Goal: Task Accomplishment & Management: Complete application form

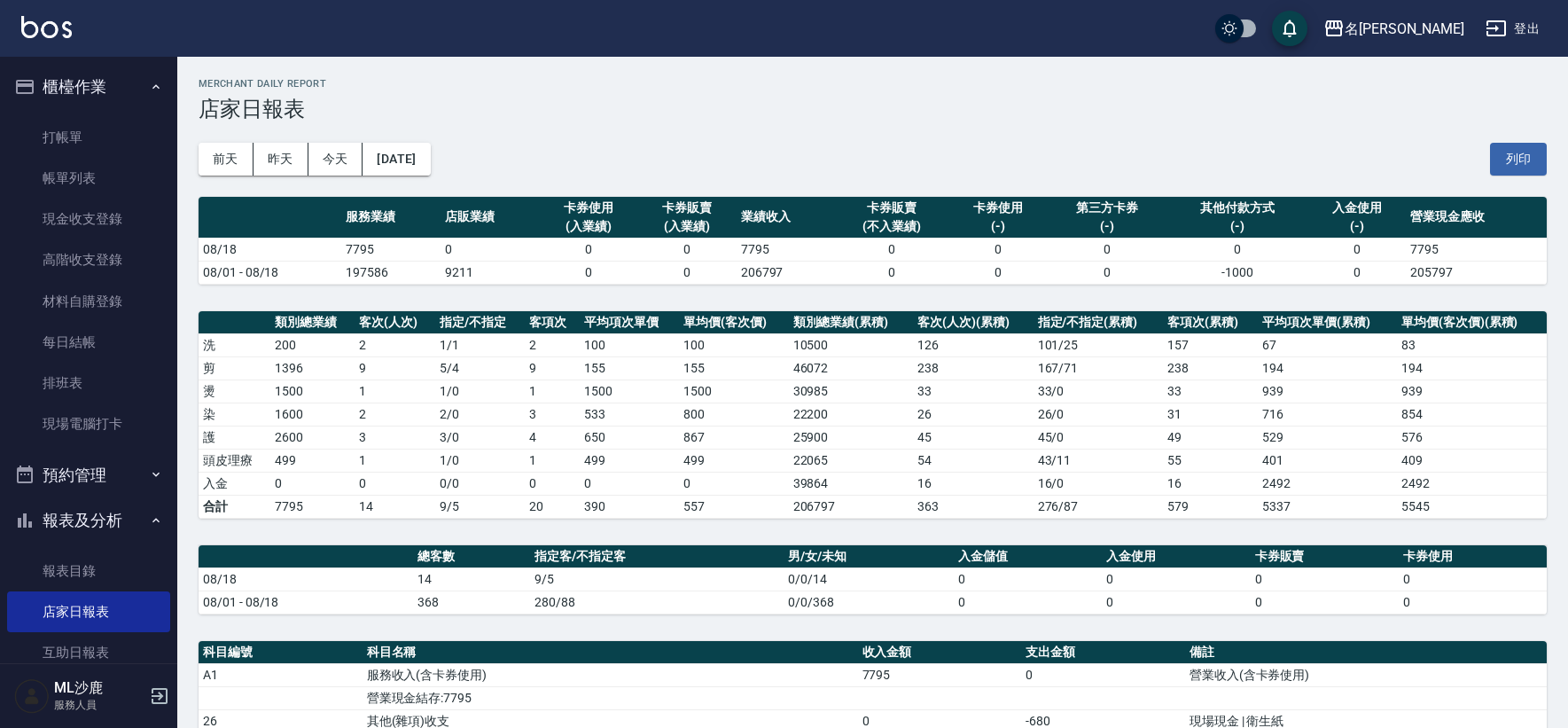
scroll to position [302, 0]
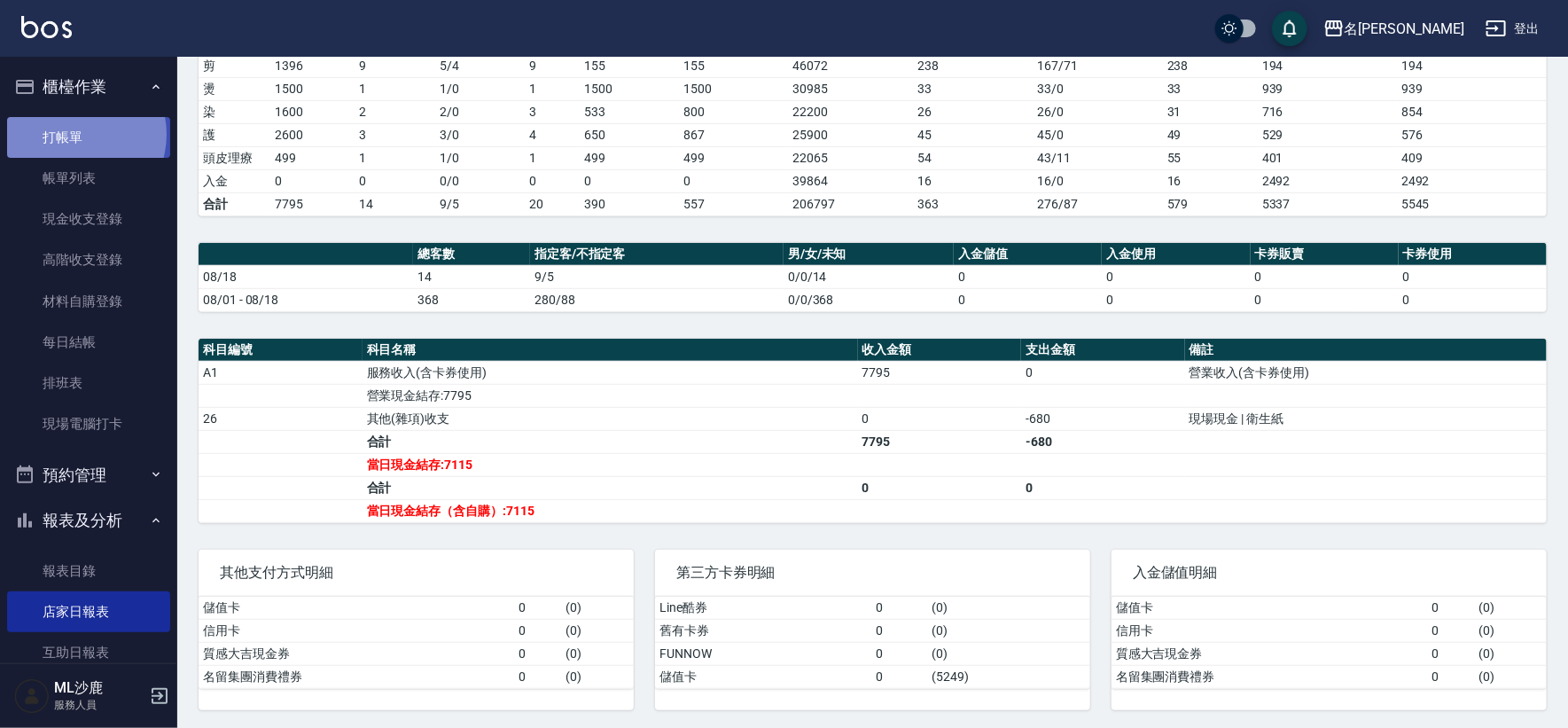
click at [73, 134] on link "打帳單" at bounding box center [88, 137] width 163 height 41
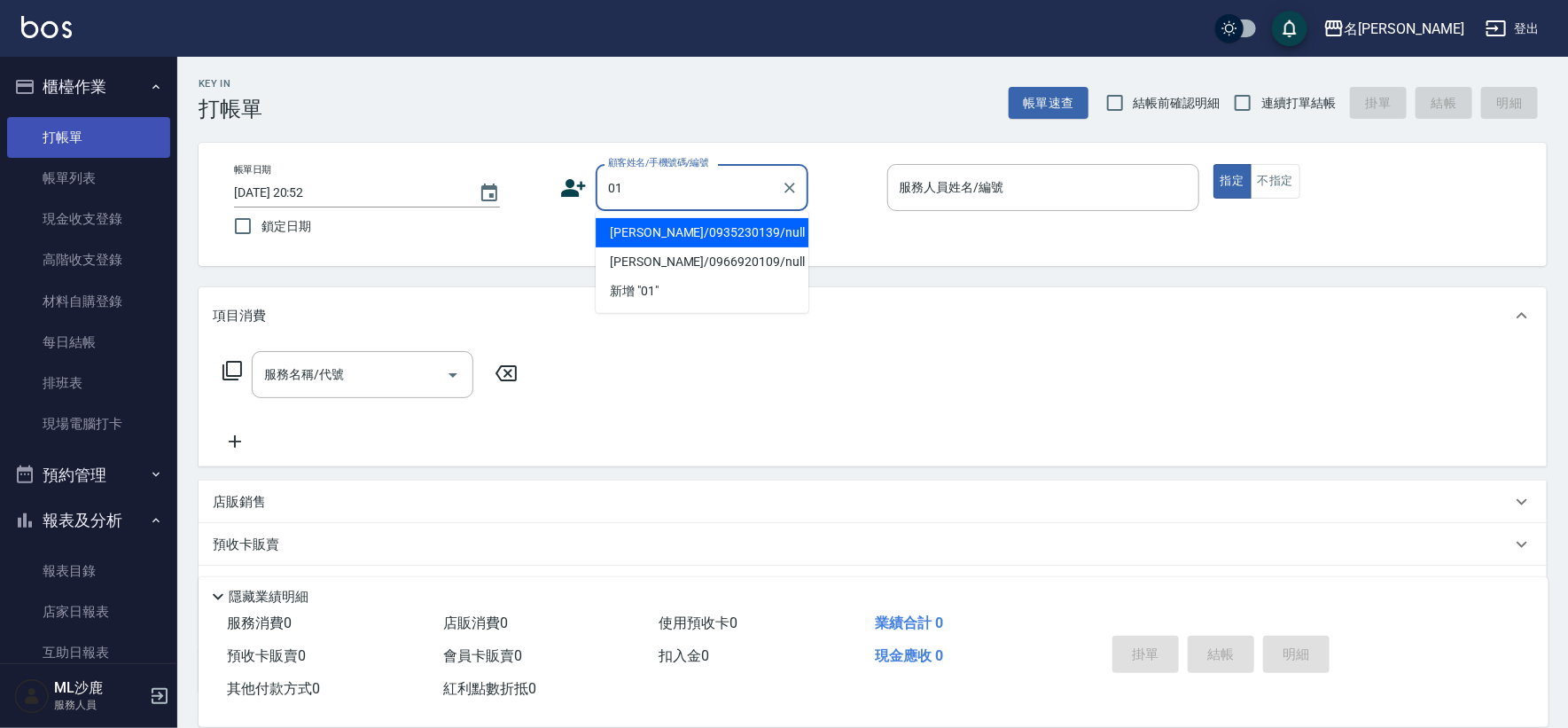
type input "[PERSON_NAME]/0935230139/null"
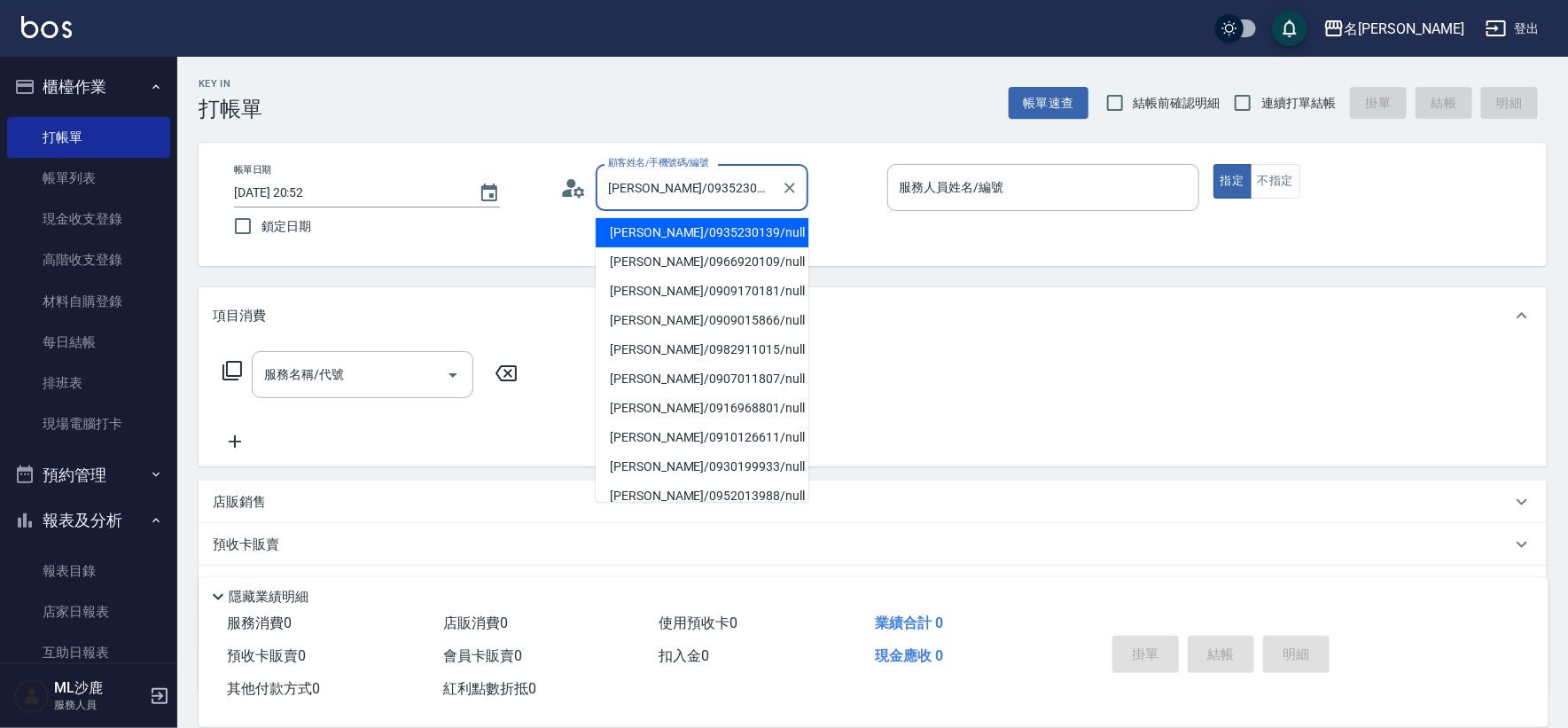
click at [696, 184] on input "[PERSON_NAME]/0935230139/null" at bounding box center [688, 188] width 171 height 31
click at [784, 205] on div at bounding box center [789, 188] width 23 height 47
click at [788, 183] on icon "Clear" at bounding box center [789, 188] width 18 height 18
click at [704, 190] on input "顧客姓名/手機號碼/編號" at bounding box center [688, 188] width 171 height 31
type input "無名字/0/null"
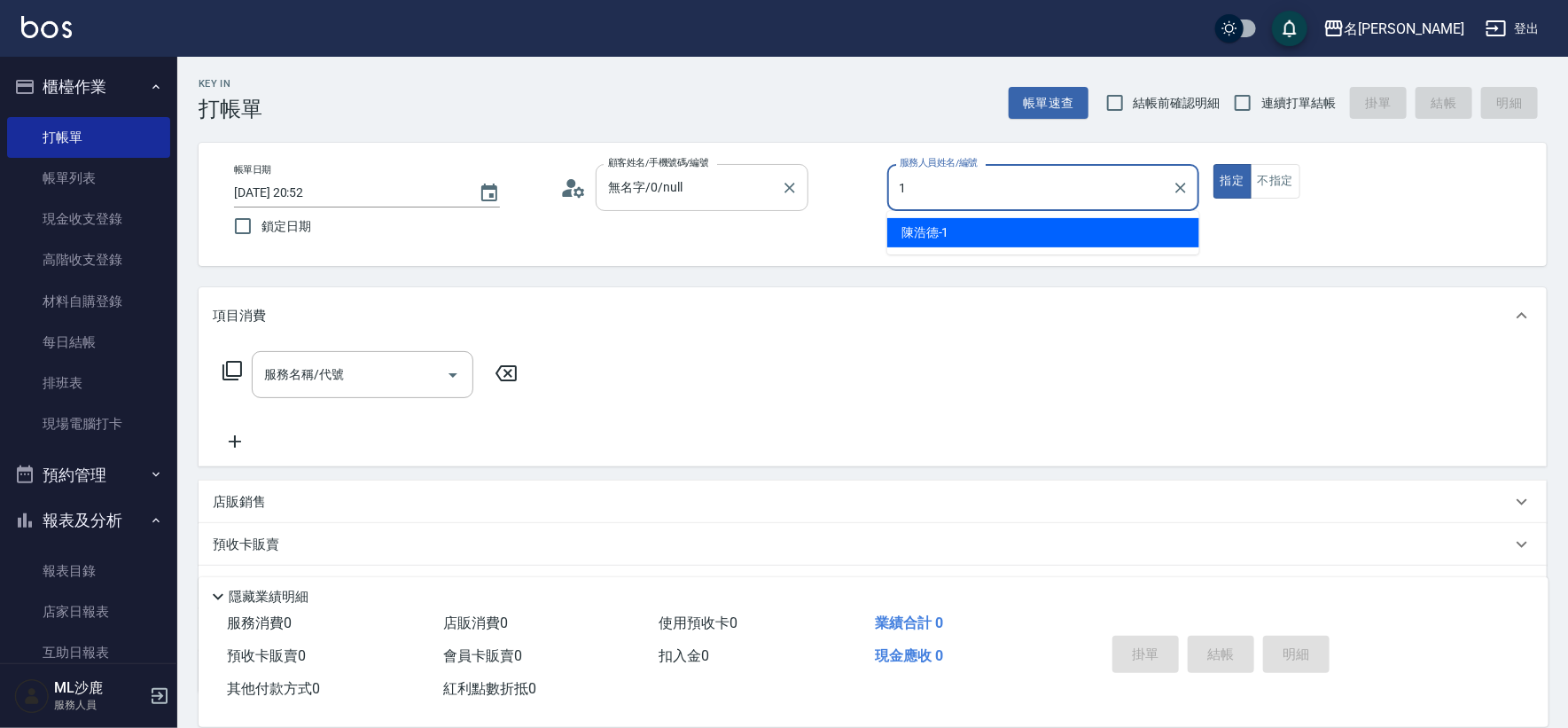
type input "[PERSON_NAME]1"
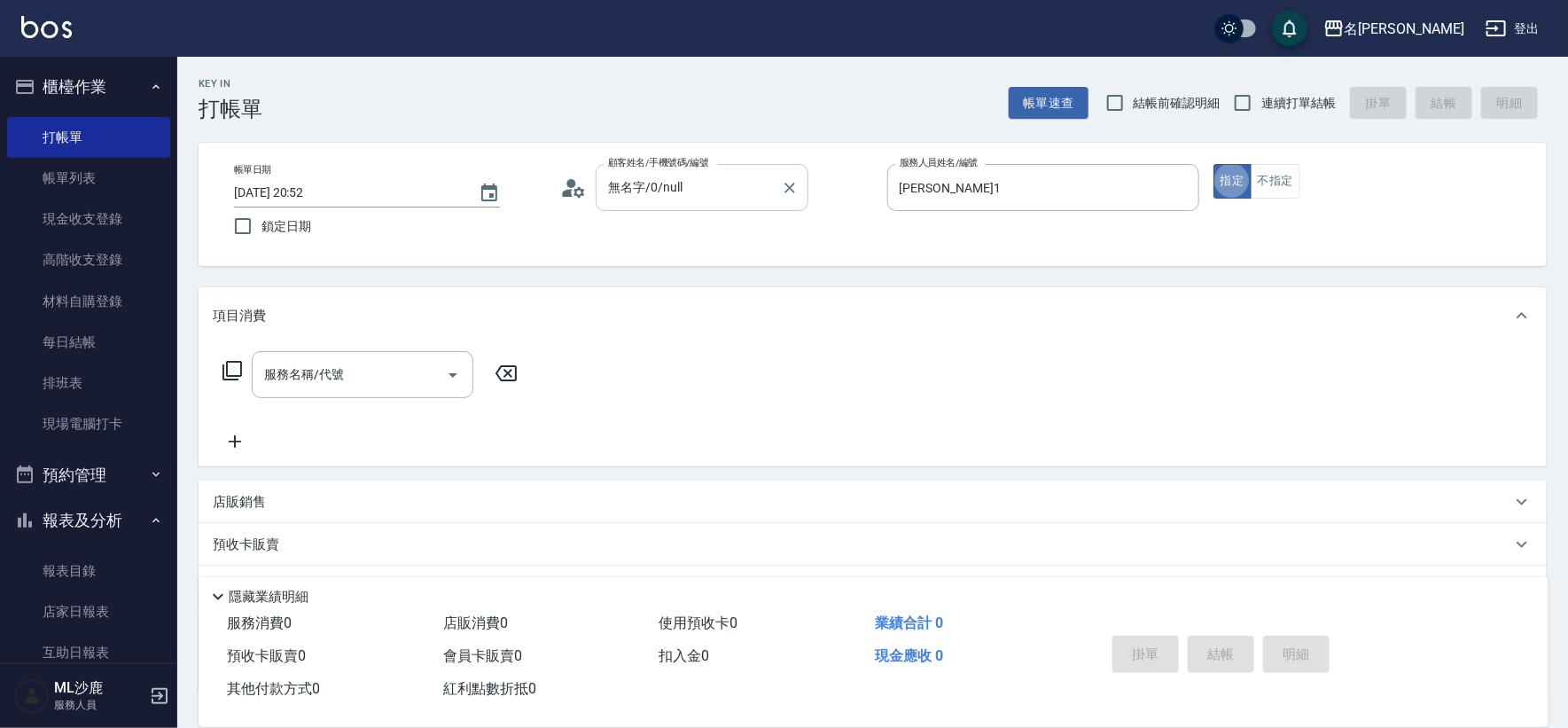
type button "true"
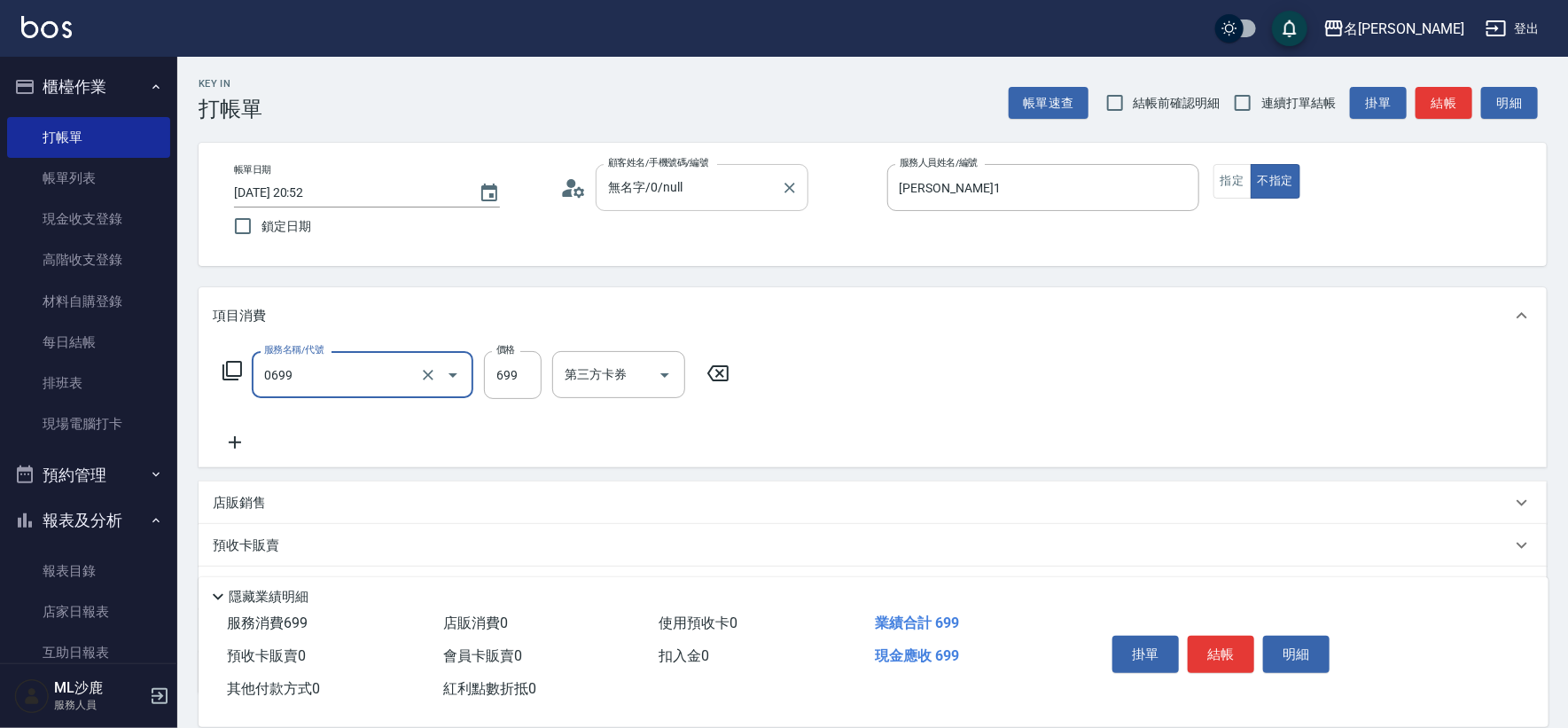
type input "精油SPA(0699)"
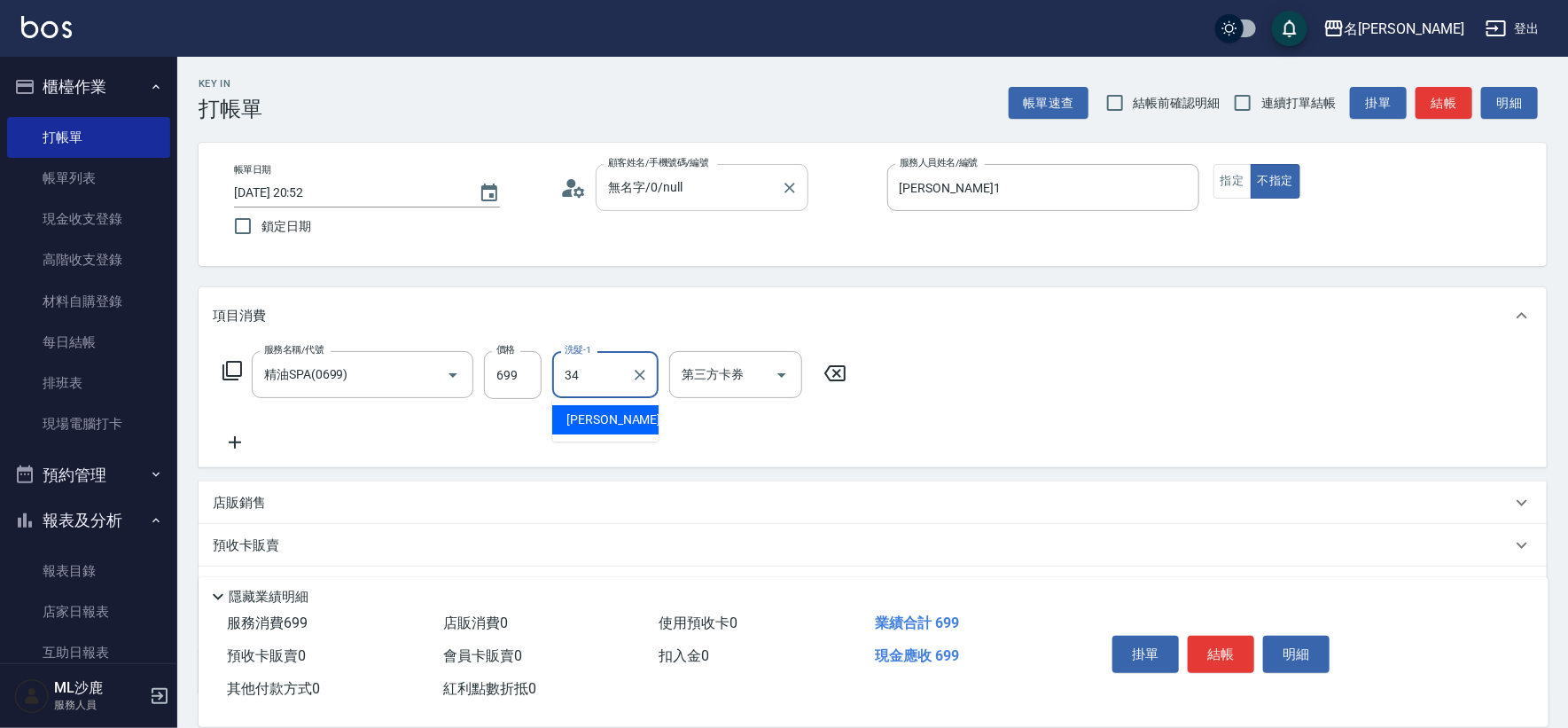
type input "[PERSON_NAME]-34"
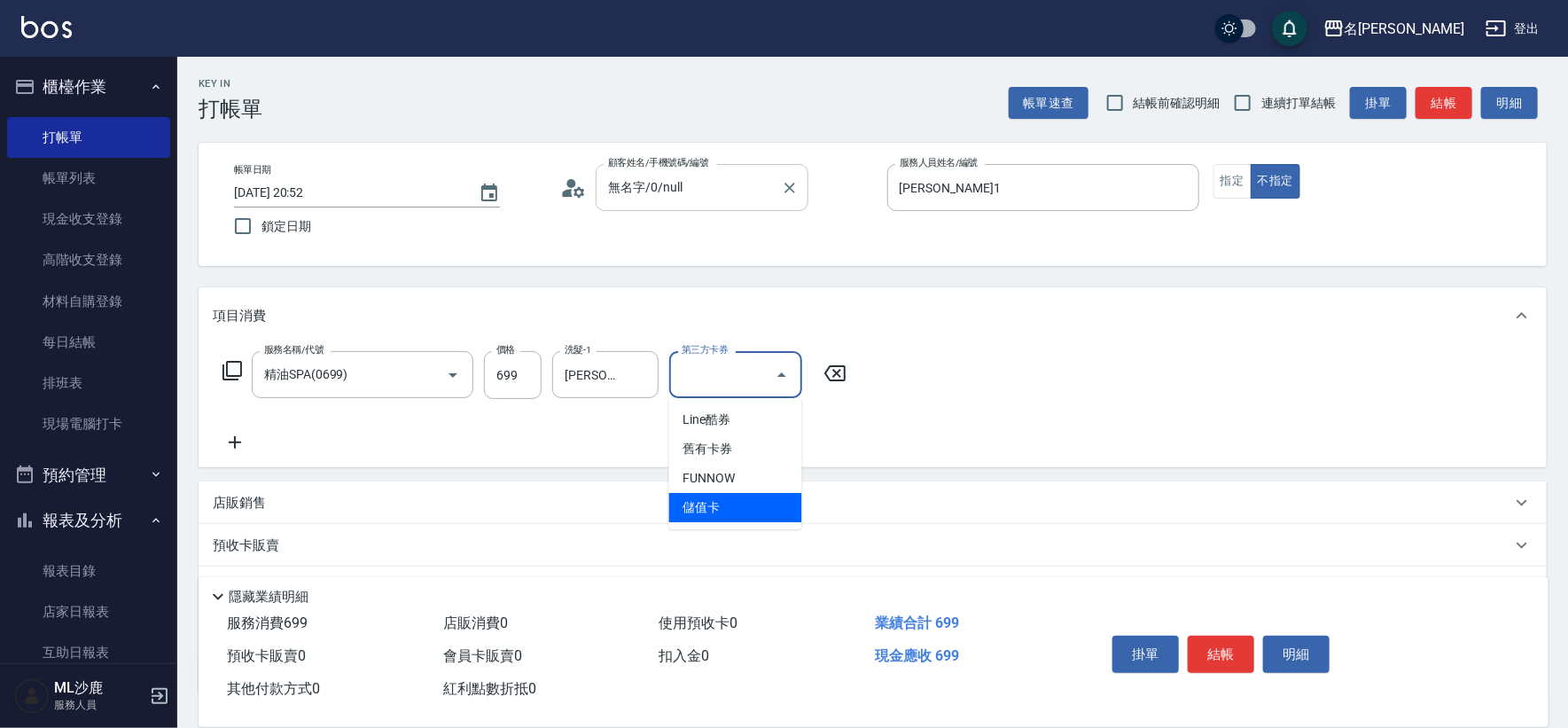
type input "儲值卡"
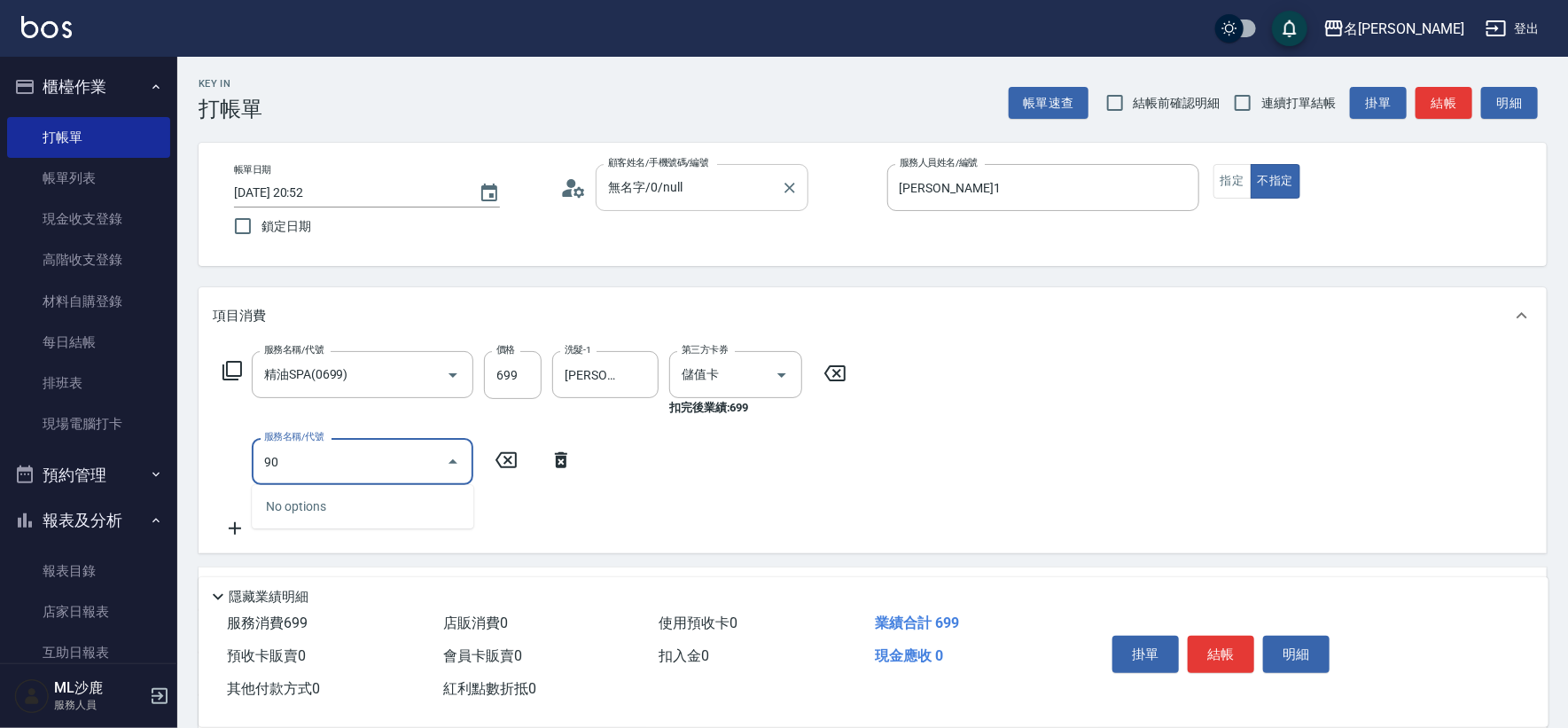
type input "901"
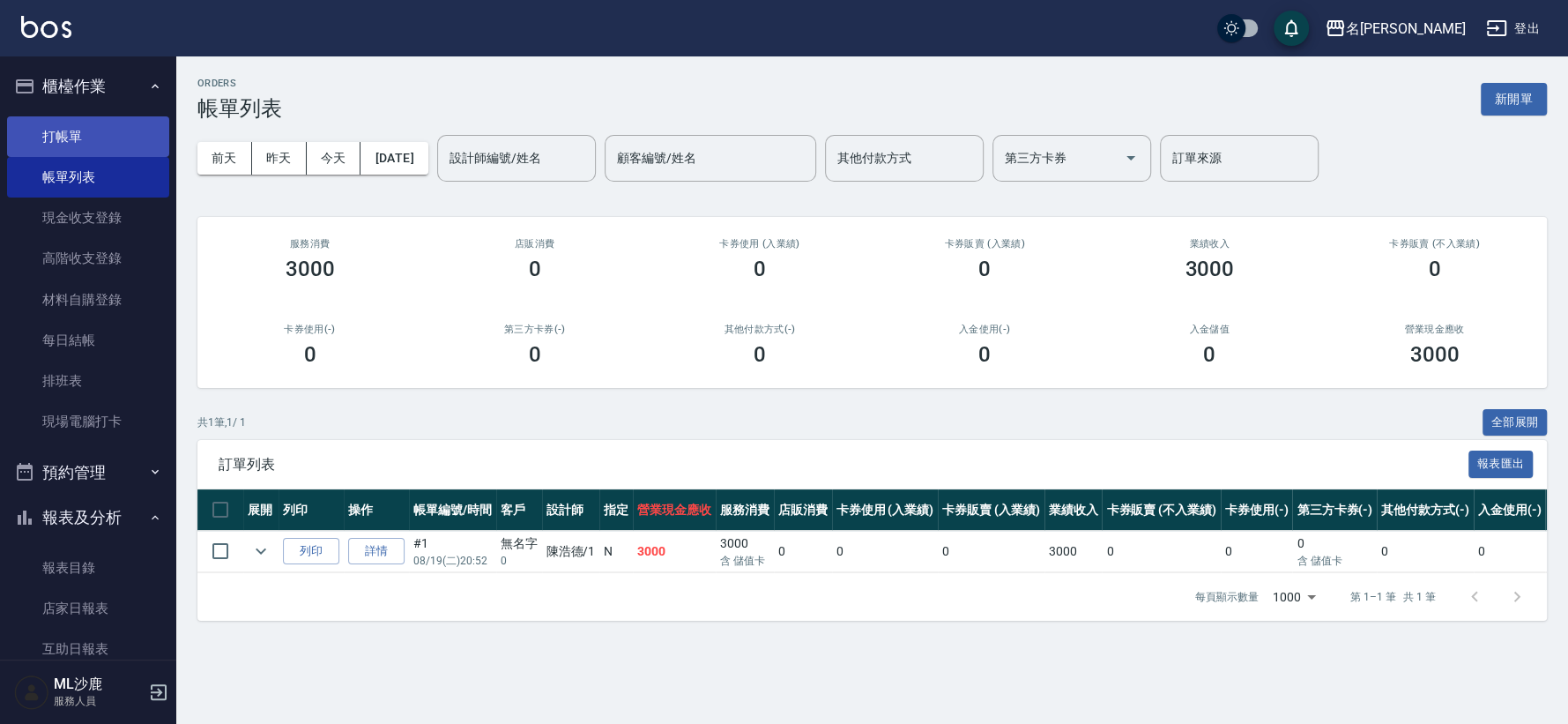
click at [71, 123] on link "打帳單" at bounding box center [88, 136] width 162 height 40
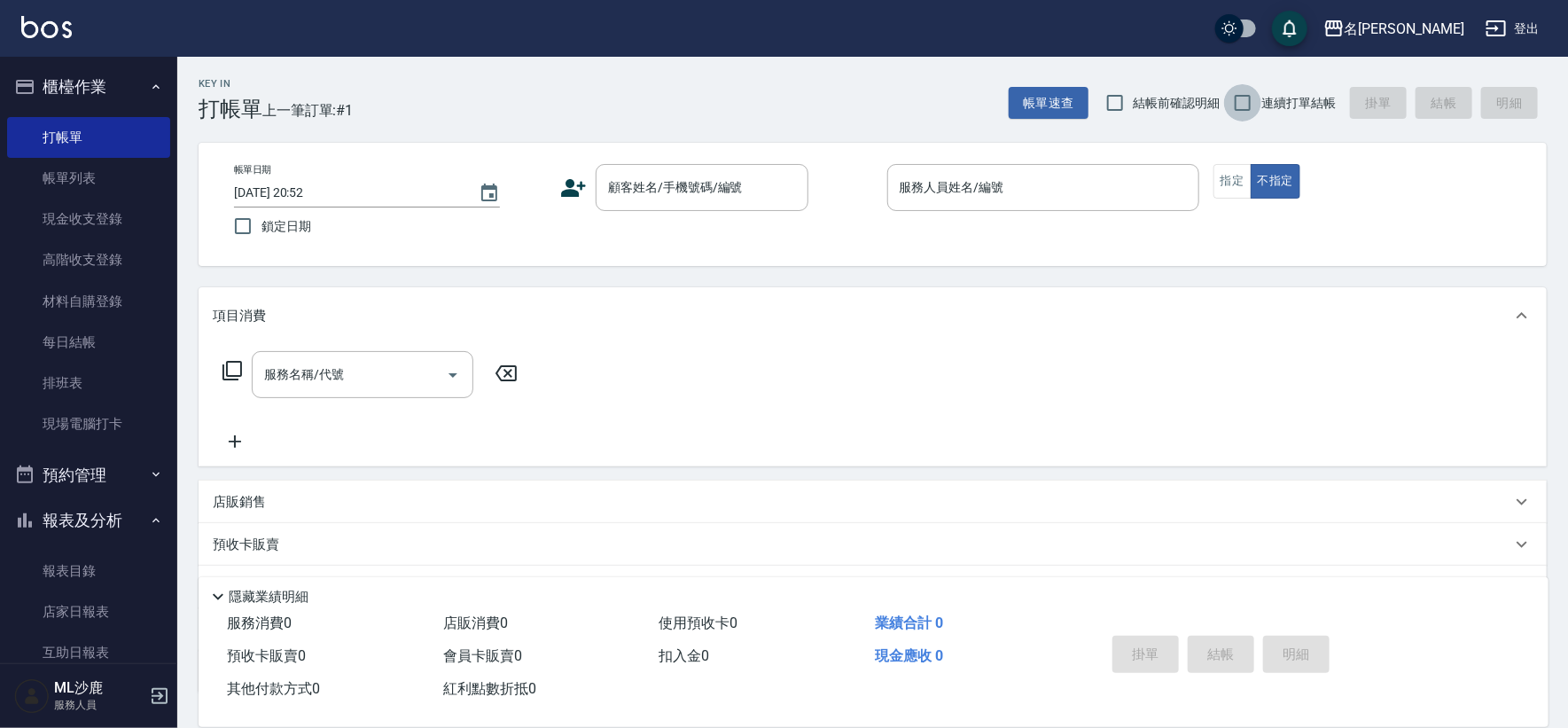
click at [1250, 84] on input "連續打單結帳" at bounding box center [1242, 102] width 37 height 37
checkbox input "true"
click at [732, 176] on input "顧客姓名/手機號碼/編號" at bounding box center [688, 188] width 171 height 31
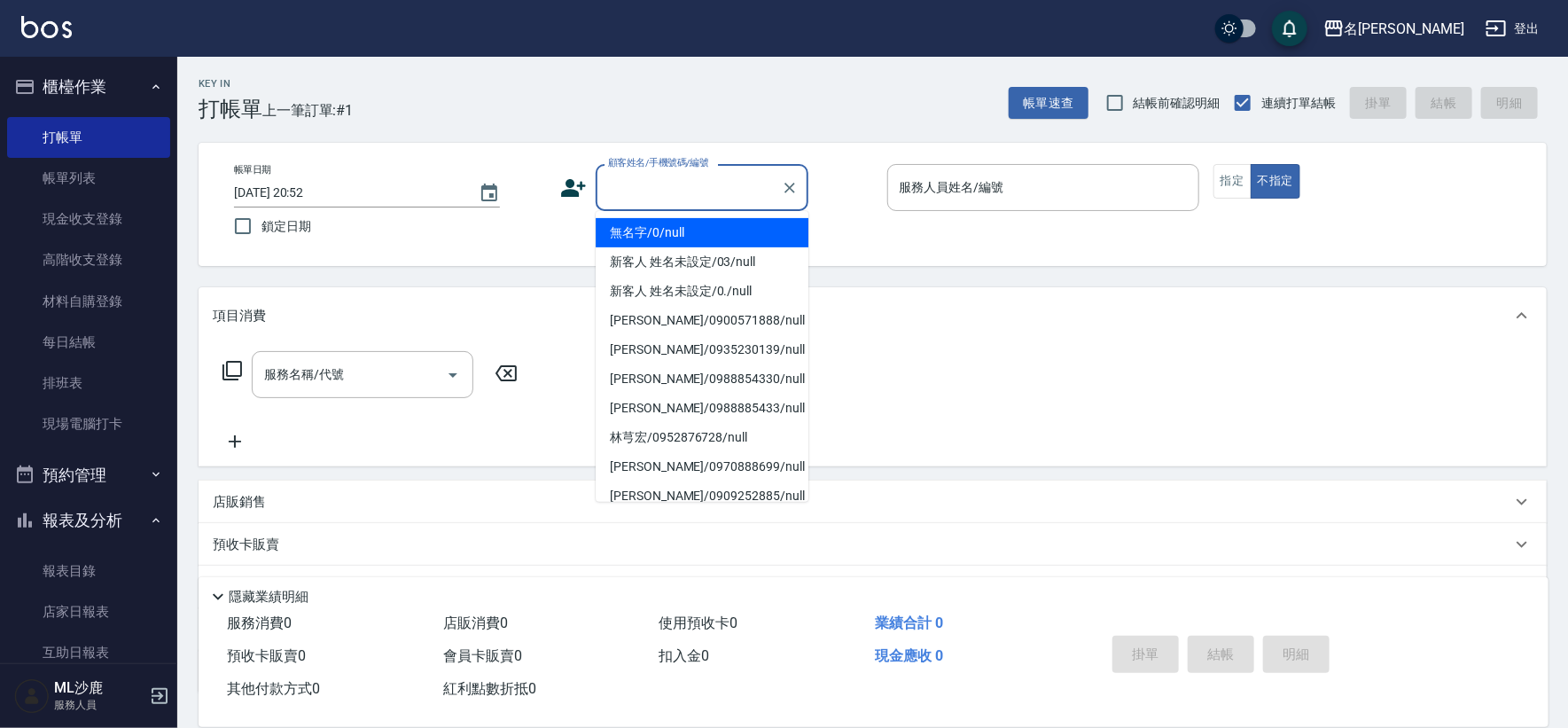
click at [688, 230] on li "無名字/0/null" at bounding box center [702, 233] width 213 height 29
type input "無名字/0/null"
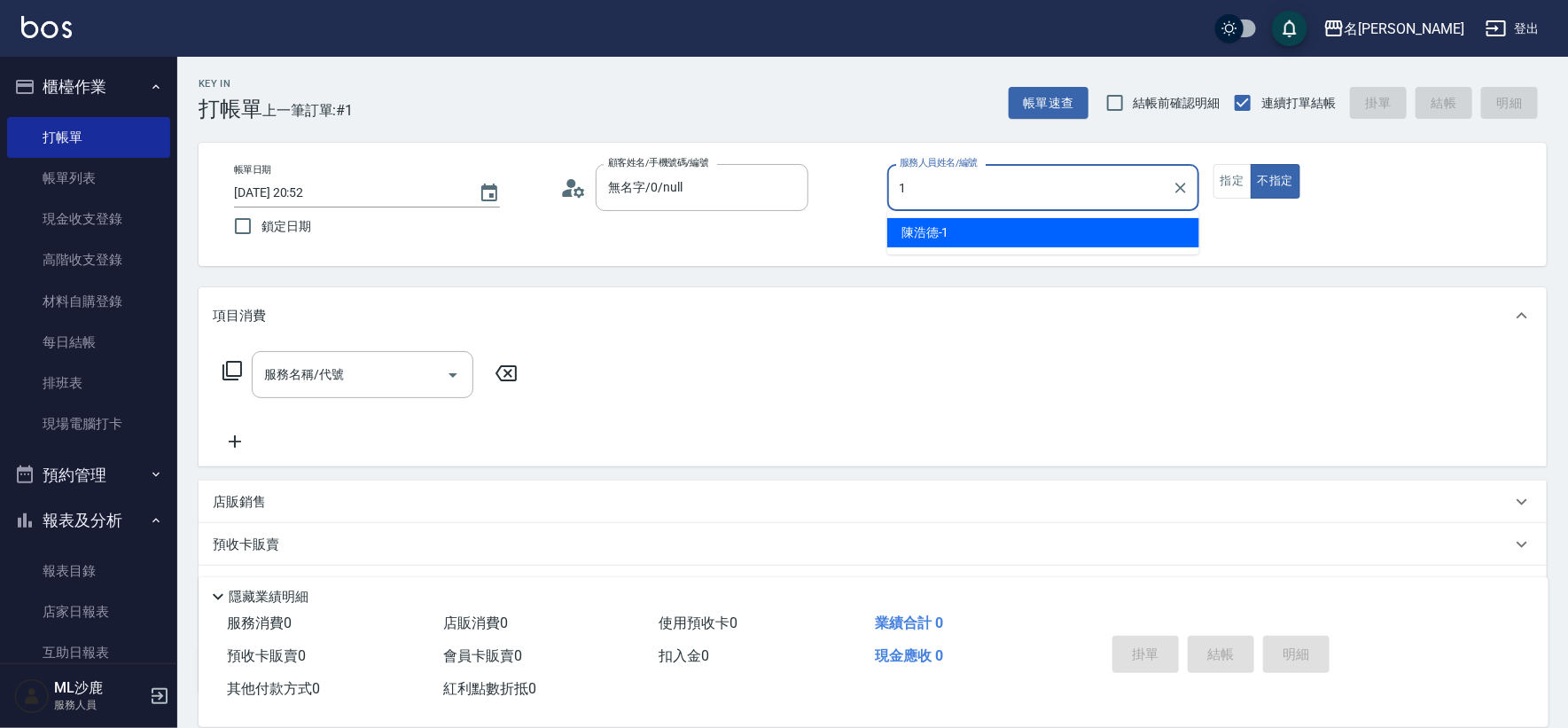
type input "[PERSON_NAME]1"
type button "false"
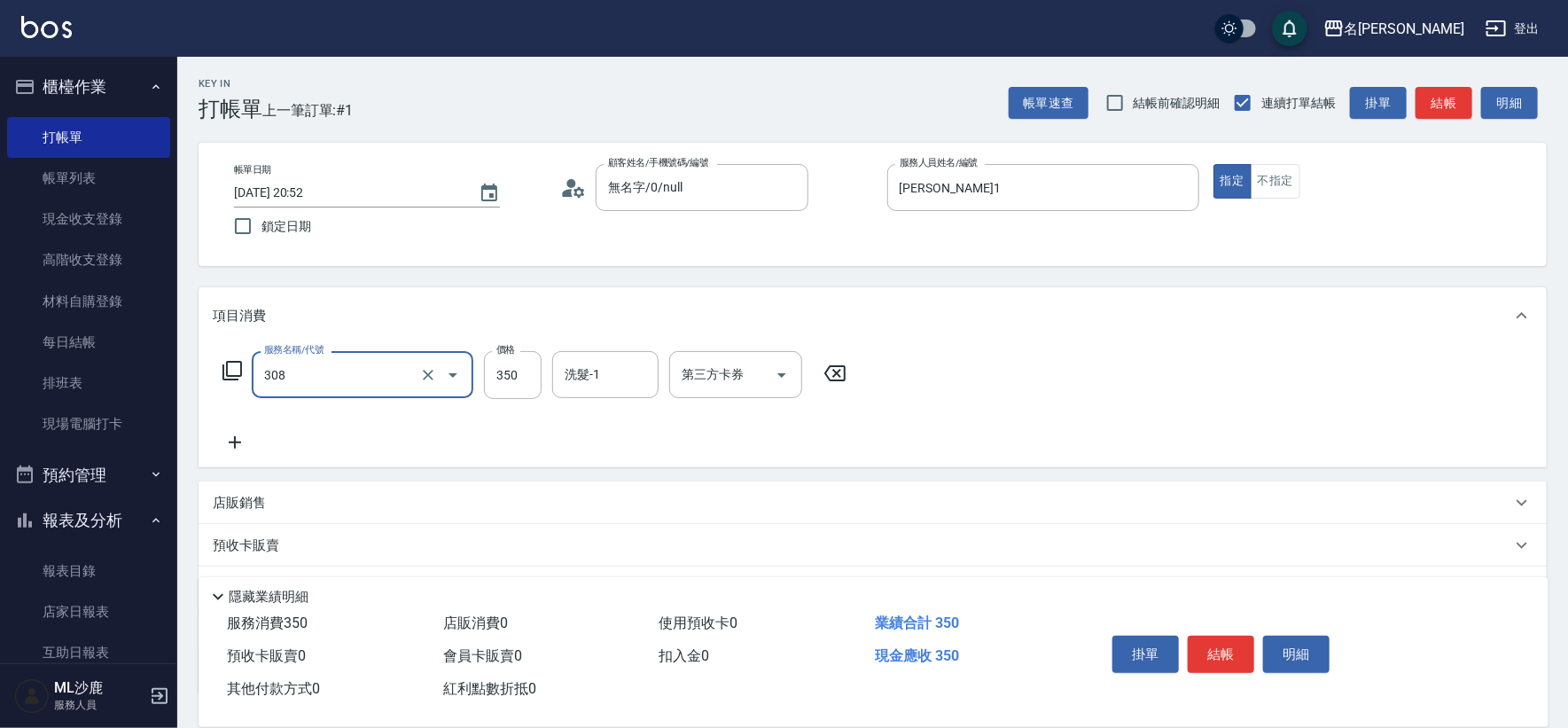
type input "洗+剪(308)"
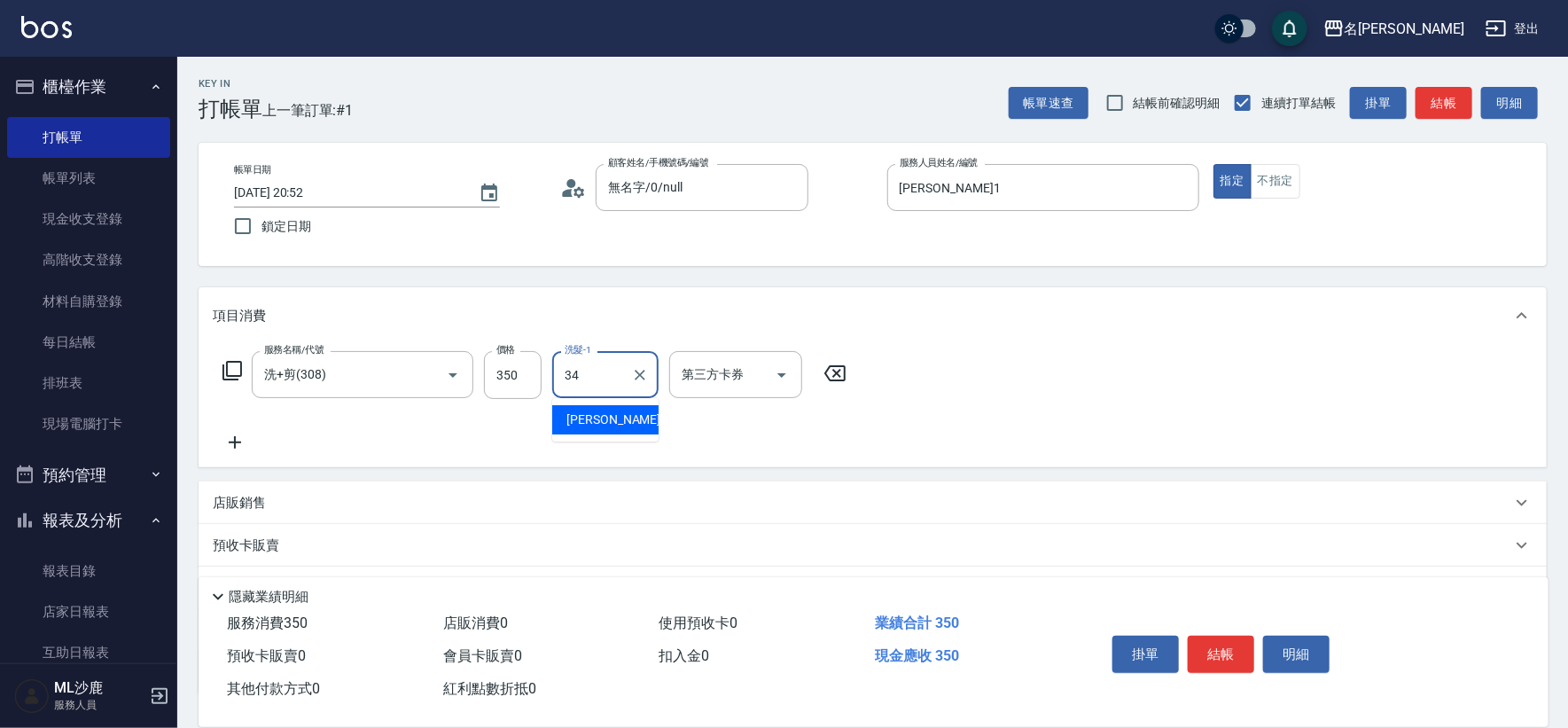
type input "[PERSON_NAME]-34"
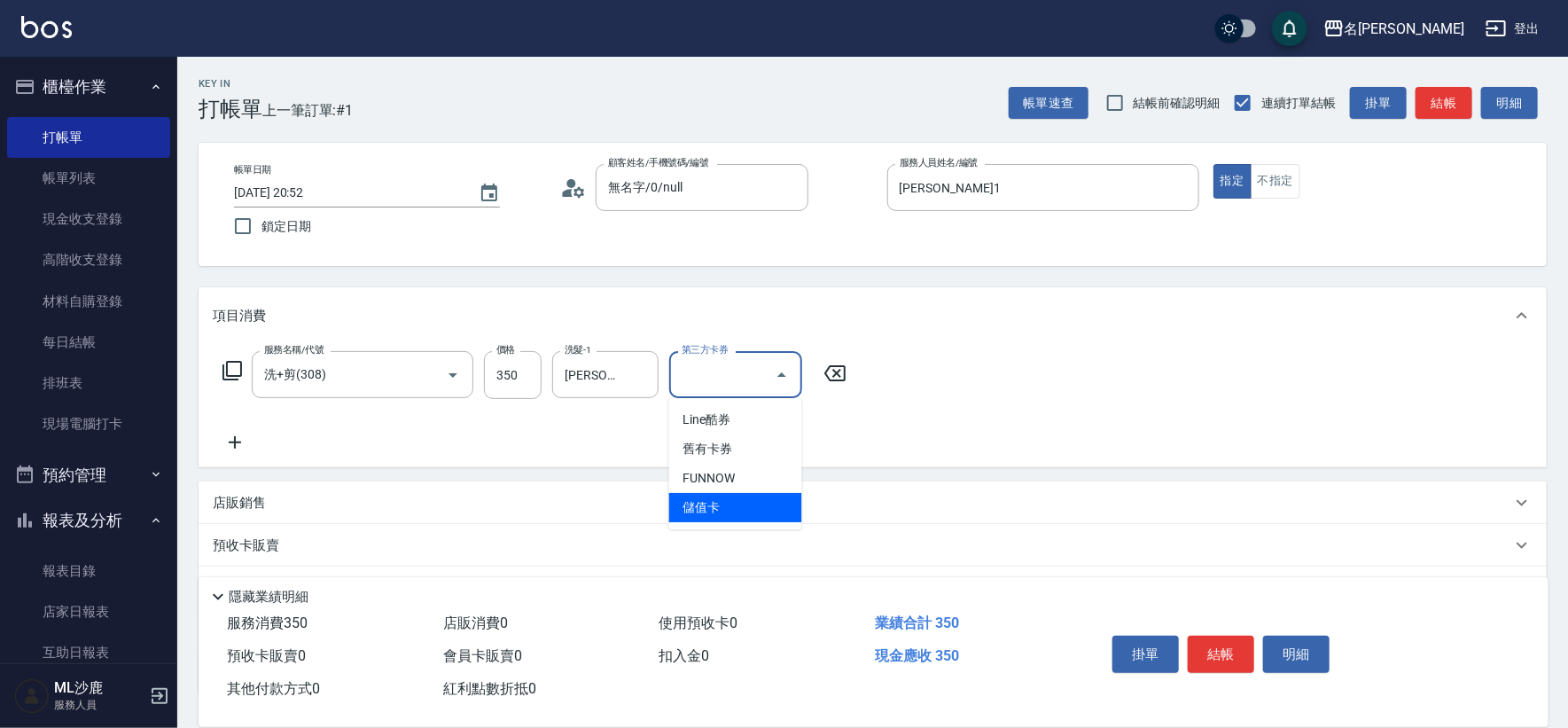
type input "儲值卡"
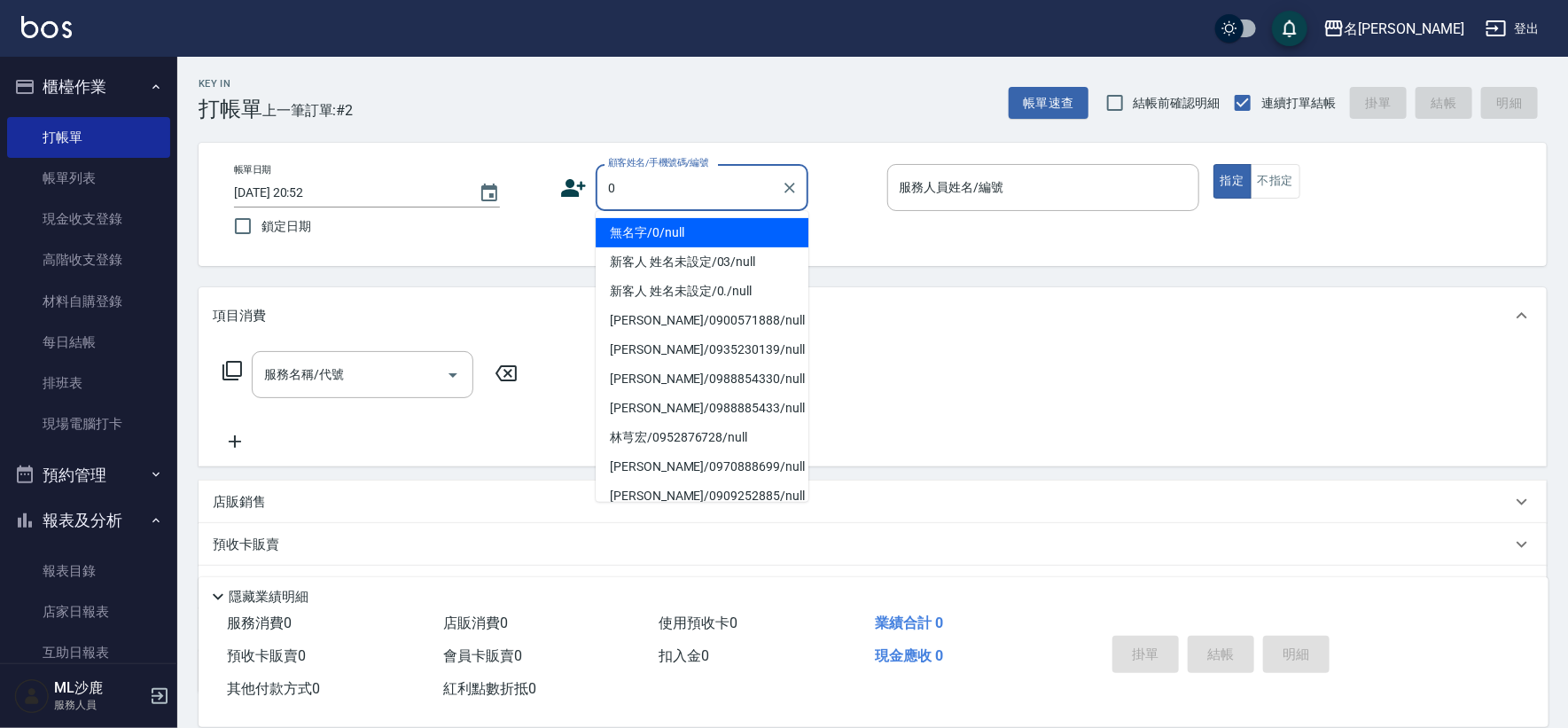
type input "無名字/0/null"
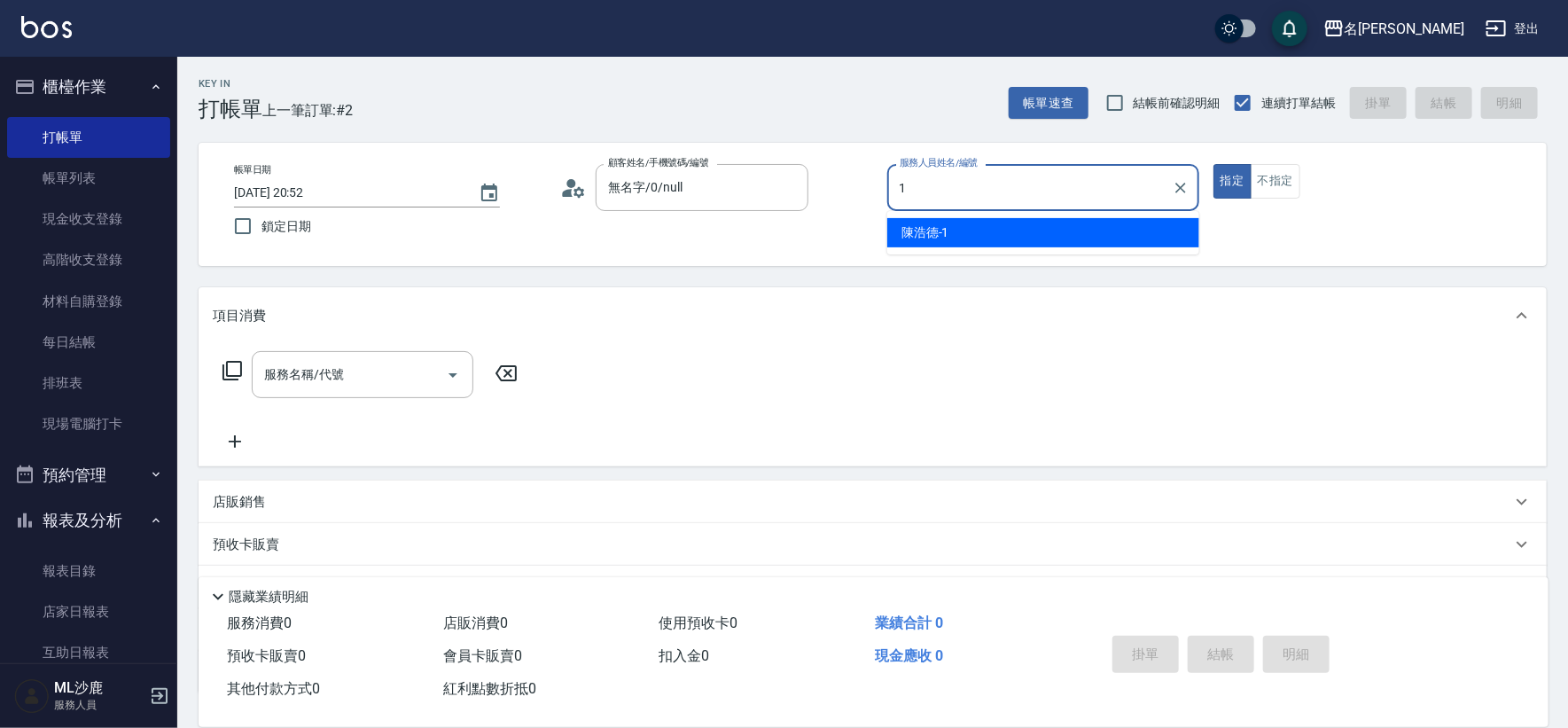
type input "[PERSON_NAME]1"
type button "true"
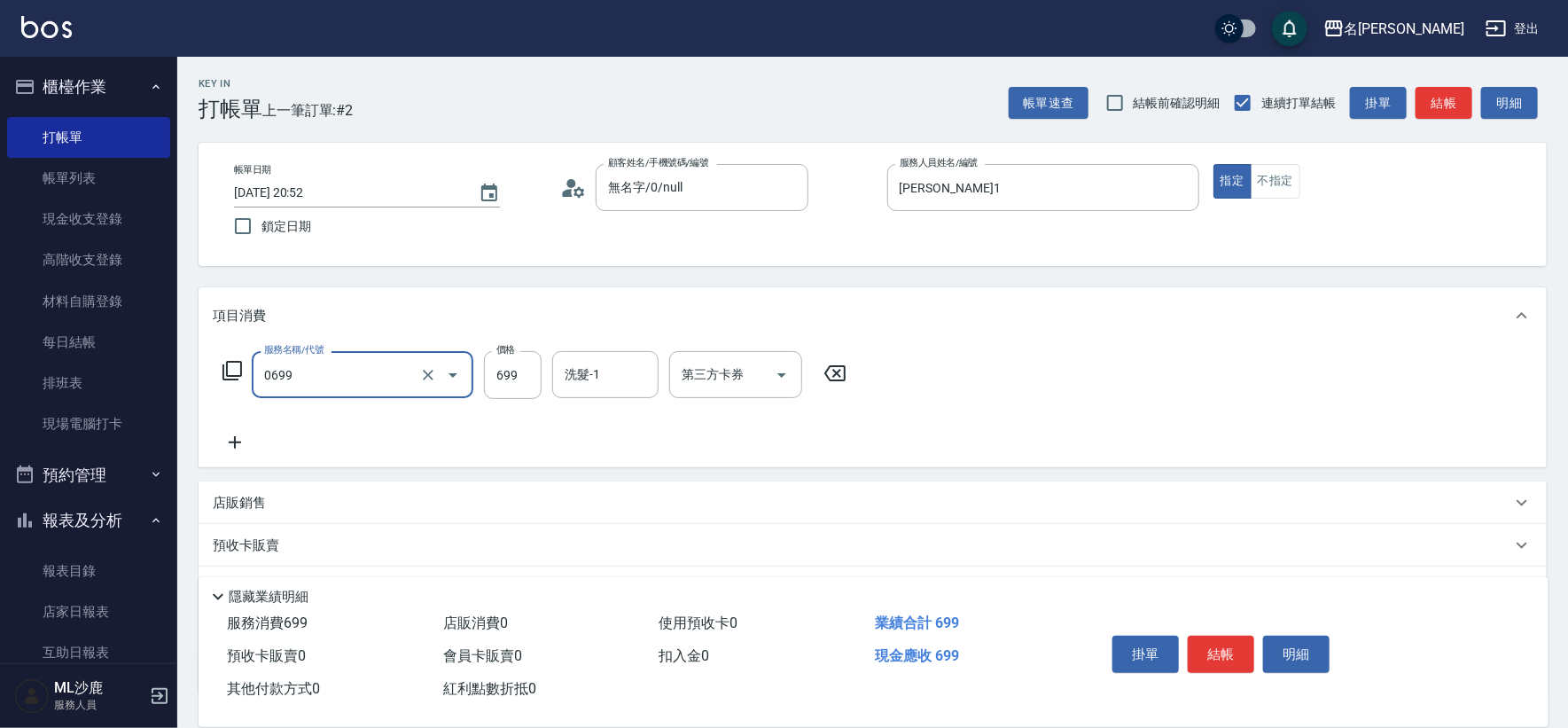
type input "精油SPA(0699)"
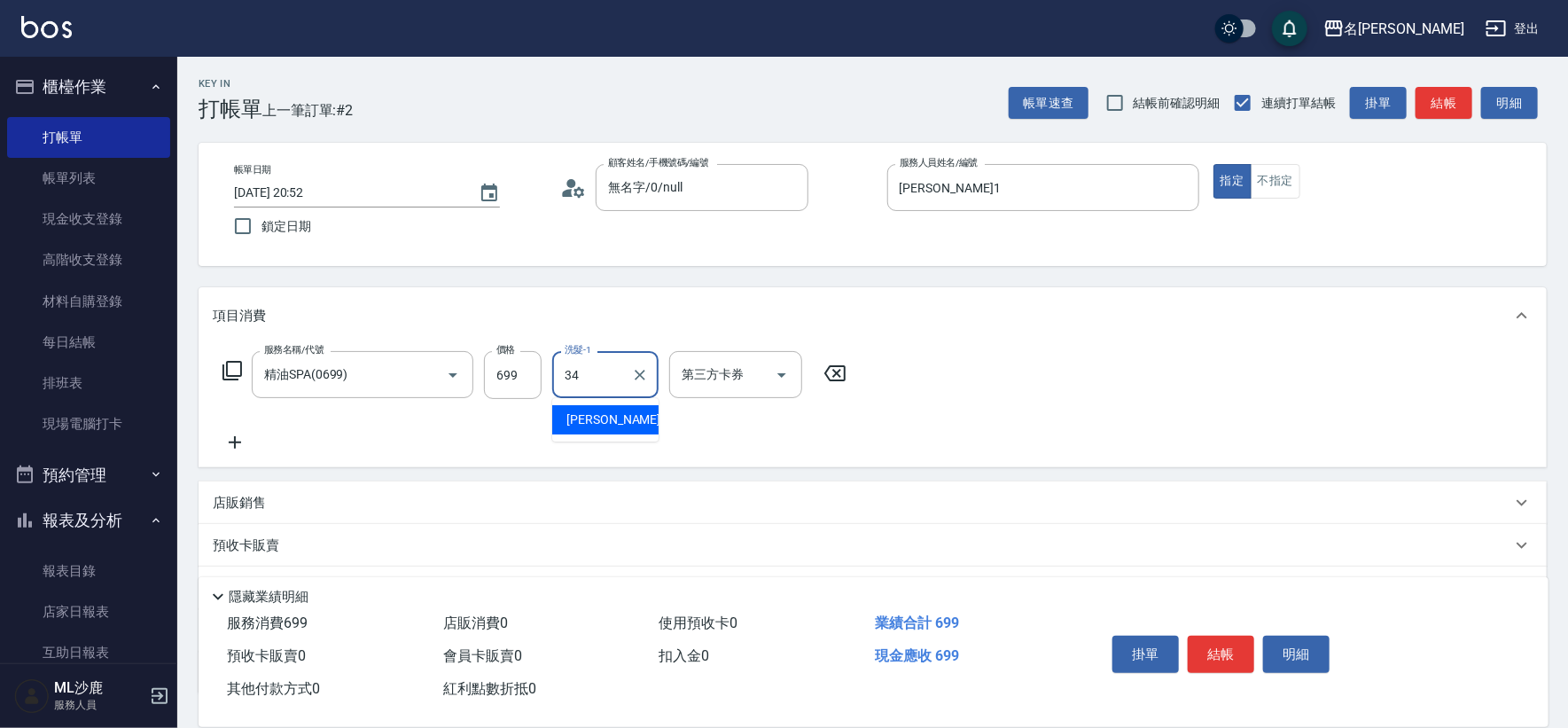
type input "[PERSON_NAME]-34"
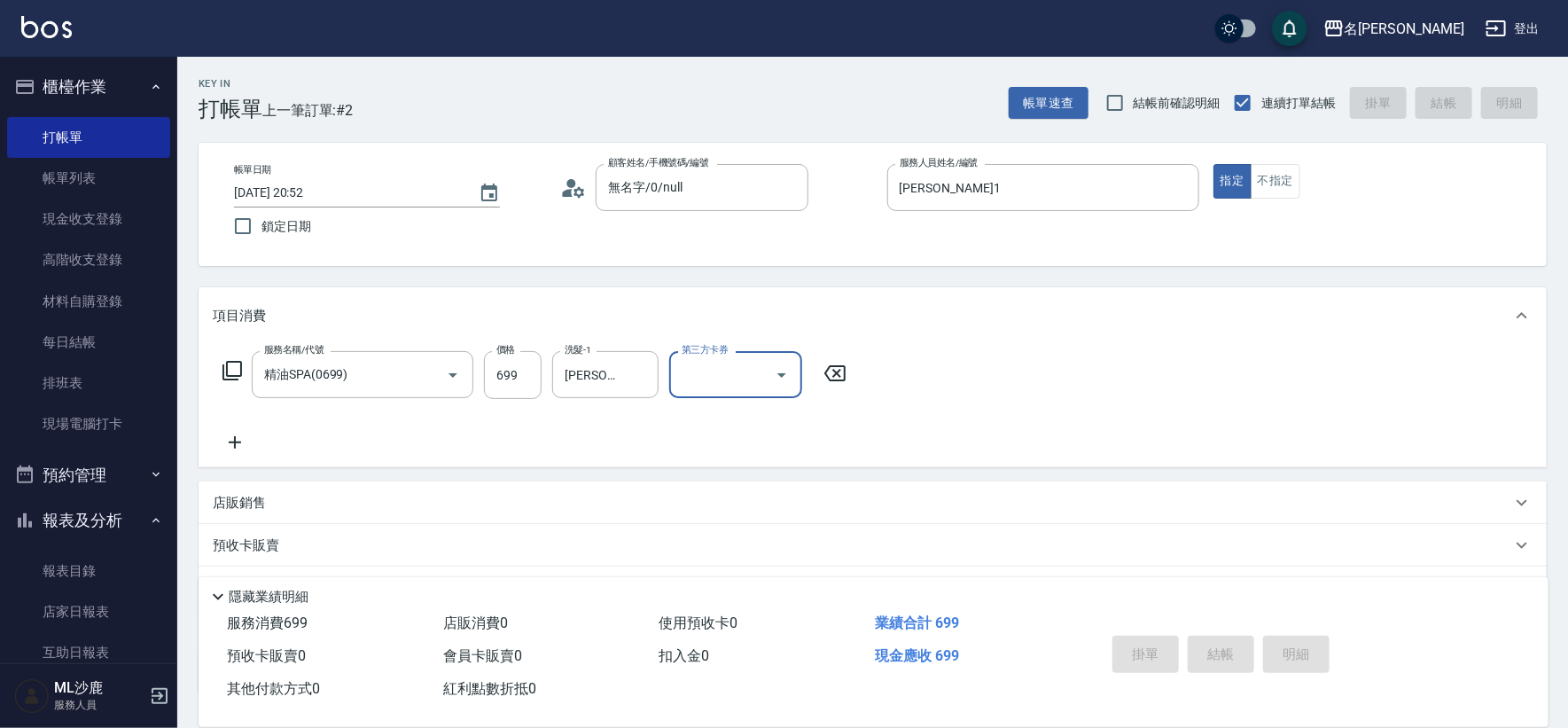
type input "[DATE] 20:54"
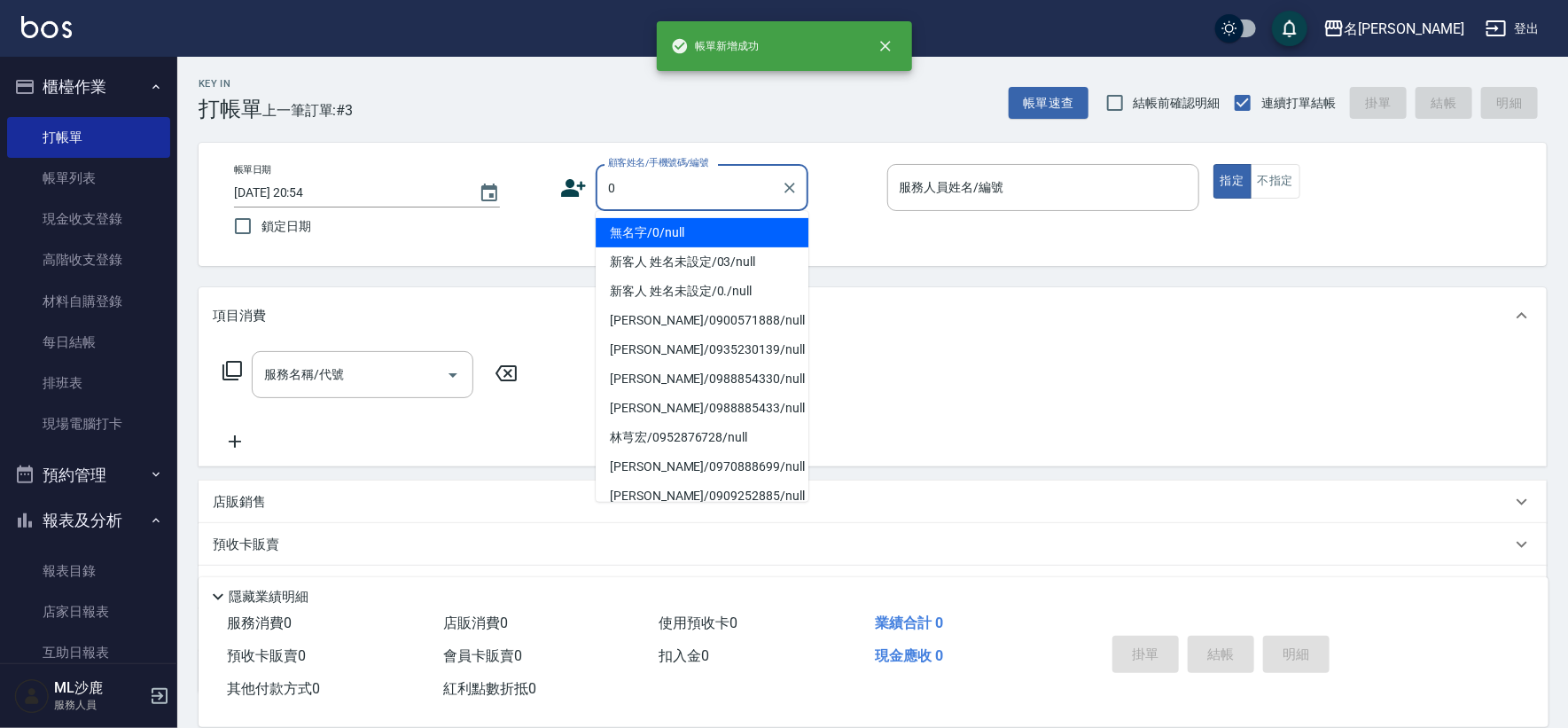
type input "無名字/0/null"
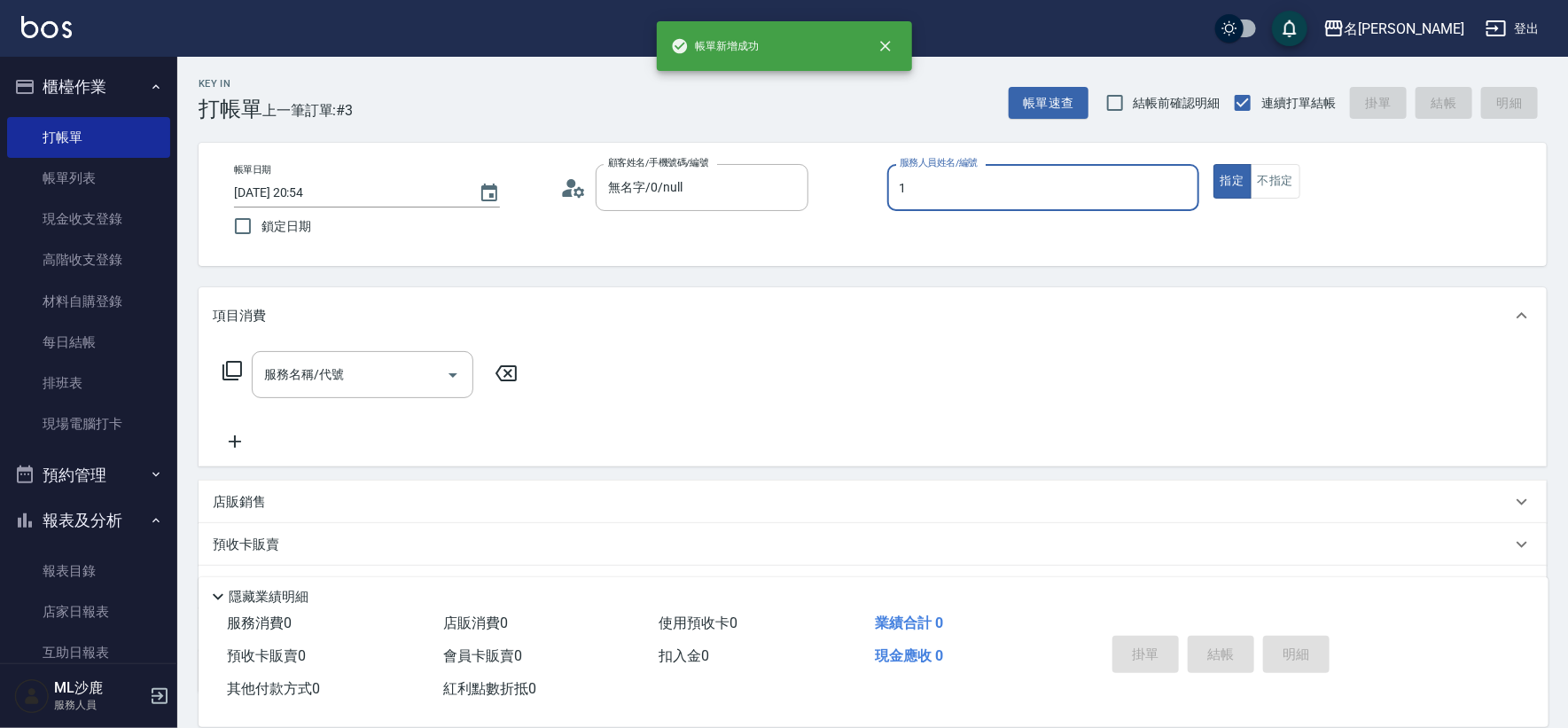
type input "[PERSON_NAME]1"
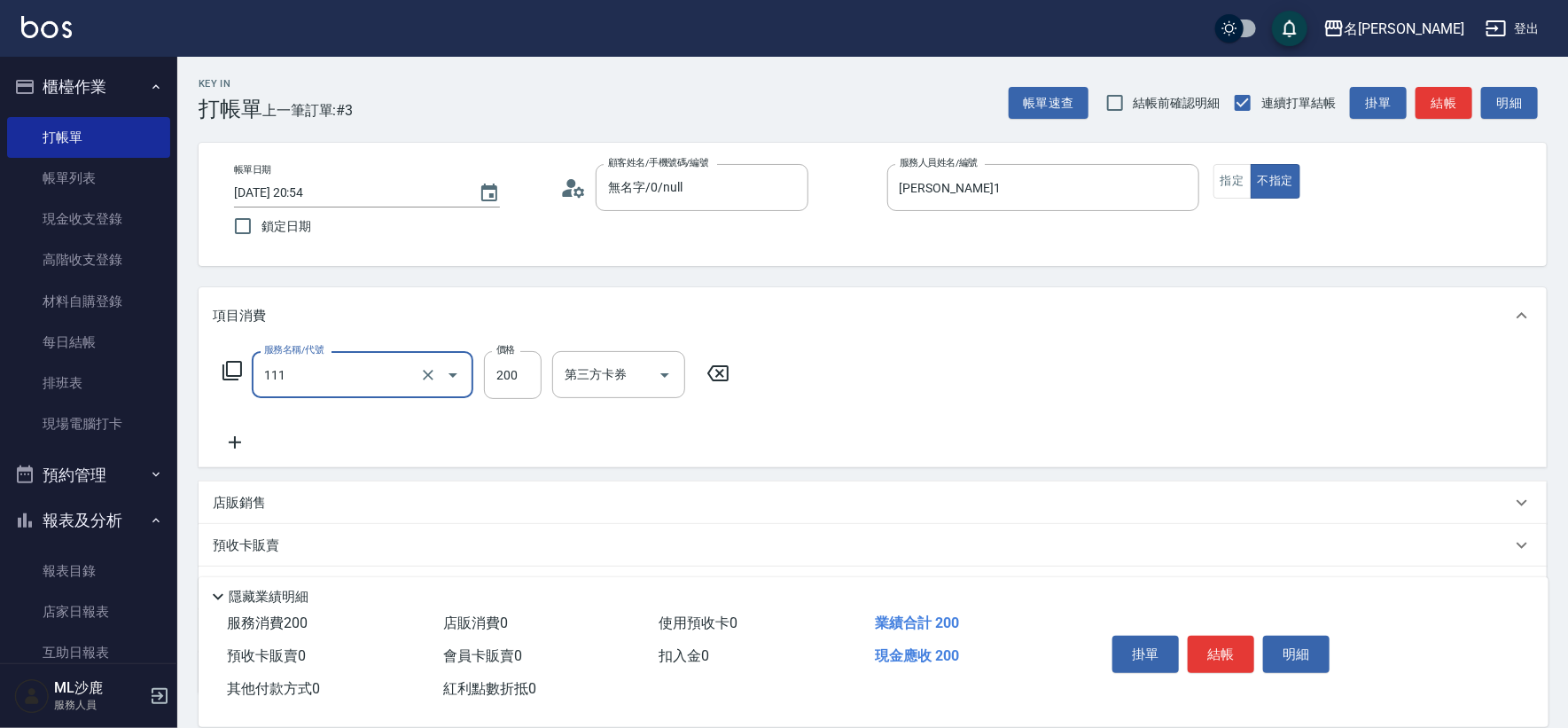
type input "200(111)"
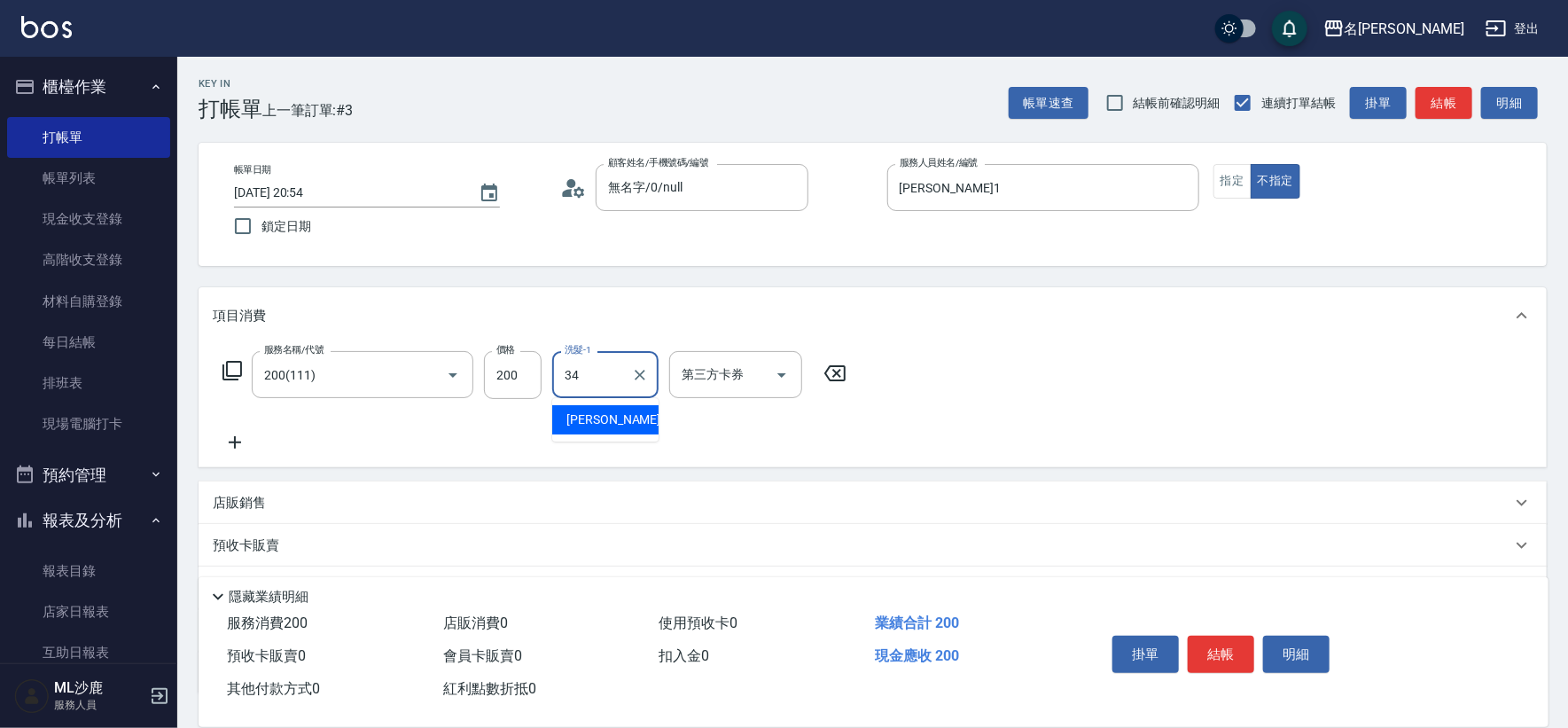
type input "[PERSON_NAME]-34"
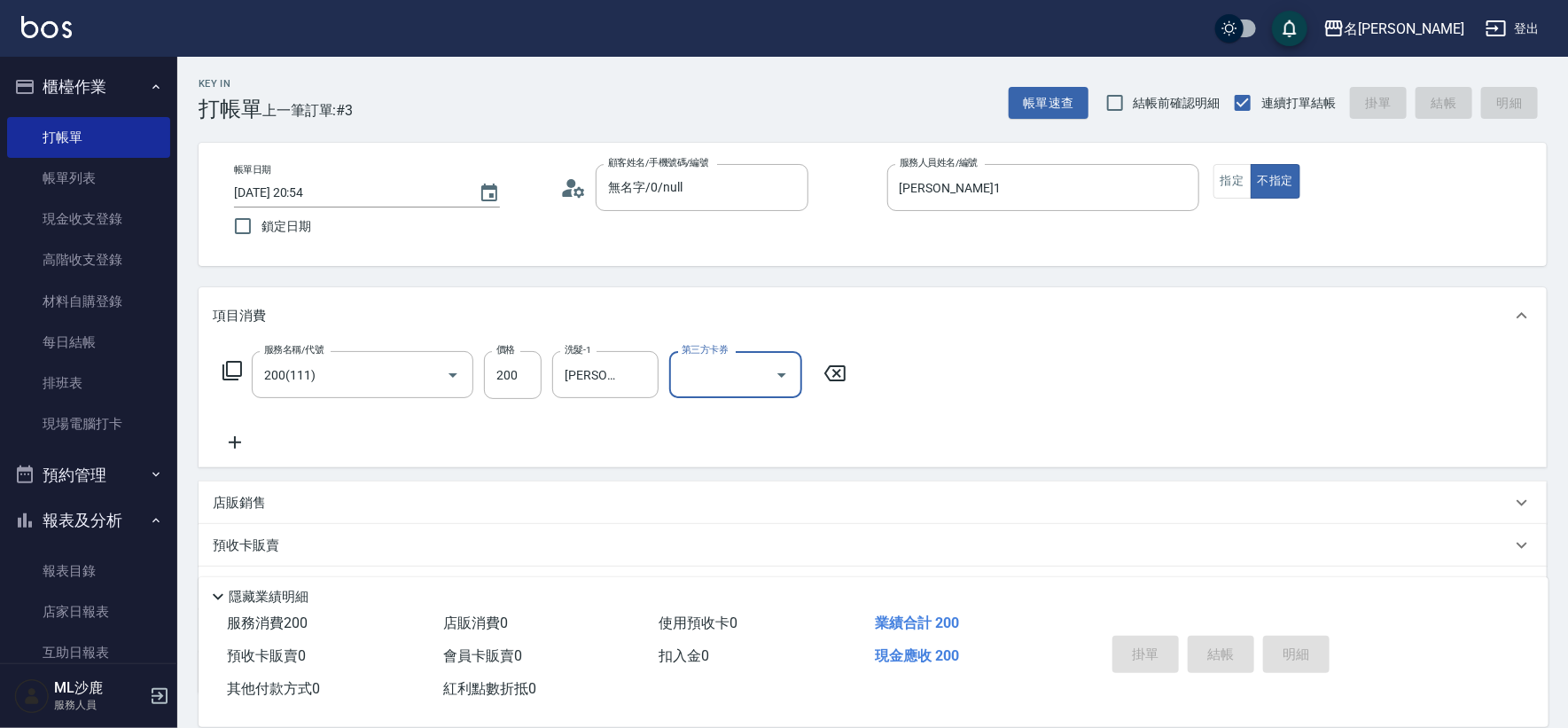
type input "[DATE] 20:55"
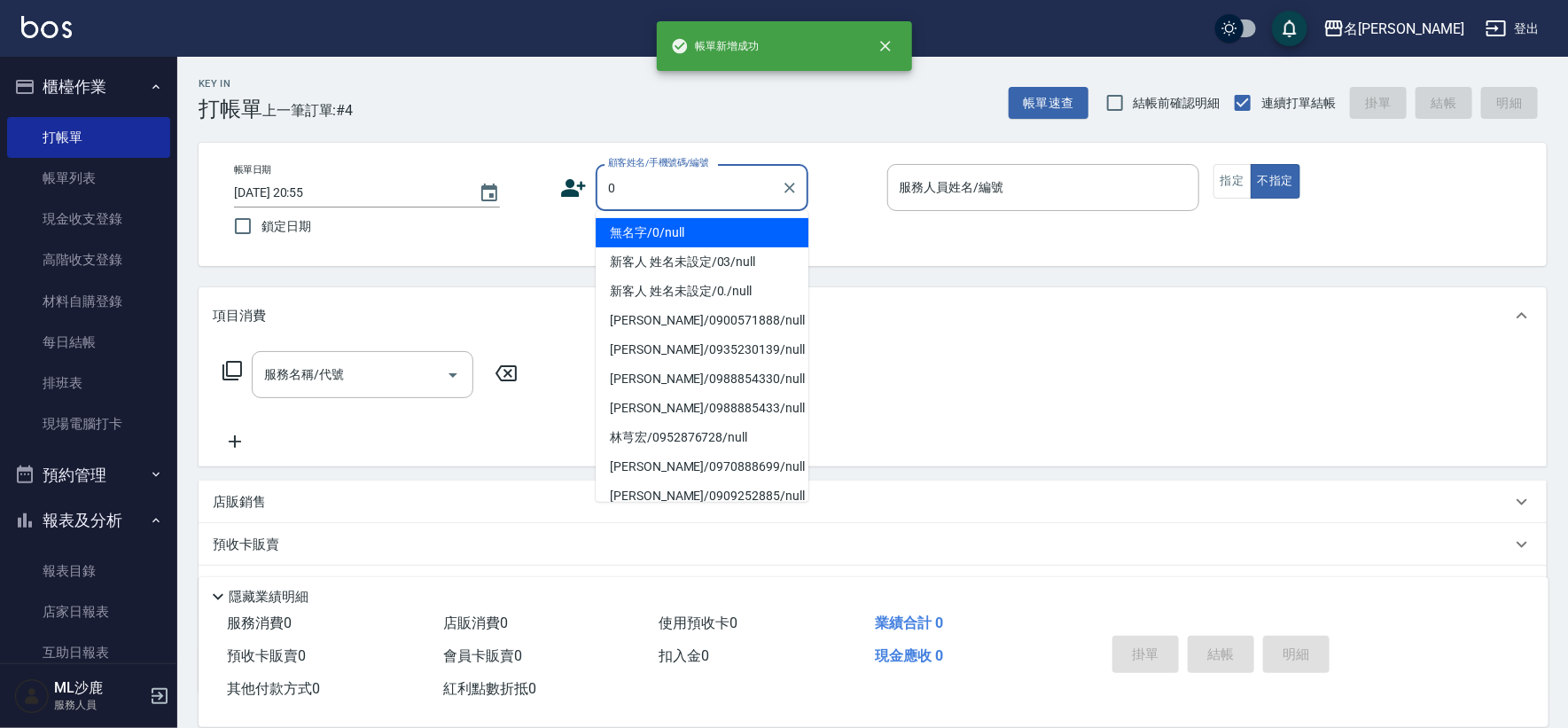
type input "無名字/0/null"
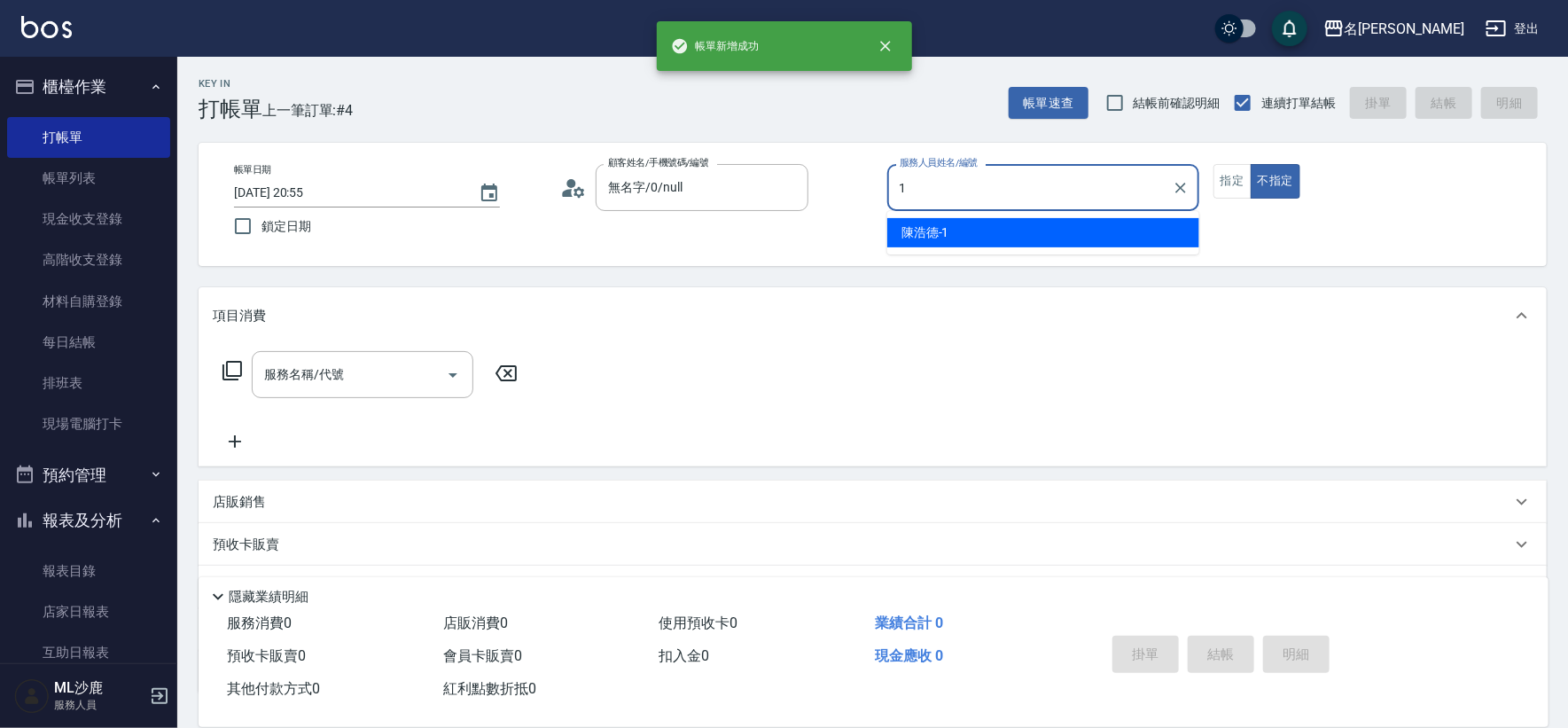
type input "[PERSON_NAME]1"
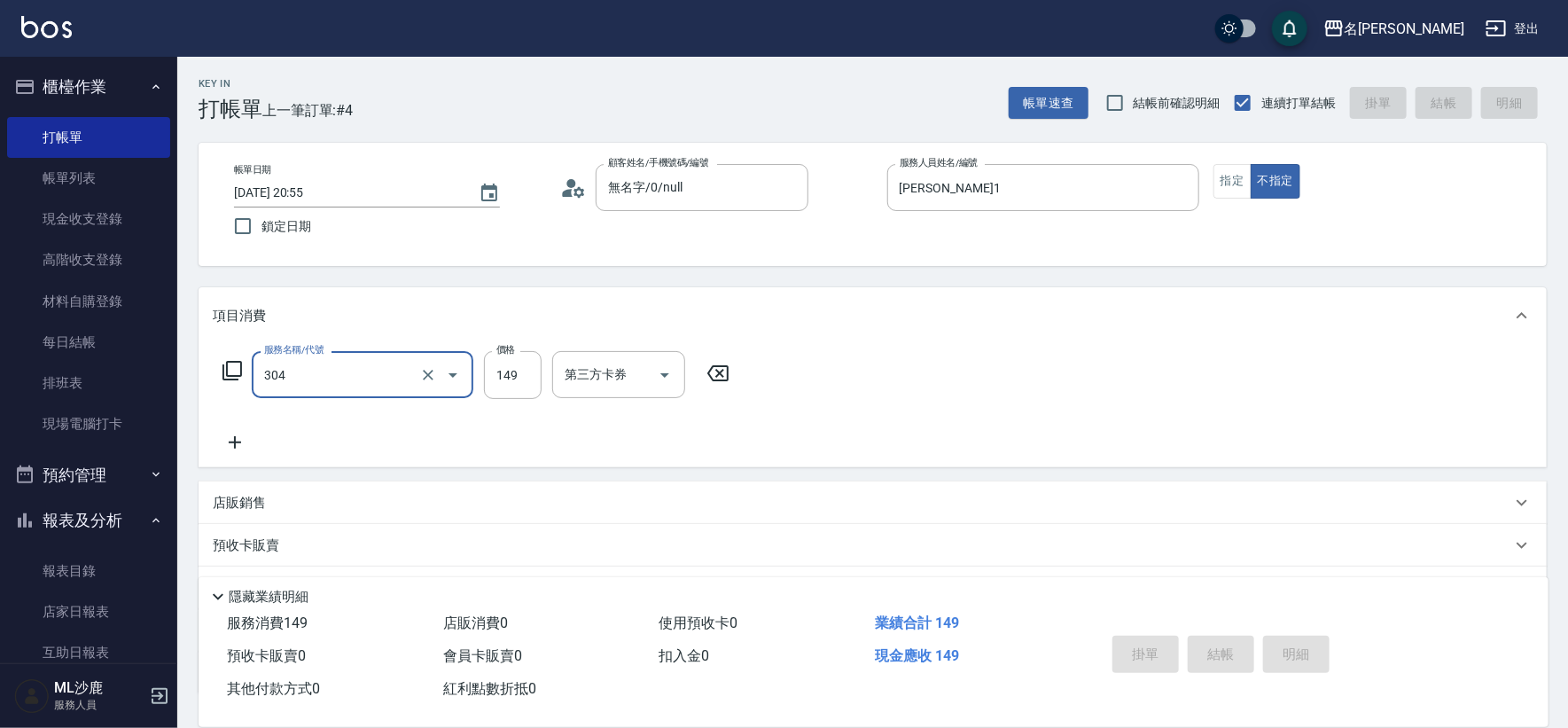
type input "304"
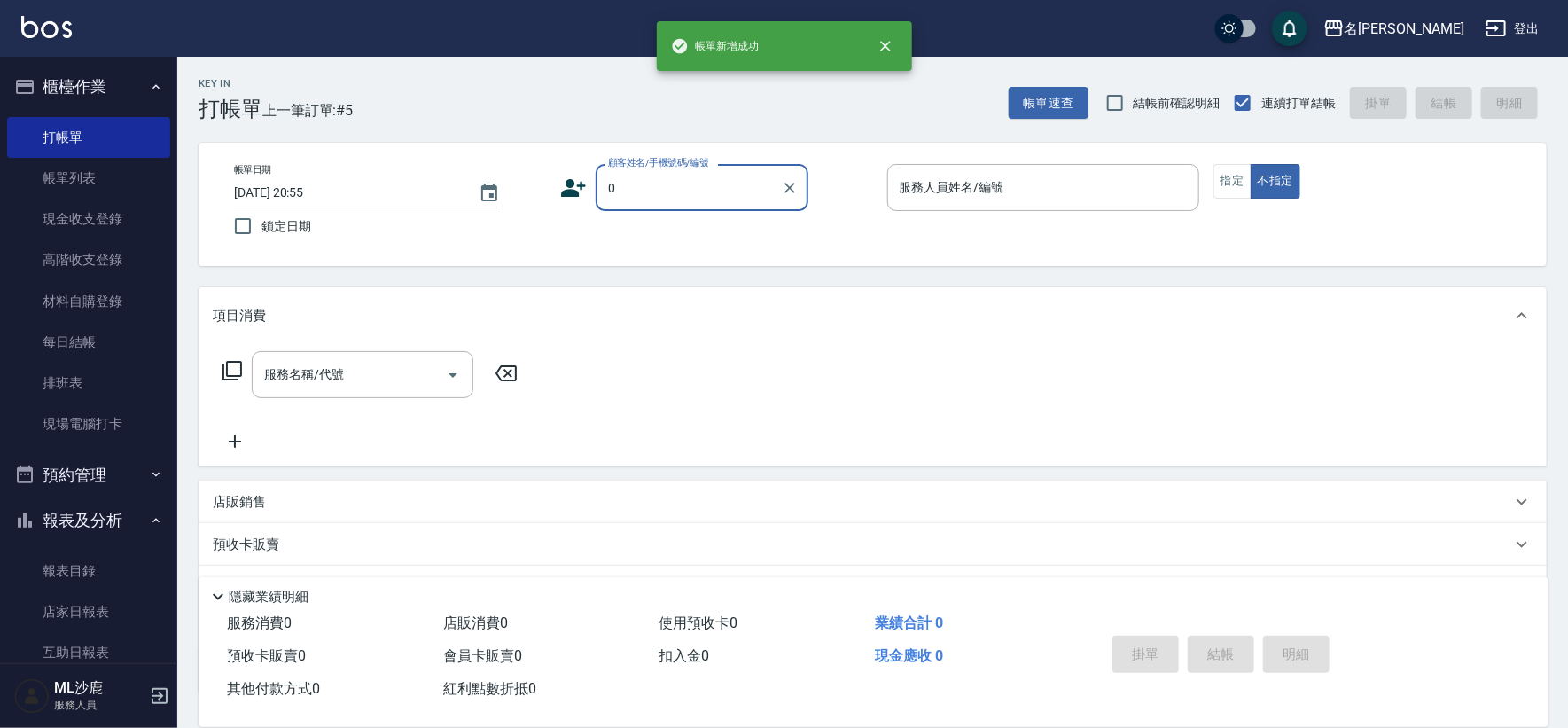
type input "無名字/0/null"
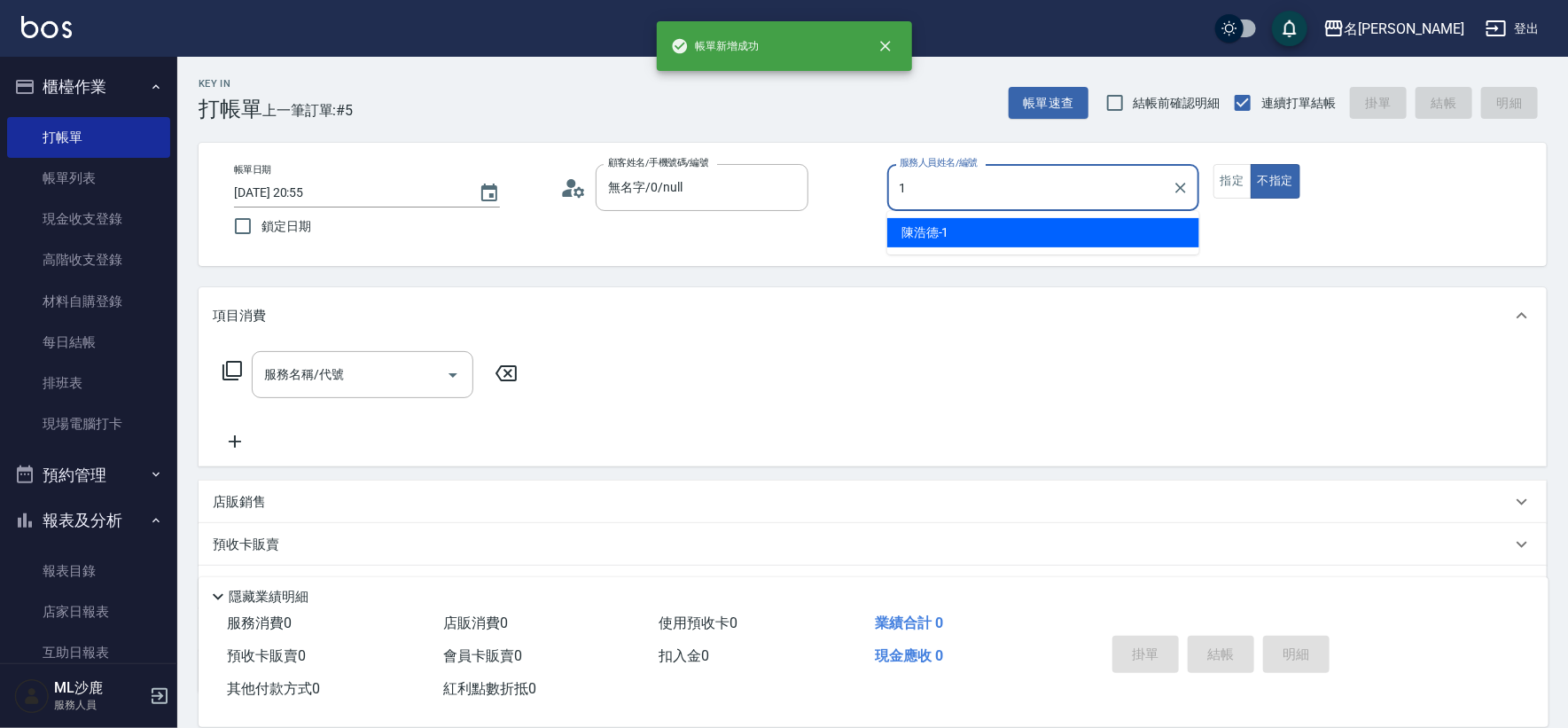
type input "[PERSON_NAME]1"
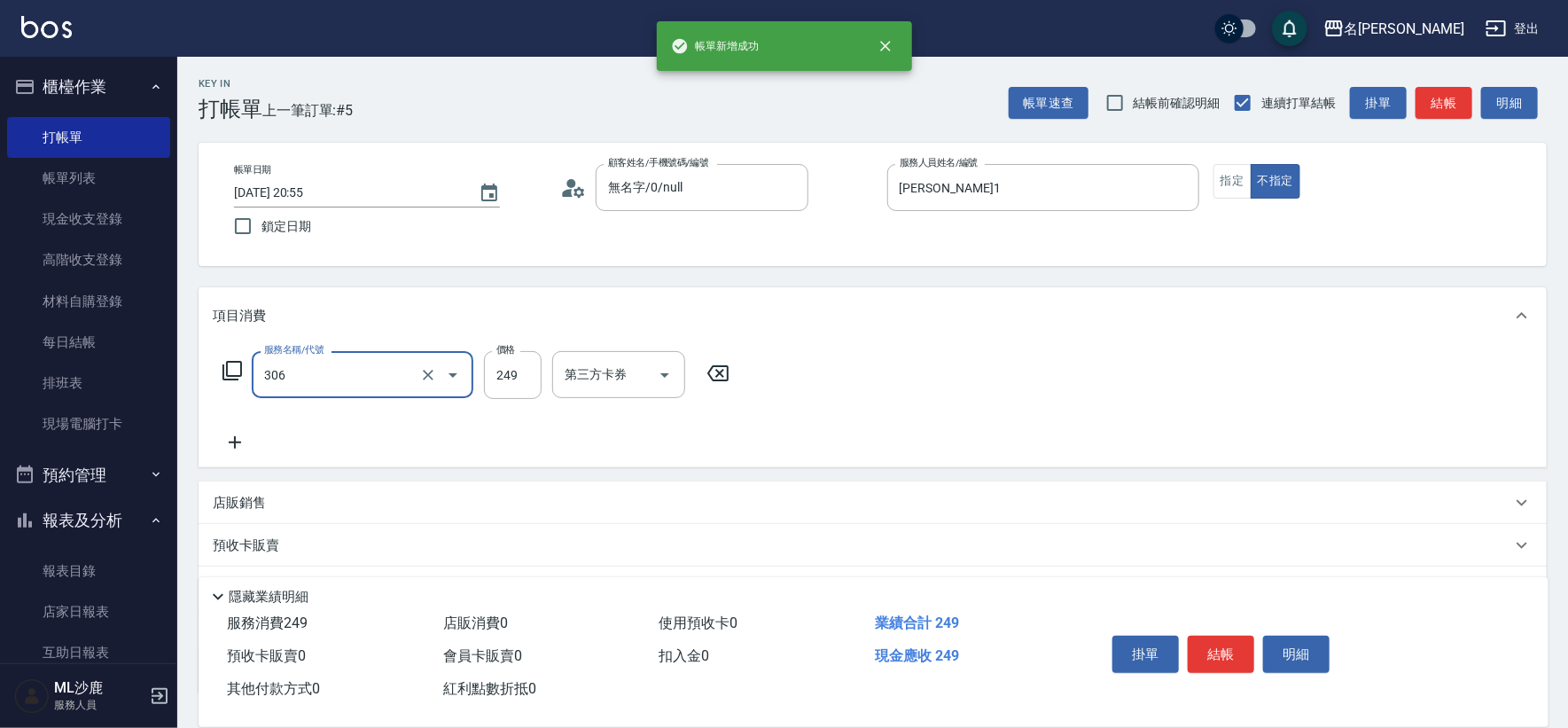
type input "剪髮(306)"
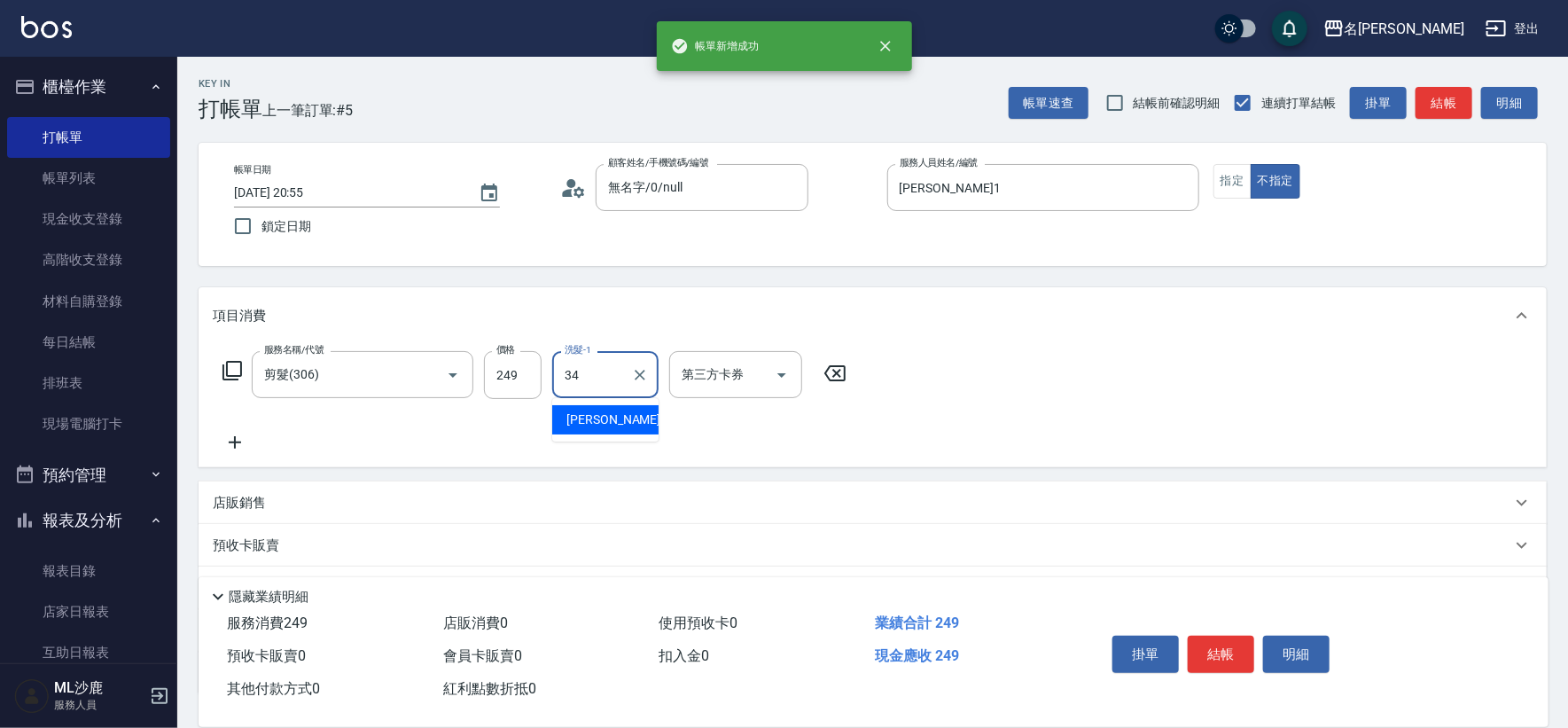
type input "[PERSON_NAME]-34"
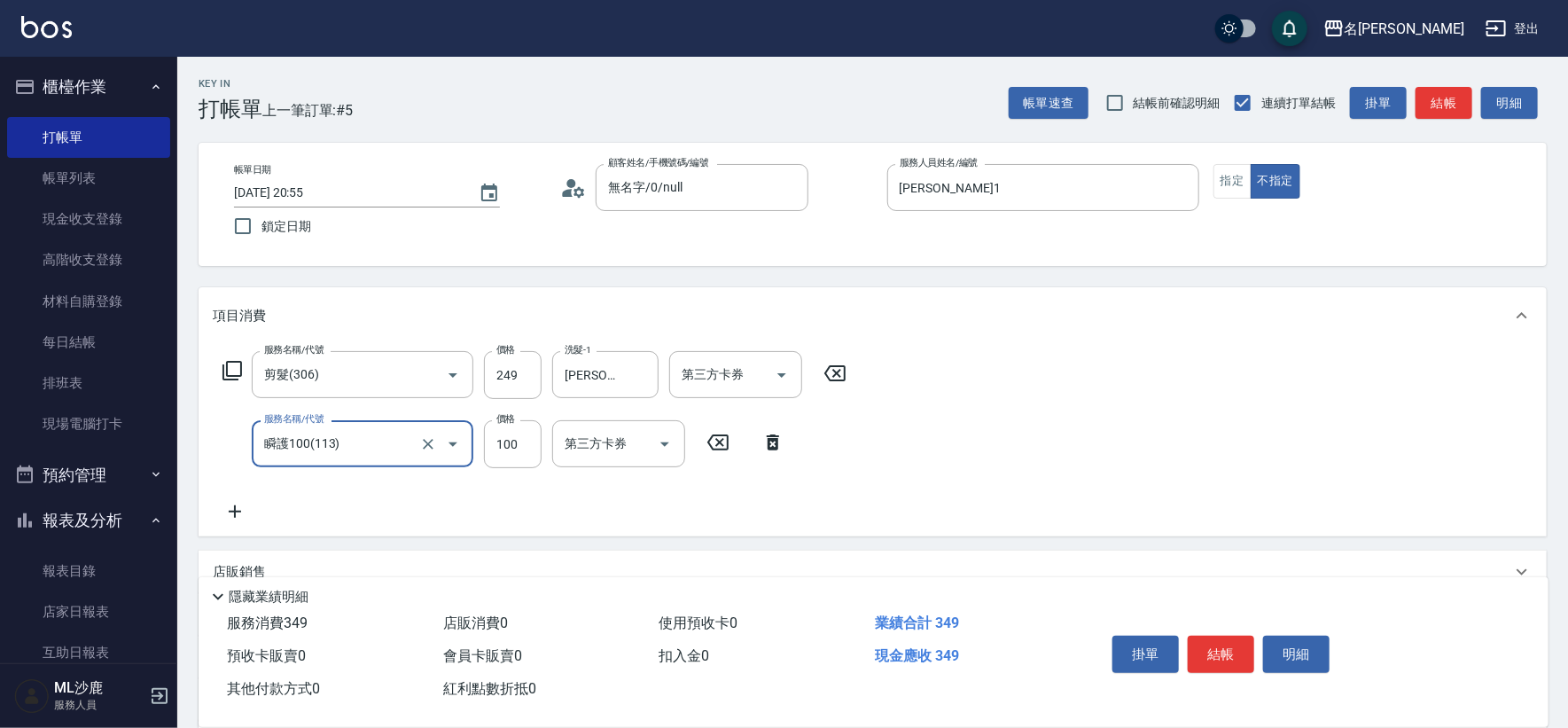
type input "瞬護100(113)"
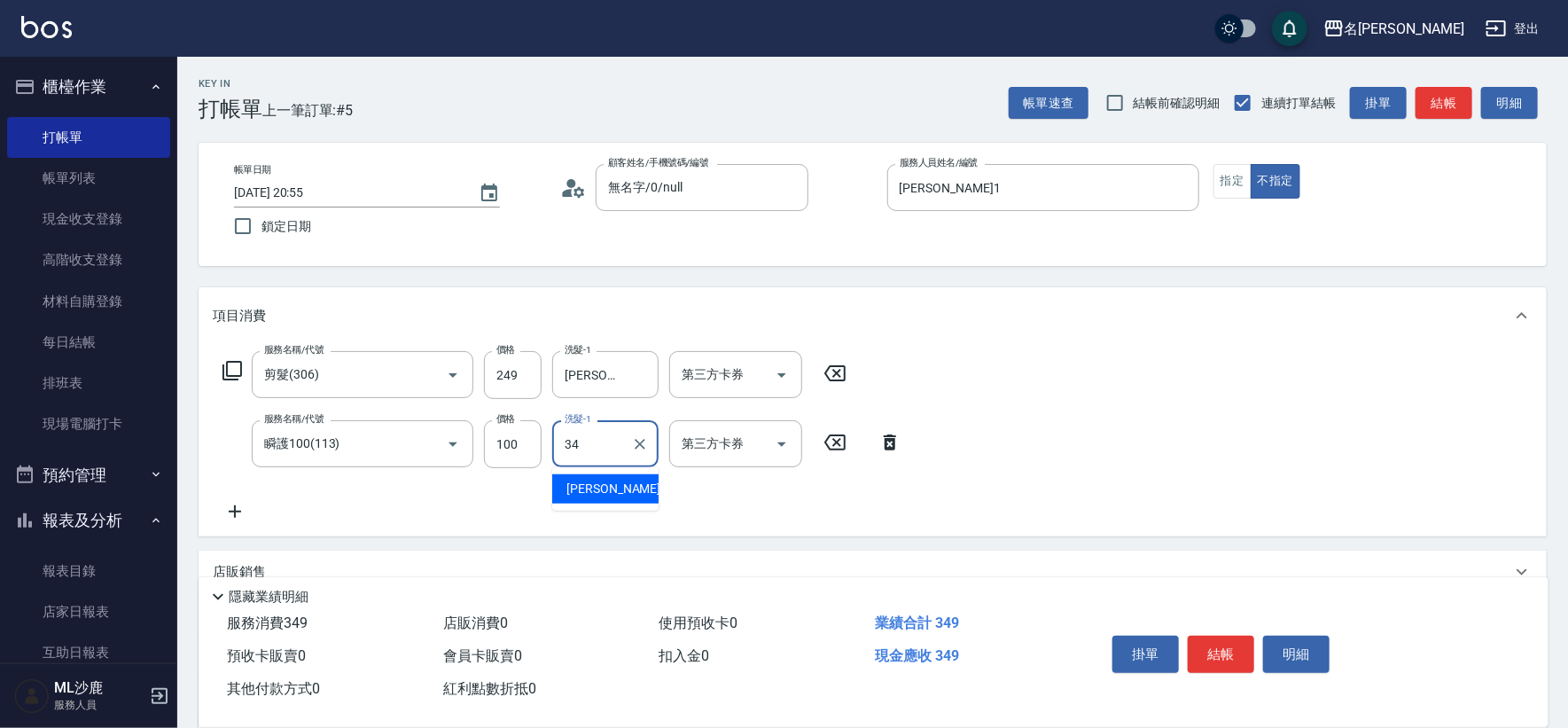
type input "[PERSON_NAME]-34"
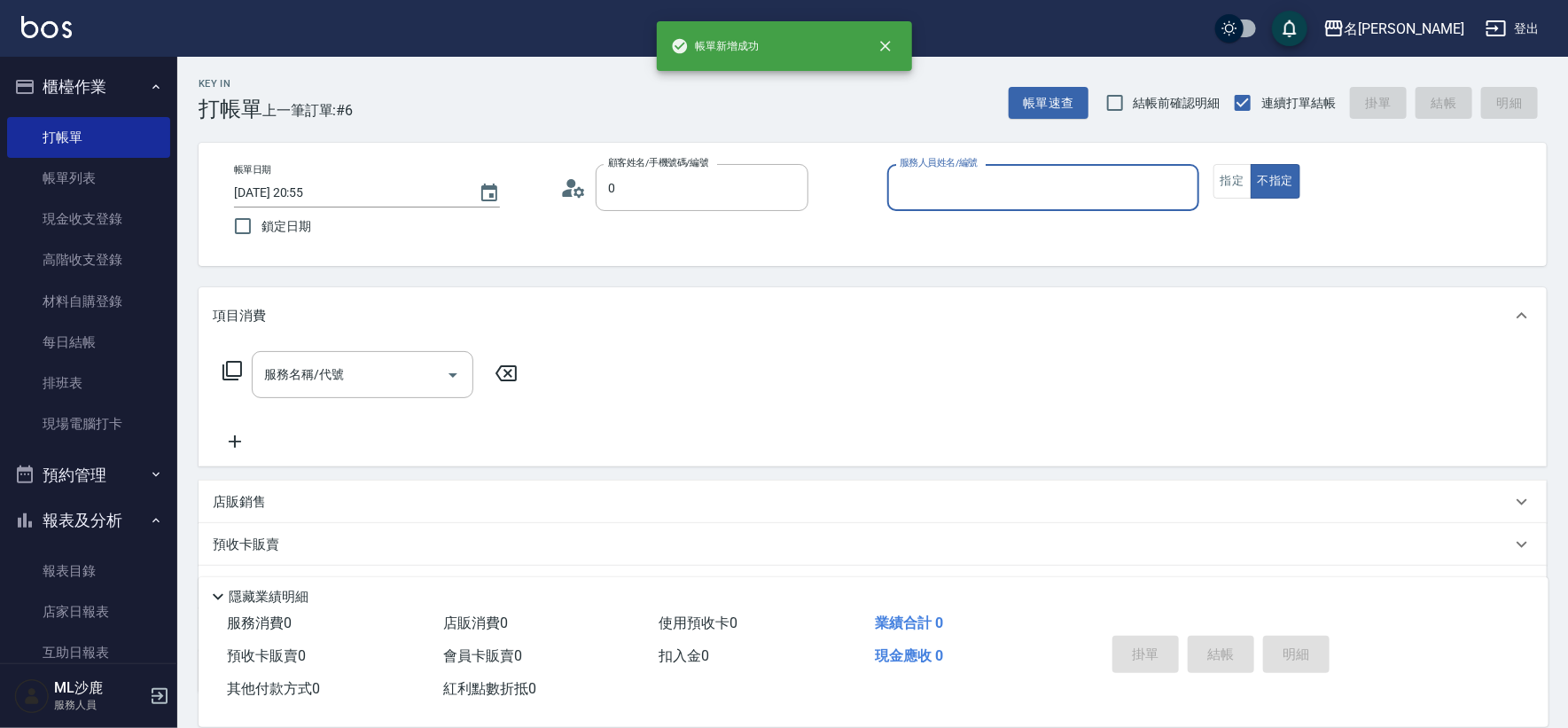
type input "無名字/0/null"
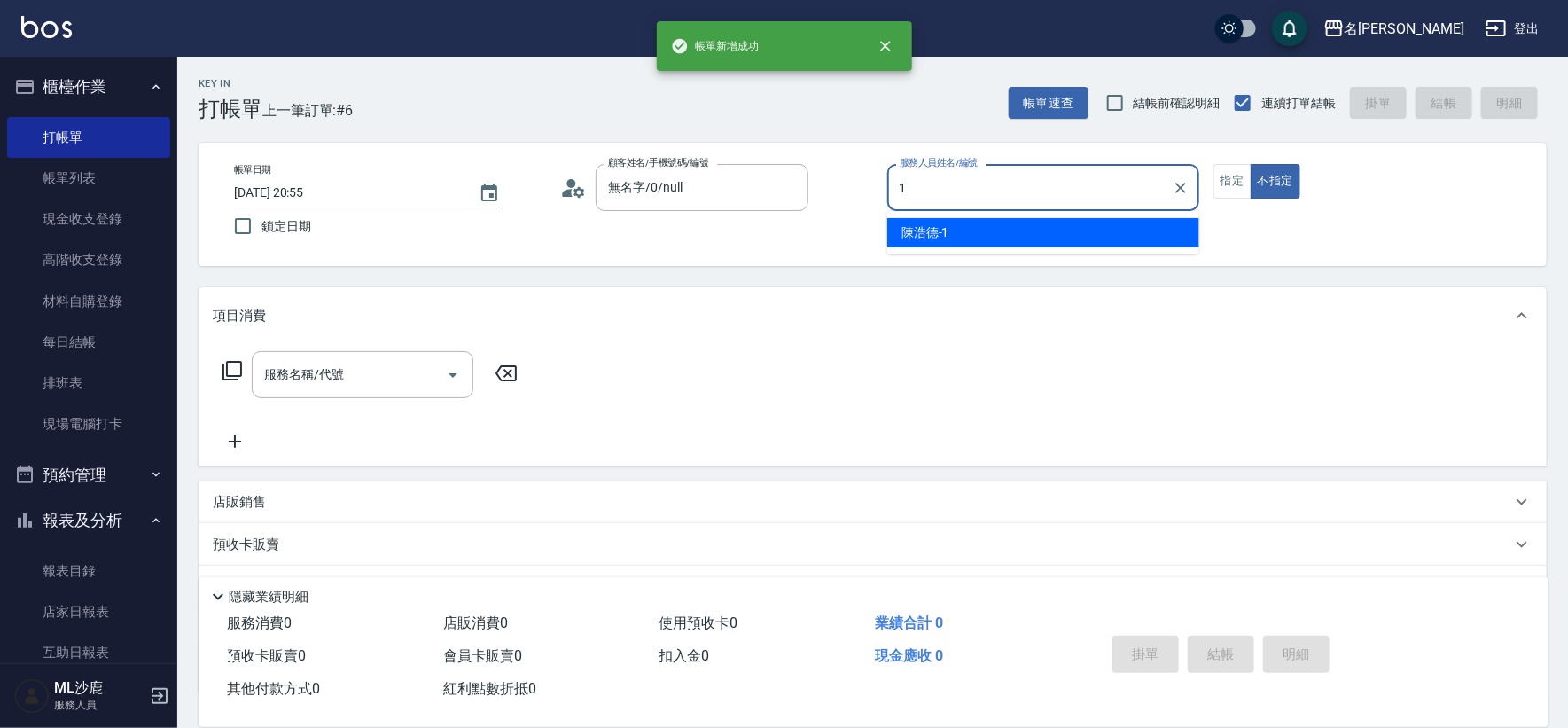
type input "[PERSON_NAME]1"
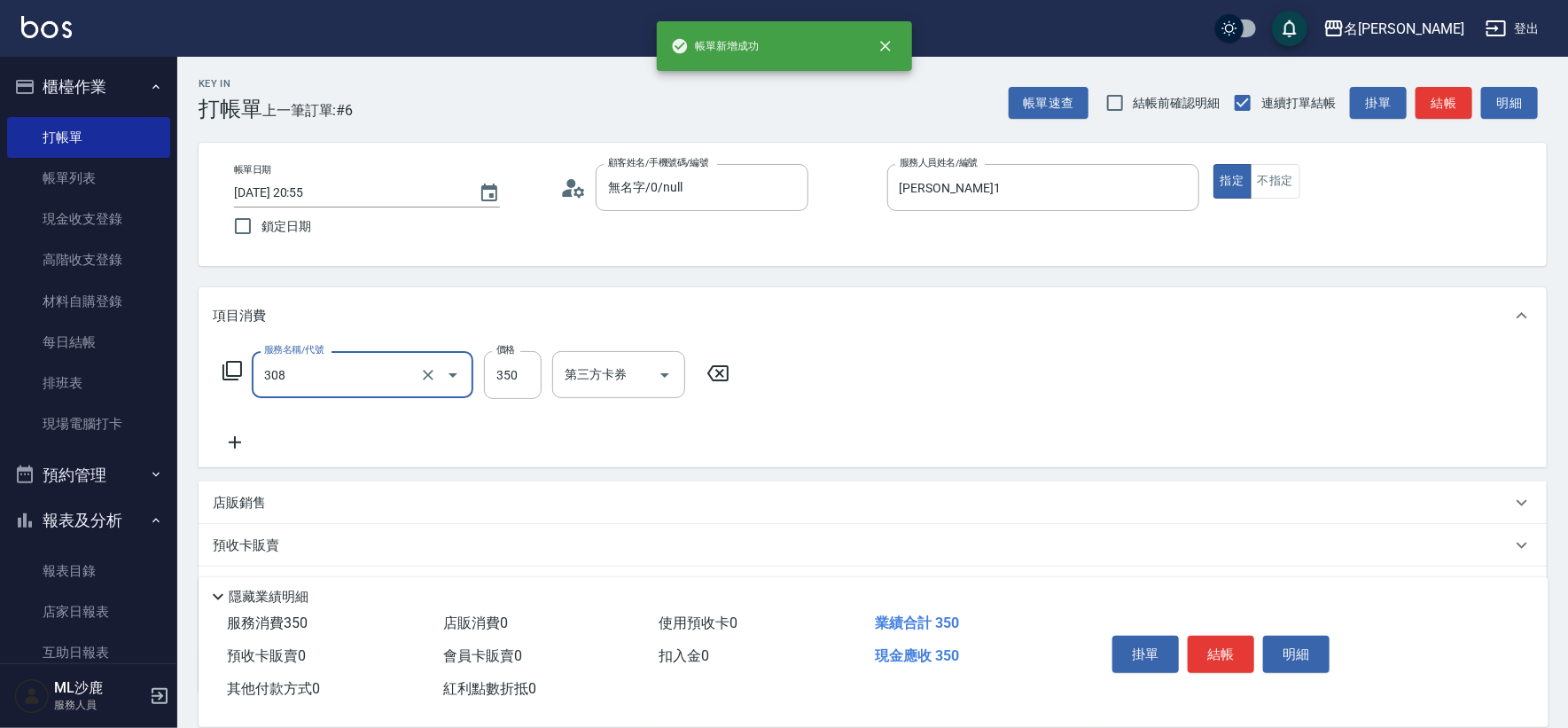
type input "洗+剪(308)"
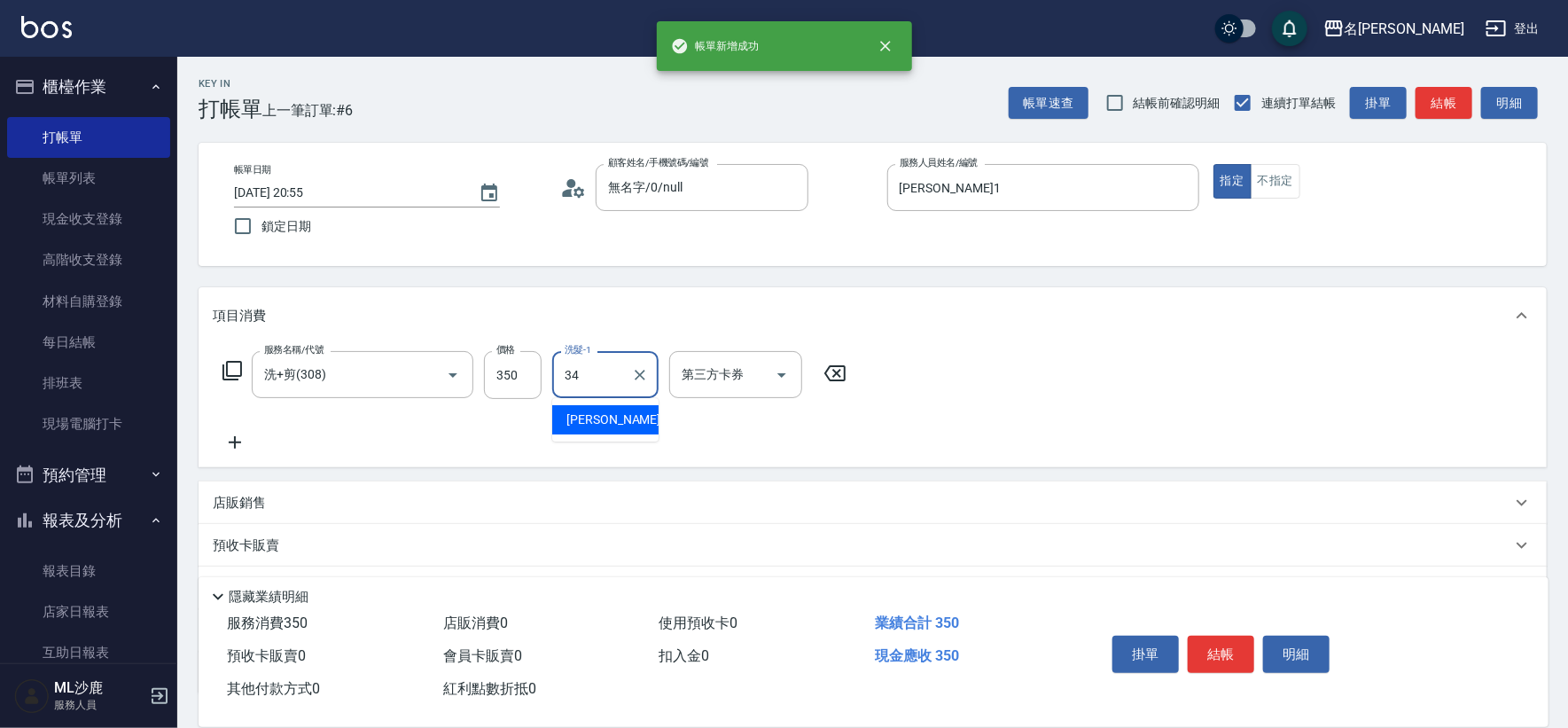
type input "[PERSON_NAME]-34"
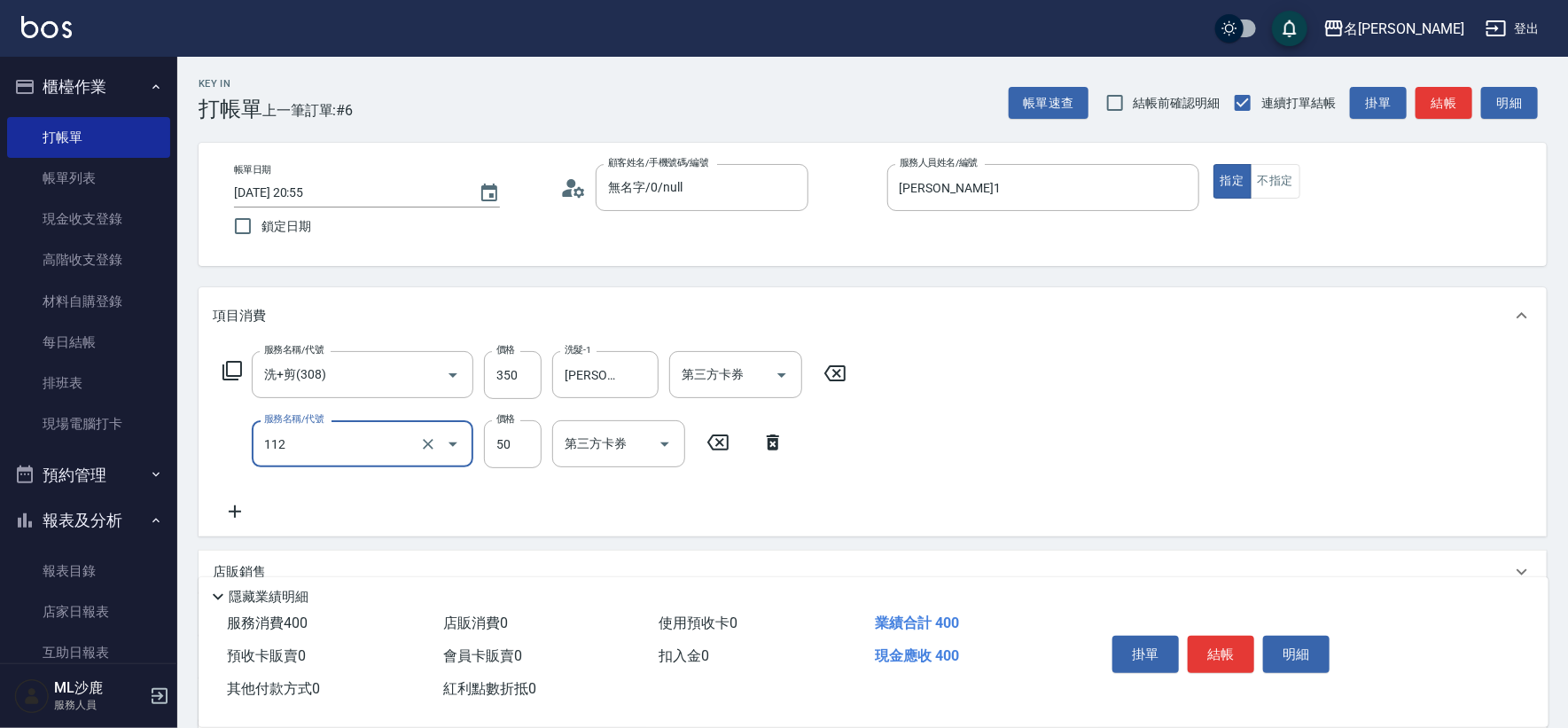
type input "精油50(112)"
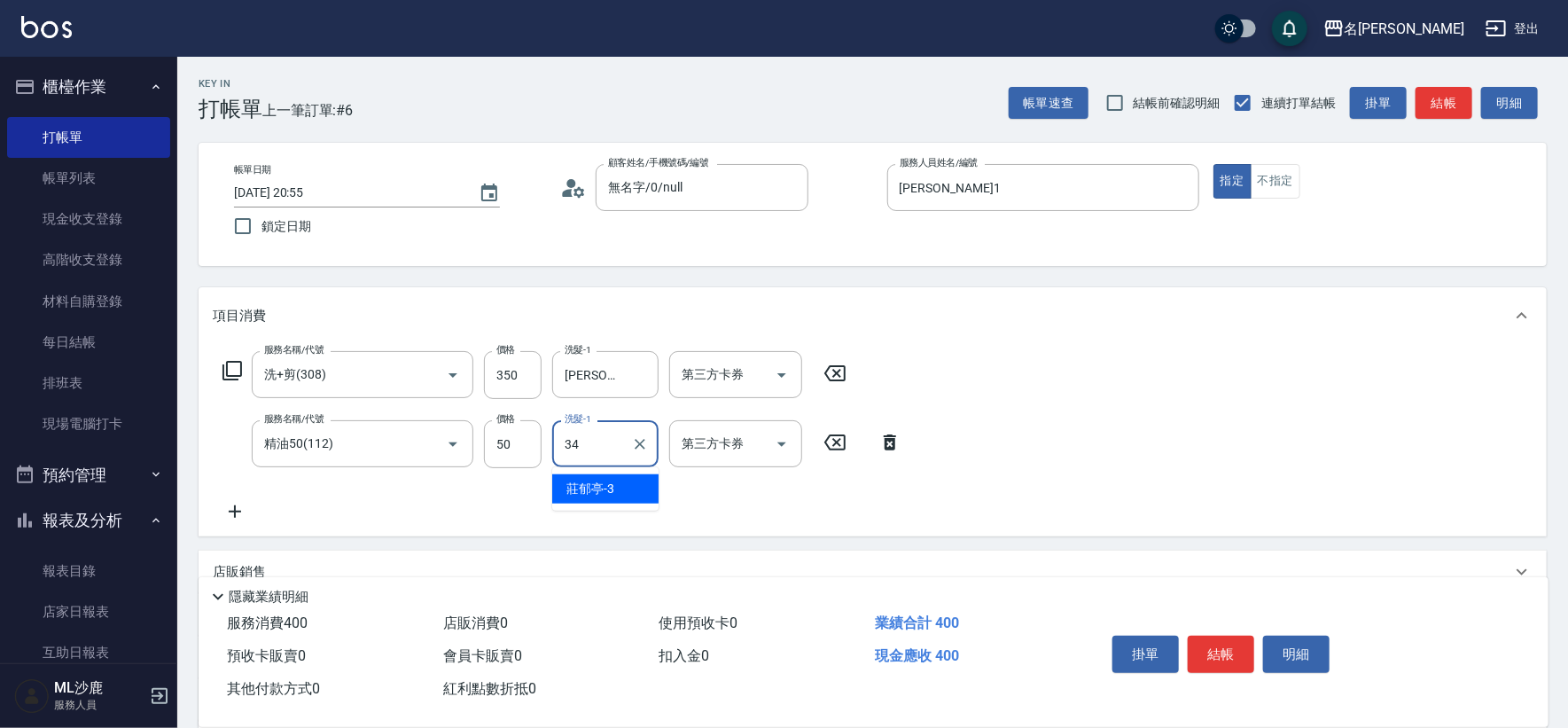
type input "[PERSON_NAME]-34"
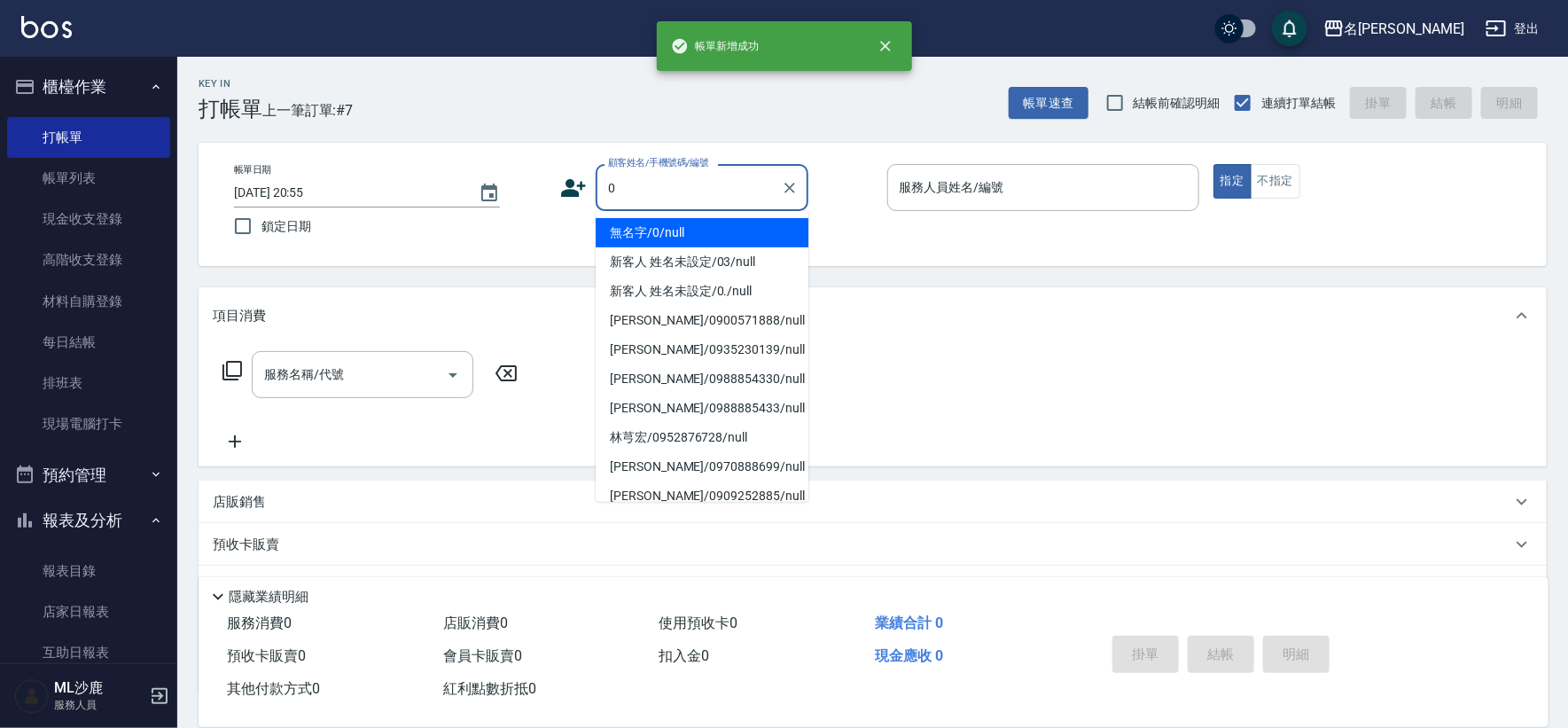
type input "無名字/0/null"
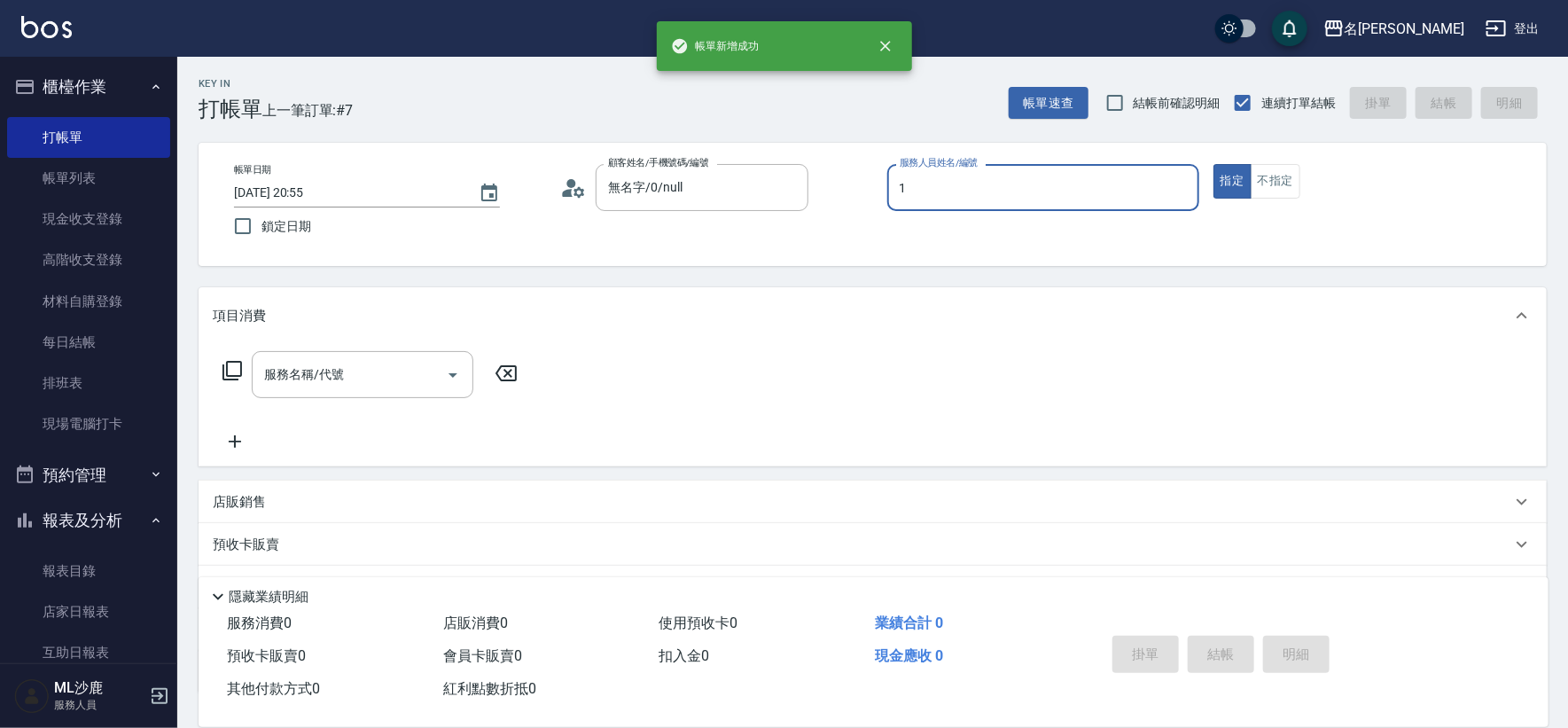
type input "[PERSON_NAME]1"
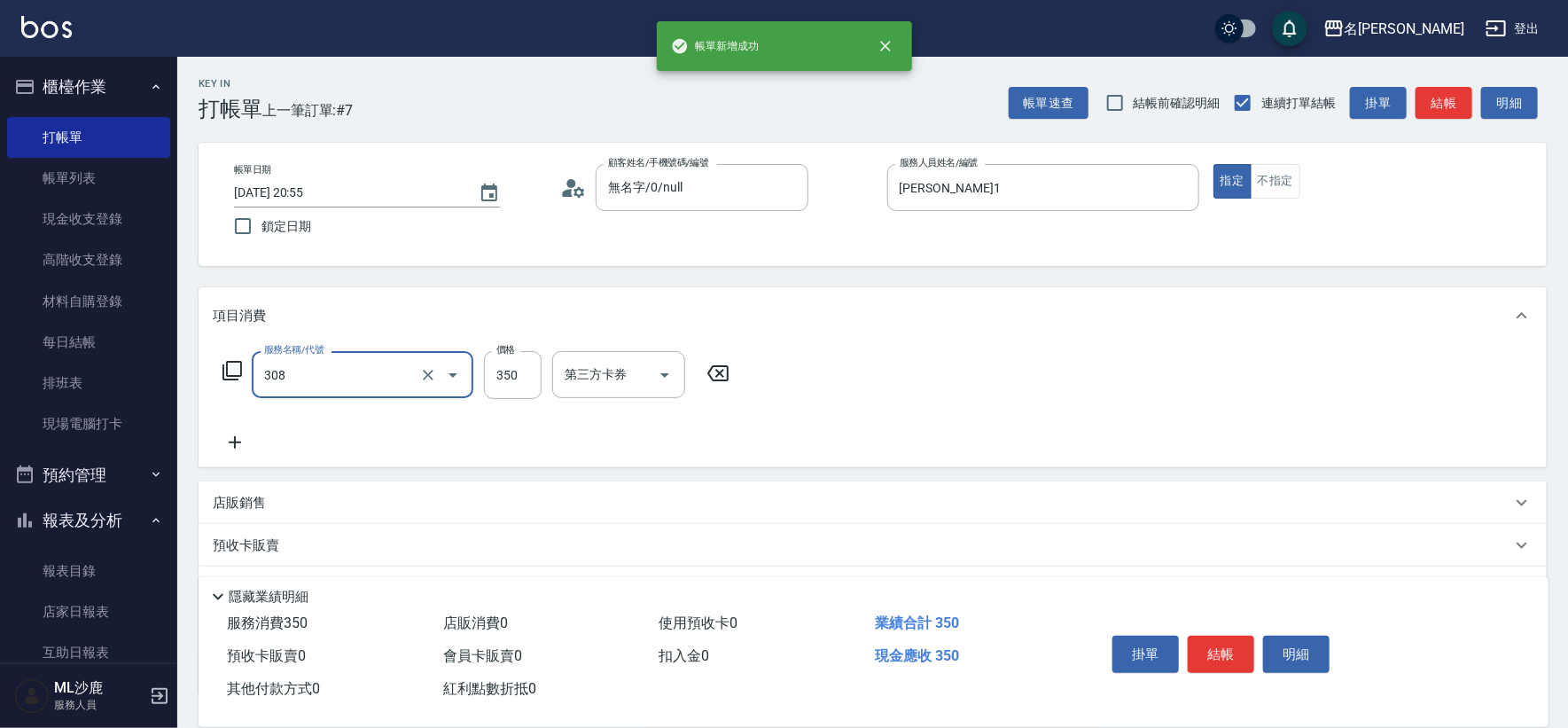
type input "洗+剪(308)"
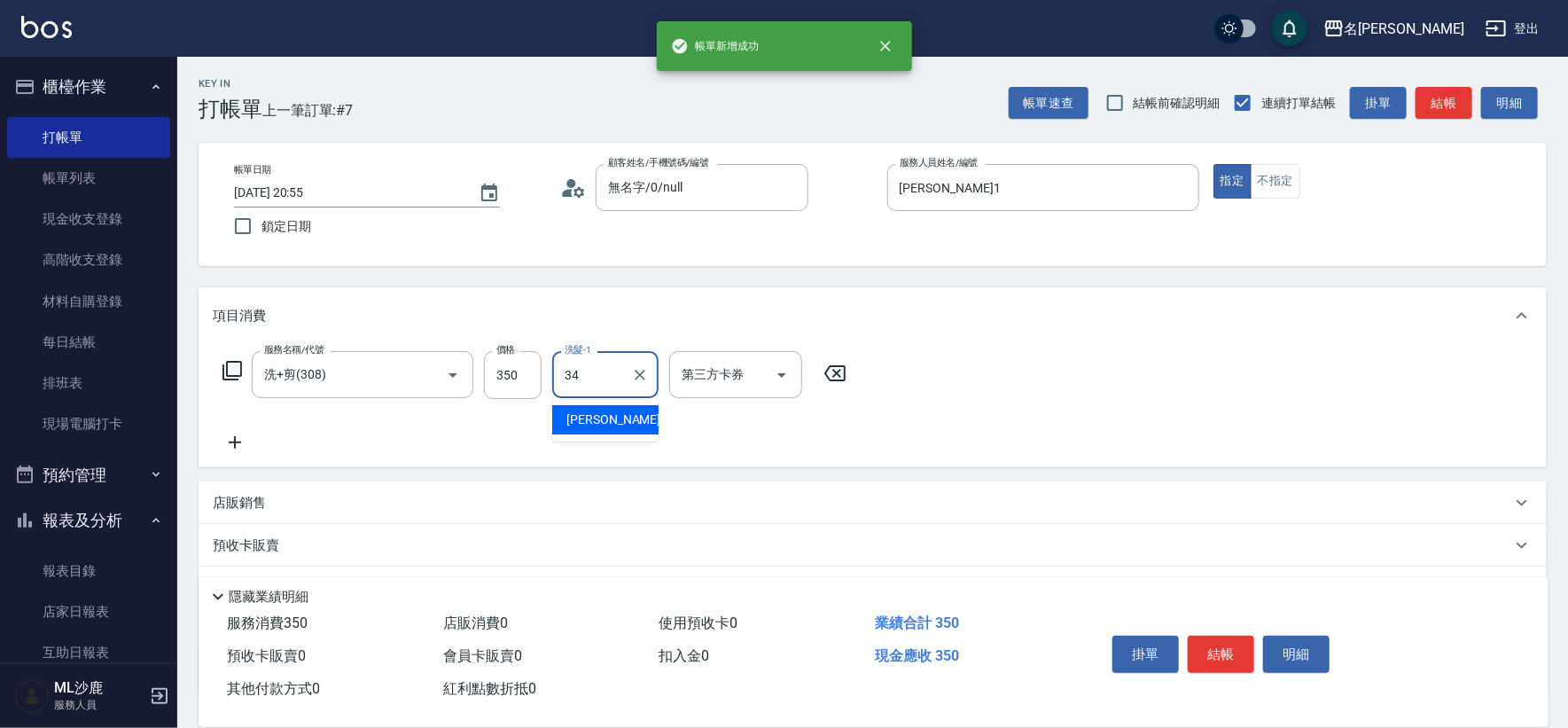
type input "[PERSON_NAME]-34"
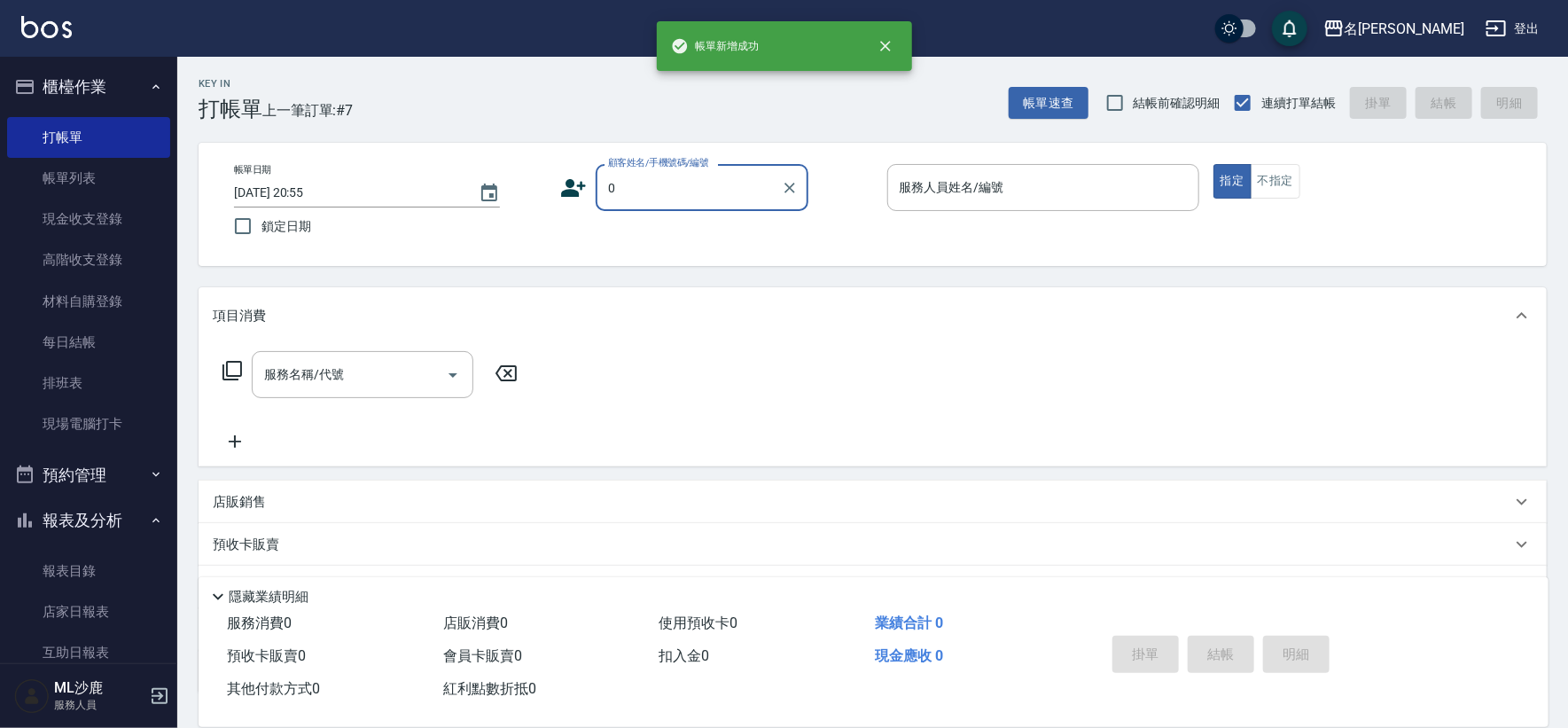
type input "無名字/0/null"
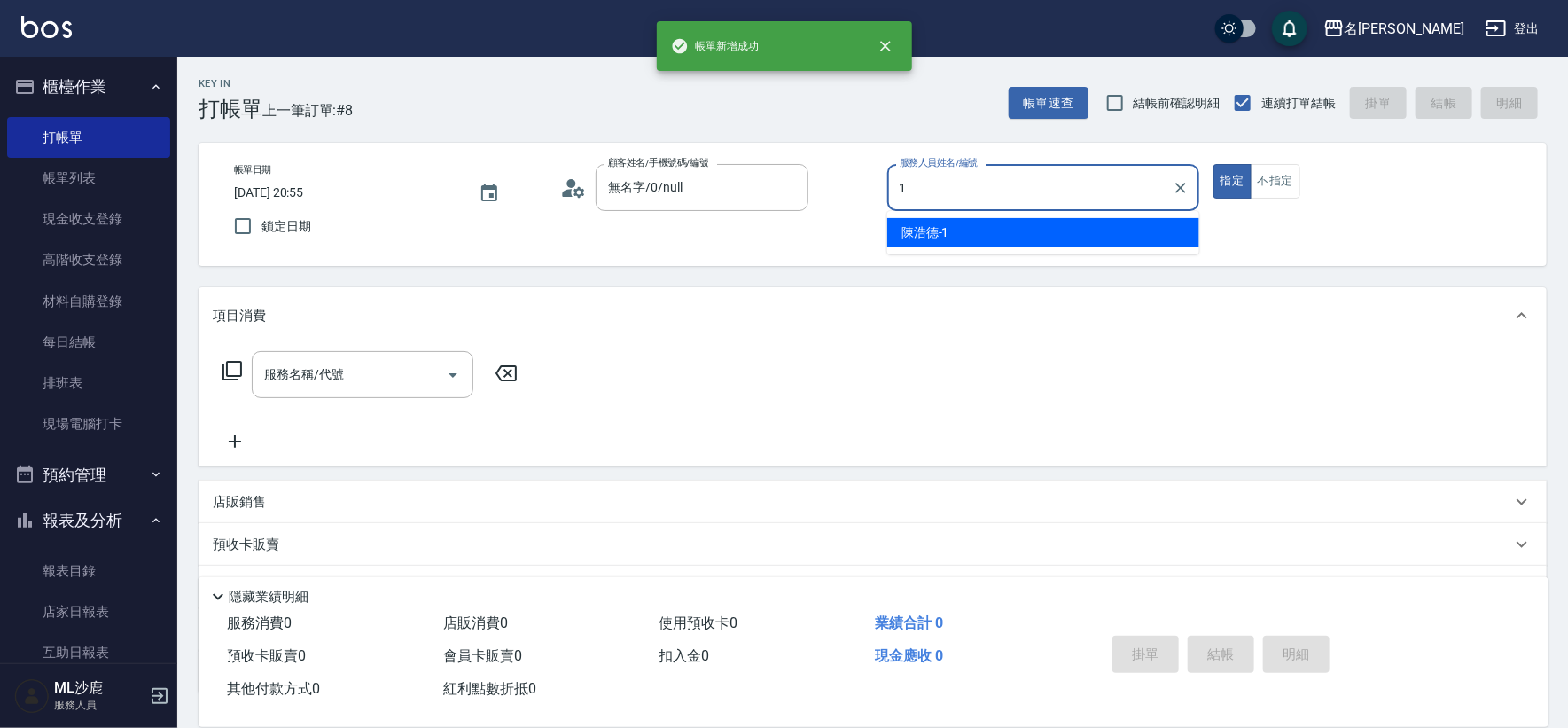
type input "[PERSON_NAME]1"
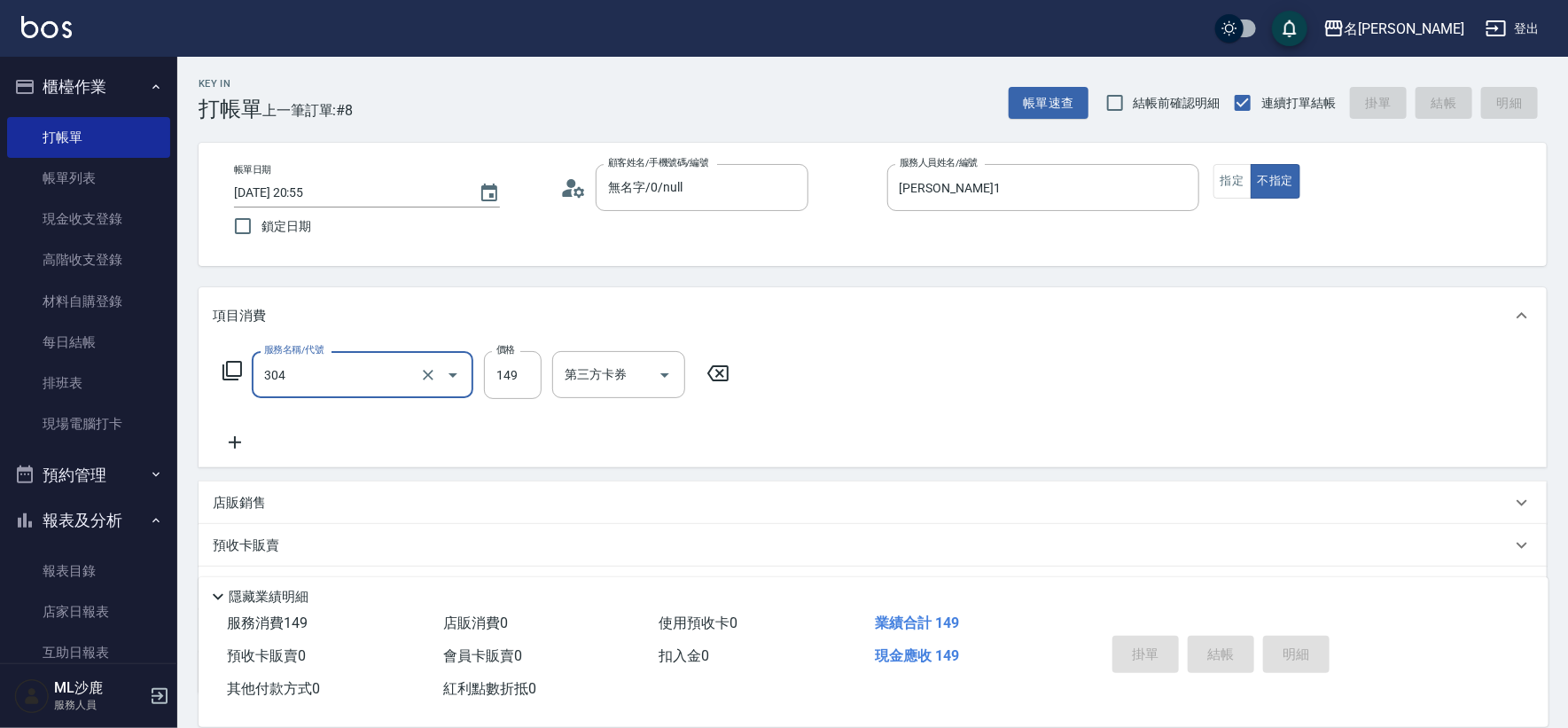
type input "304"
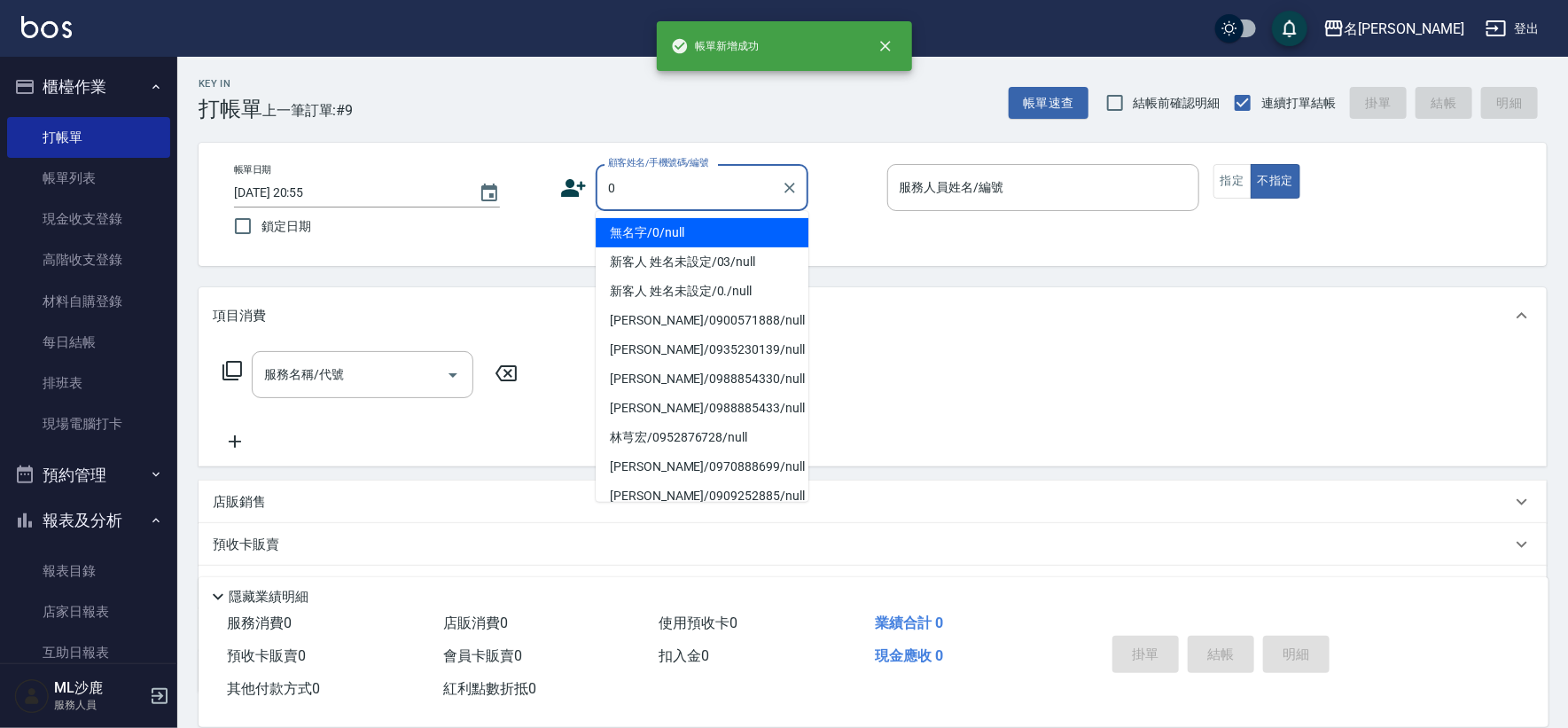
type input "無名字/0/null"
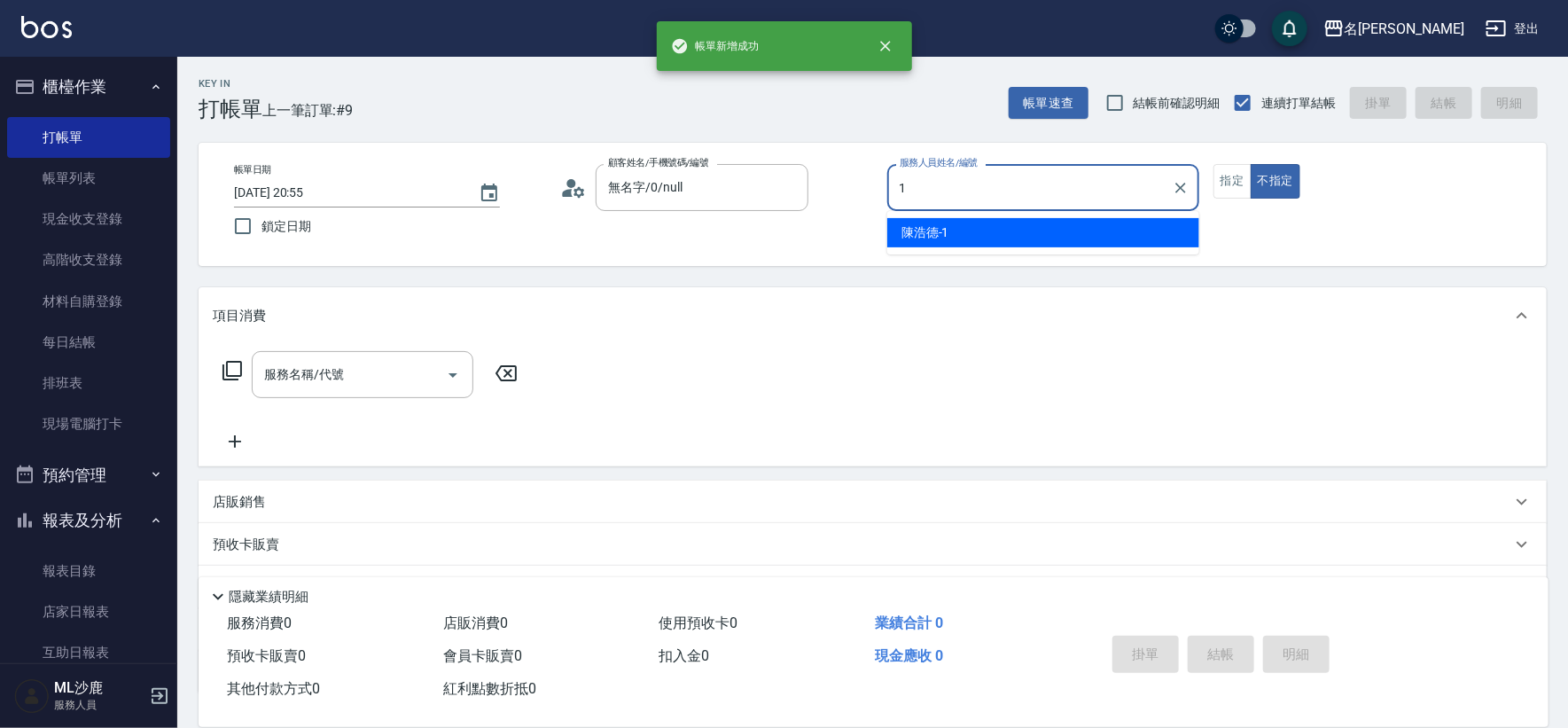
type input "[PERSON_NAME]1"
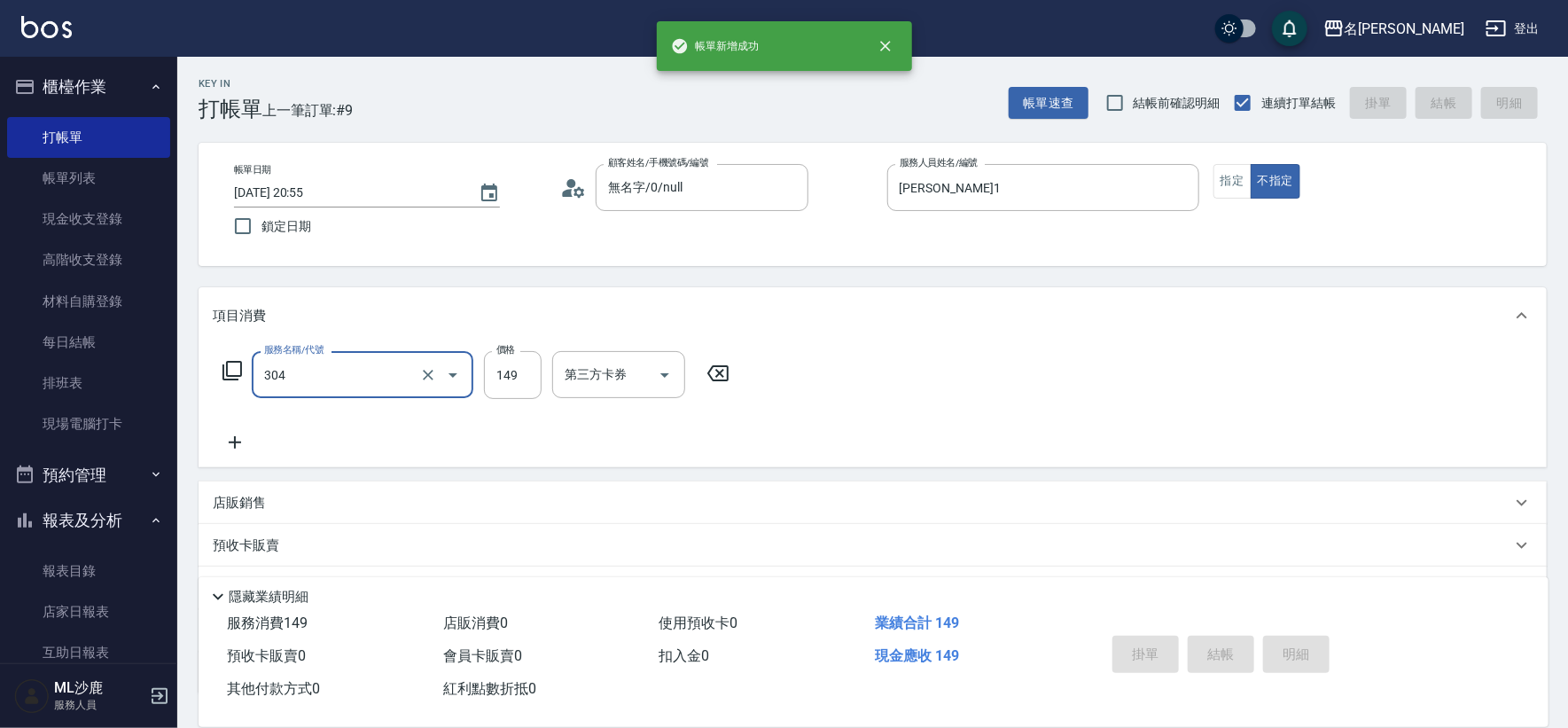
type input "304"
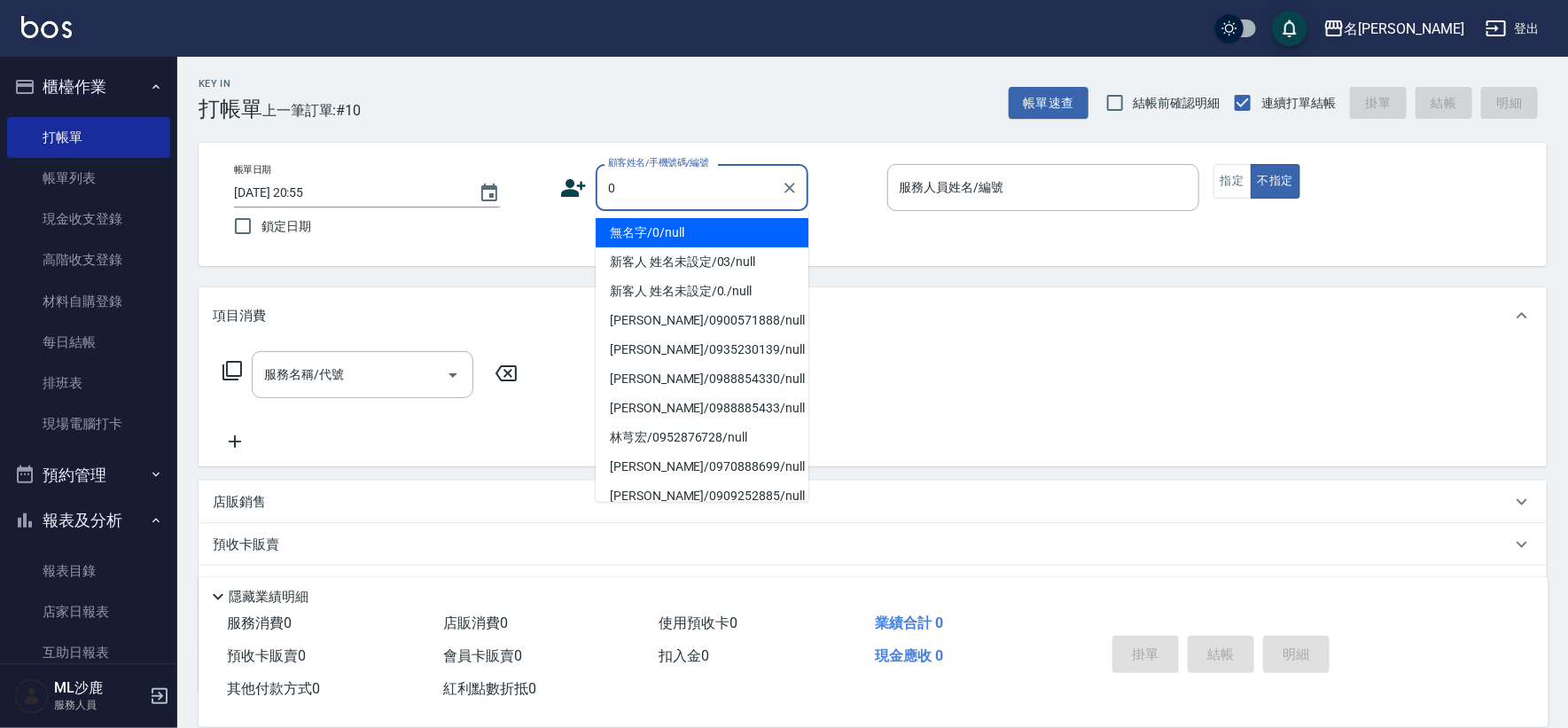
type input "無名字/0/null"
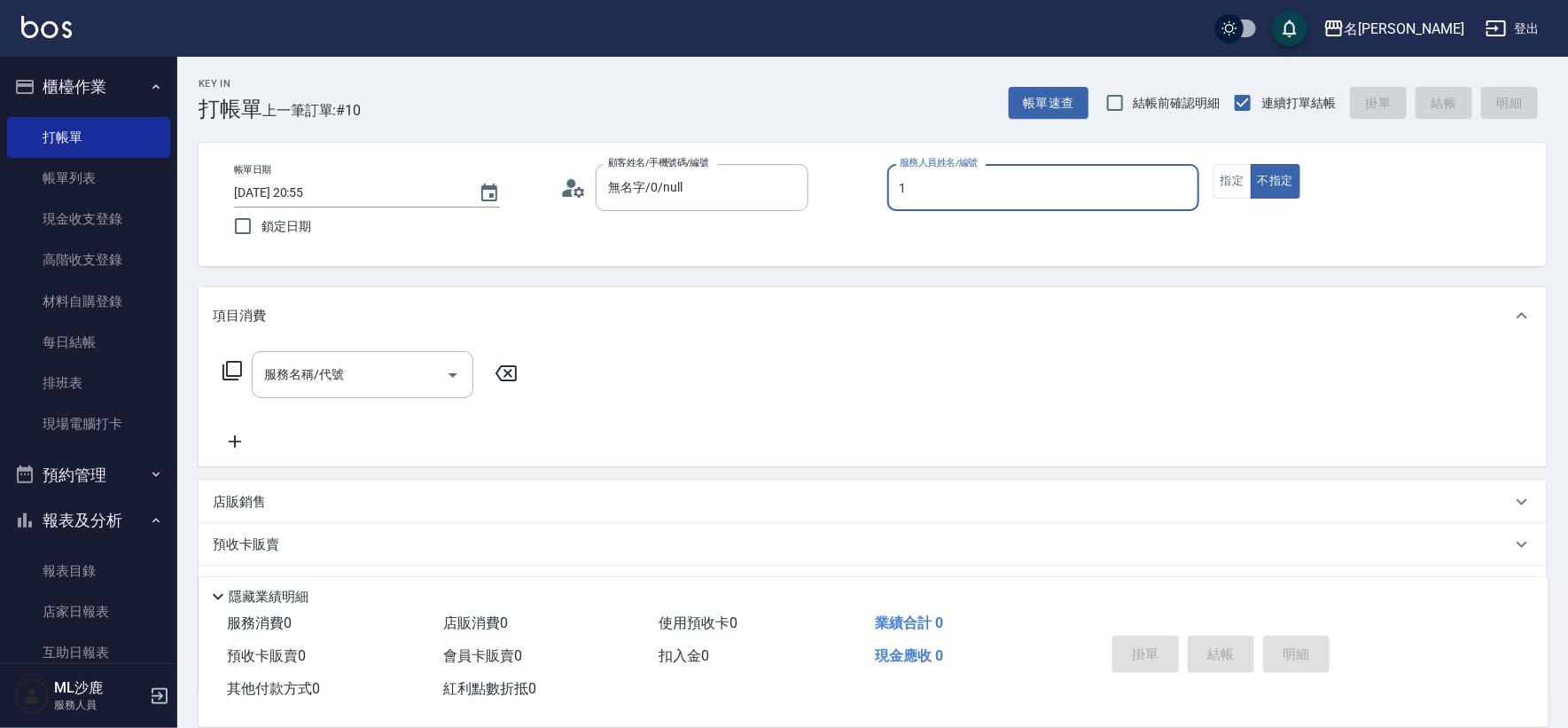
type input "[PERSON_NAME]1"
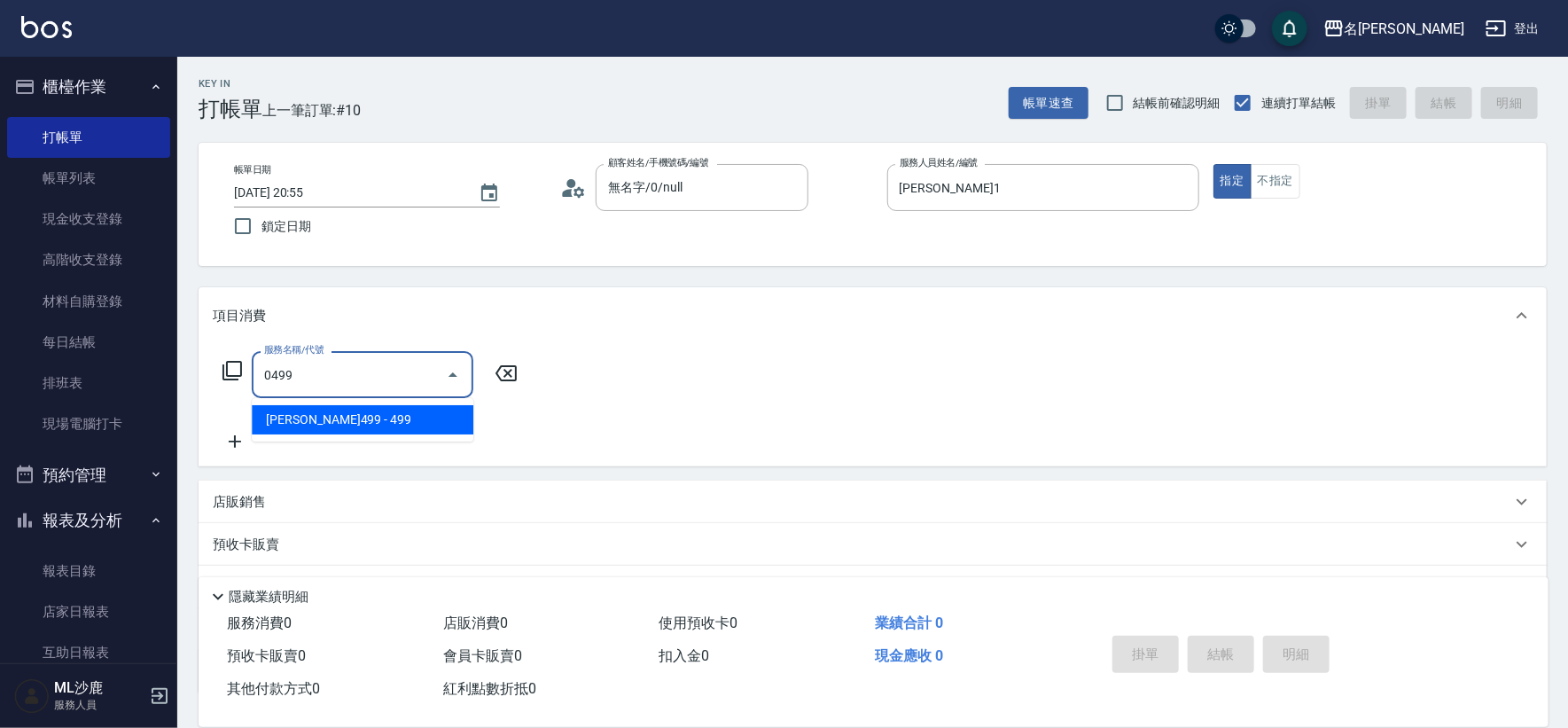
type input "[PERSON_NAME]499(0499)"
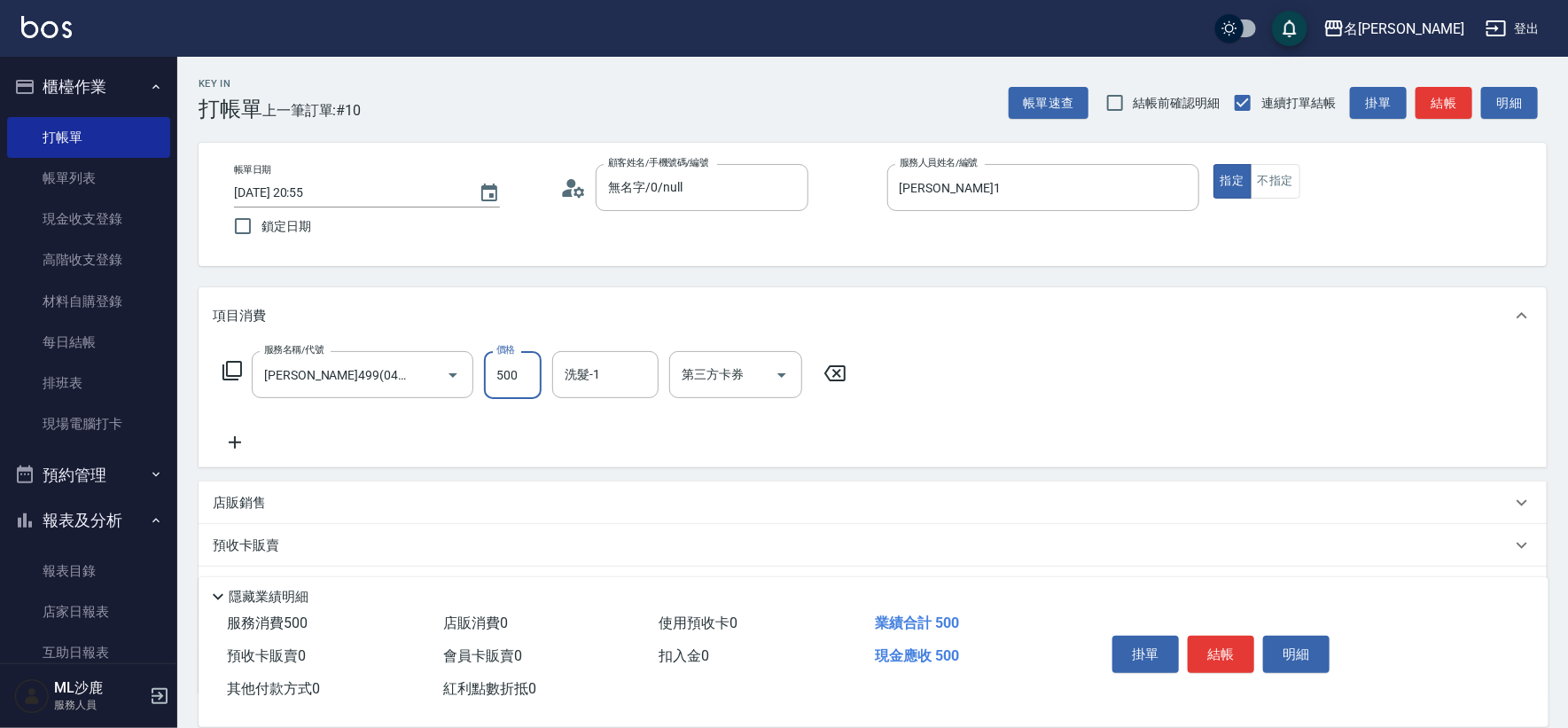
type input "500"
type input "[PERSON_NAME]-34"
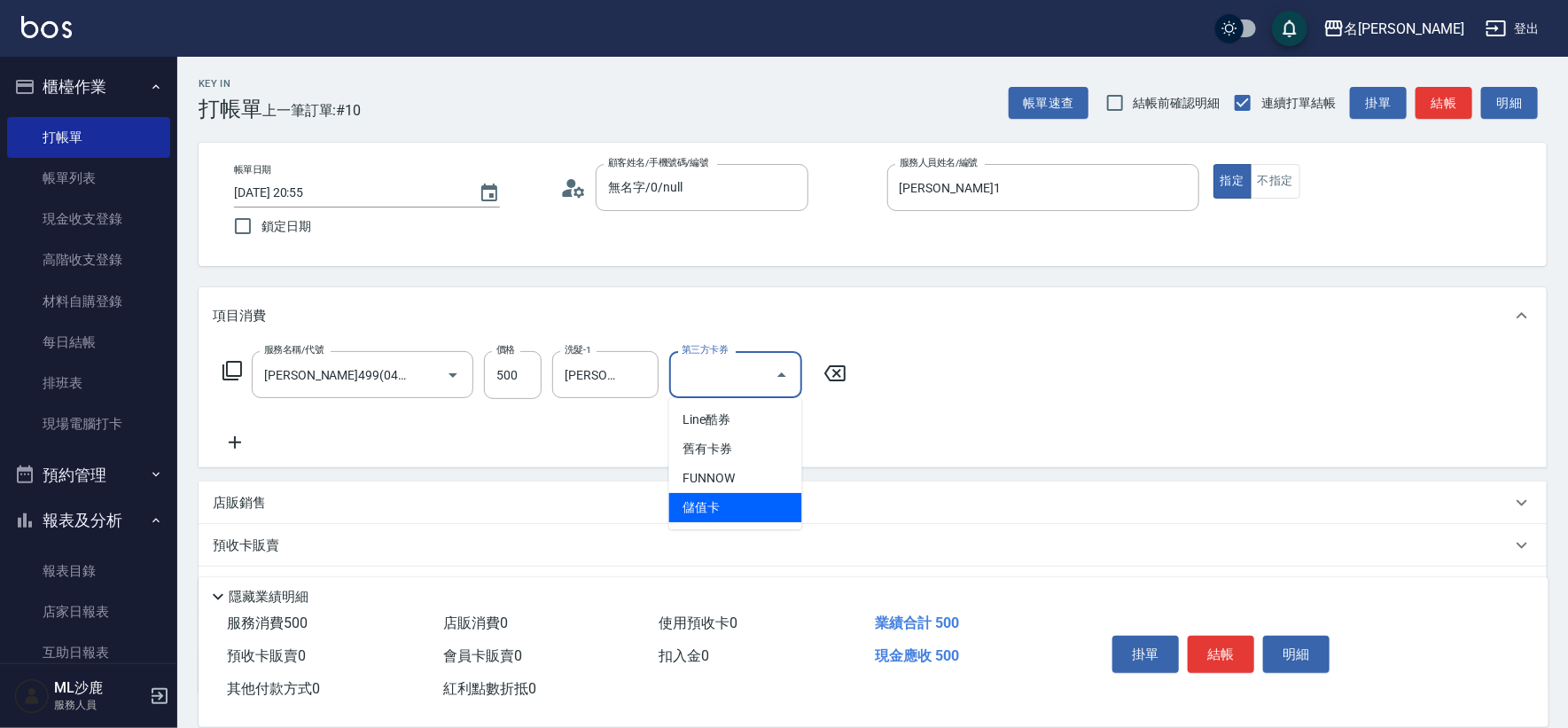
type input "儲值卡"
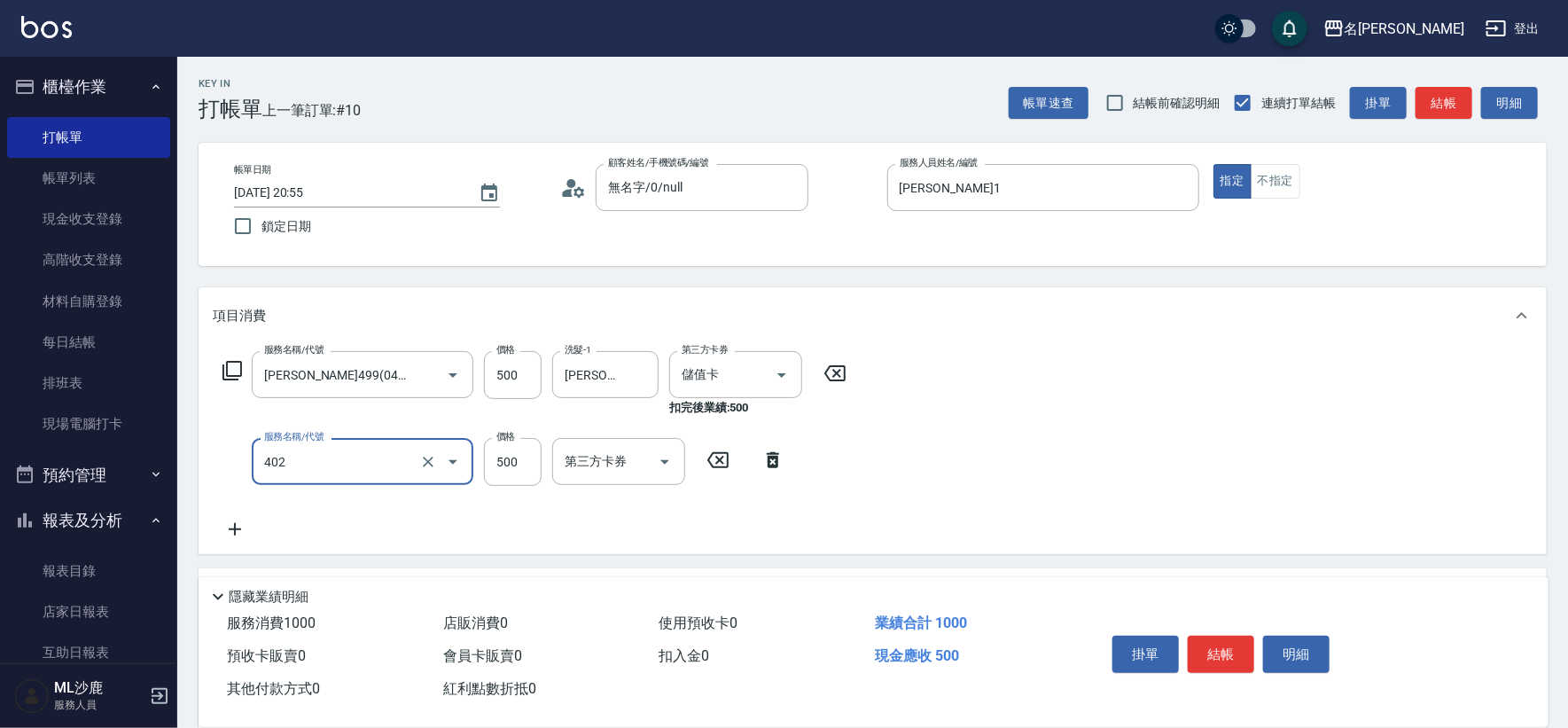
type input "500護(402)"
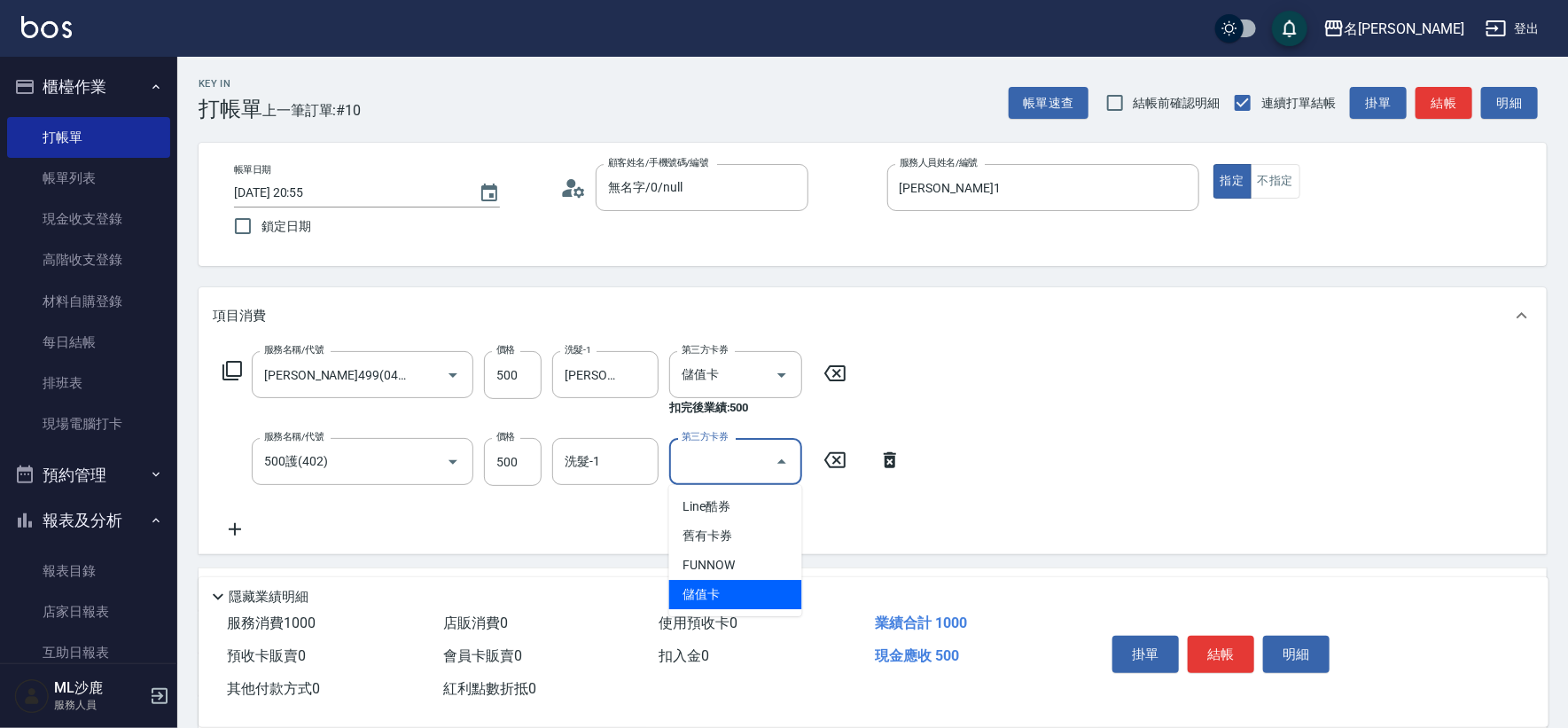
type input "儲值卡"
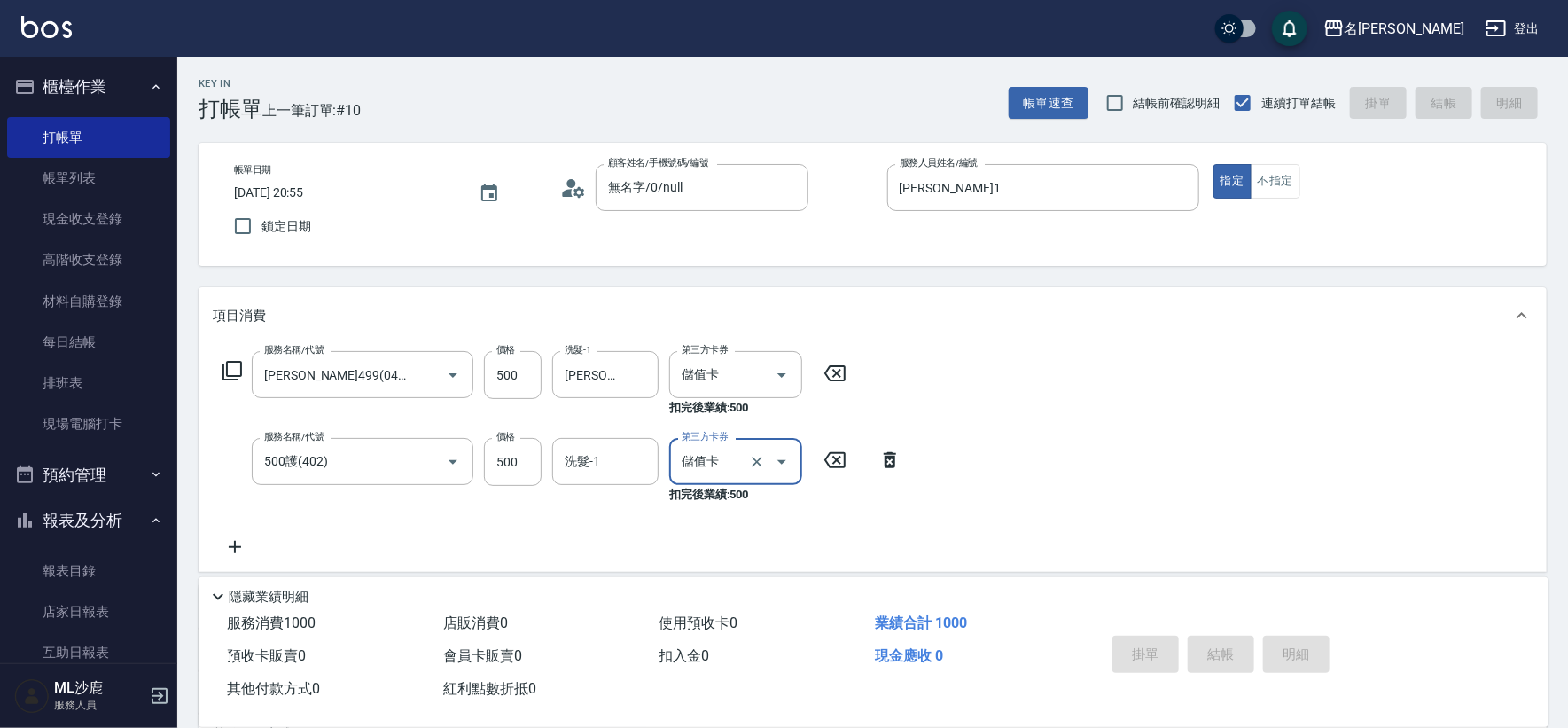
type input "[DATE] 20:56"
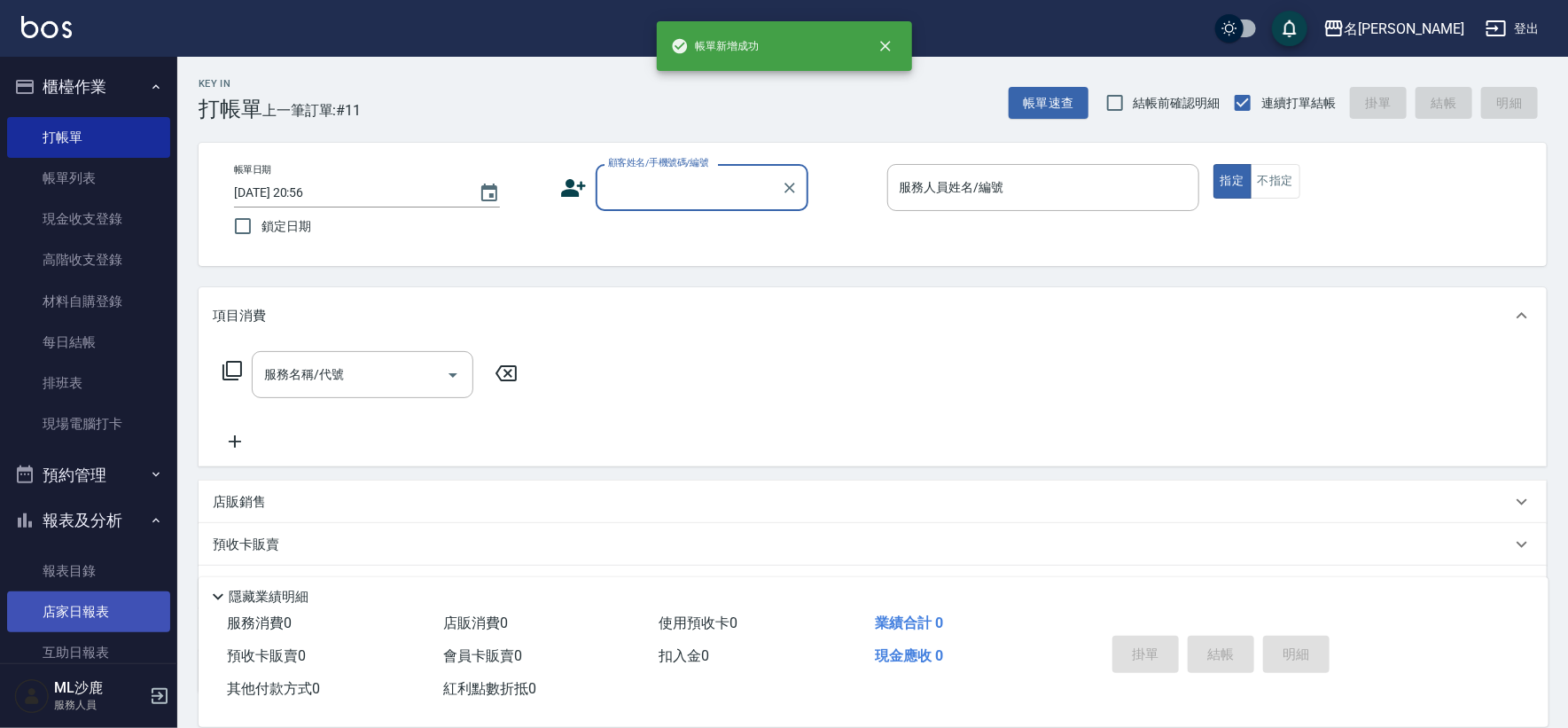
click at [68, 597] on link "店家日報表" at bounding box center [88, 611] width 163 height 41
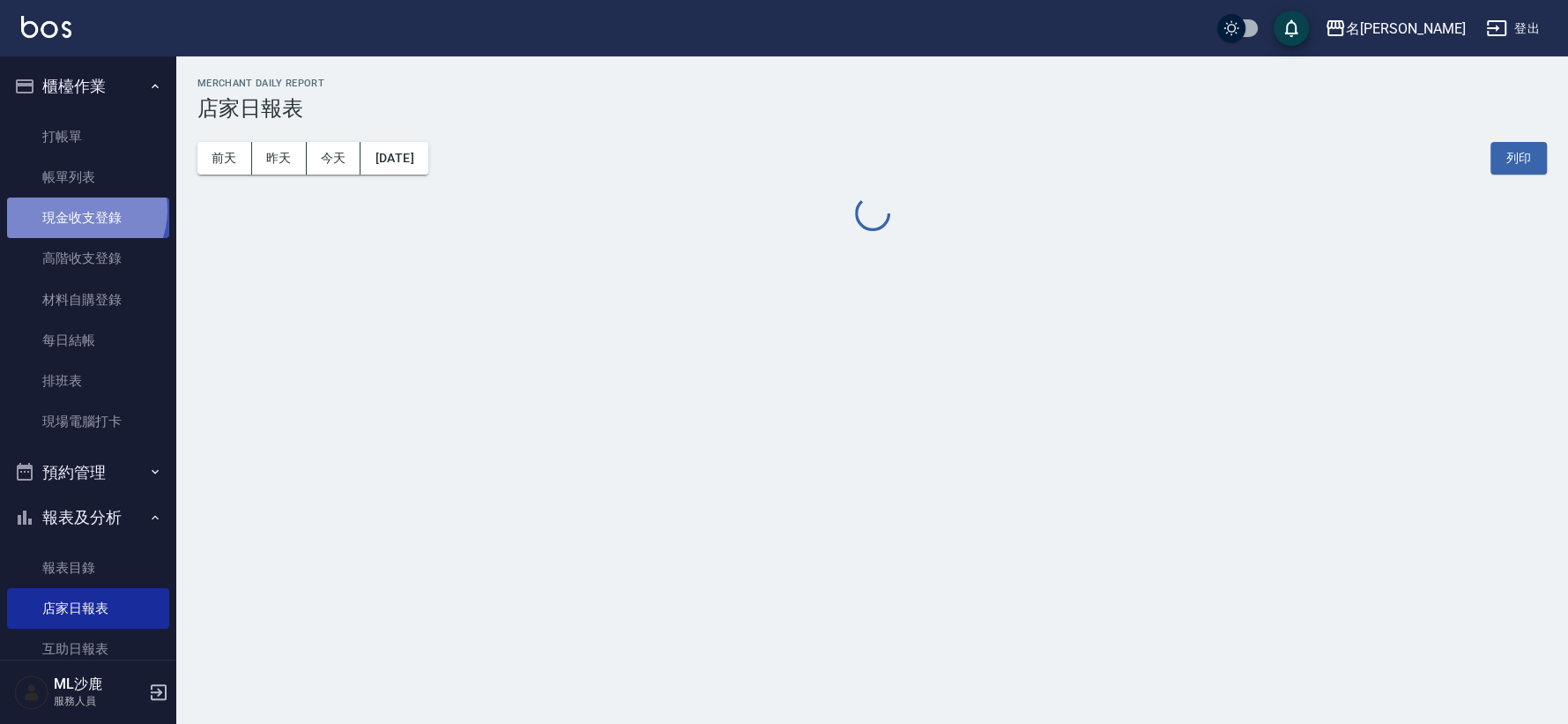
click at [79, 210] on link "現金收支登錄" at bounding box center [88, 217] width 162 height 40
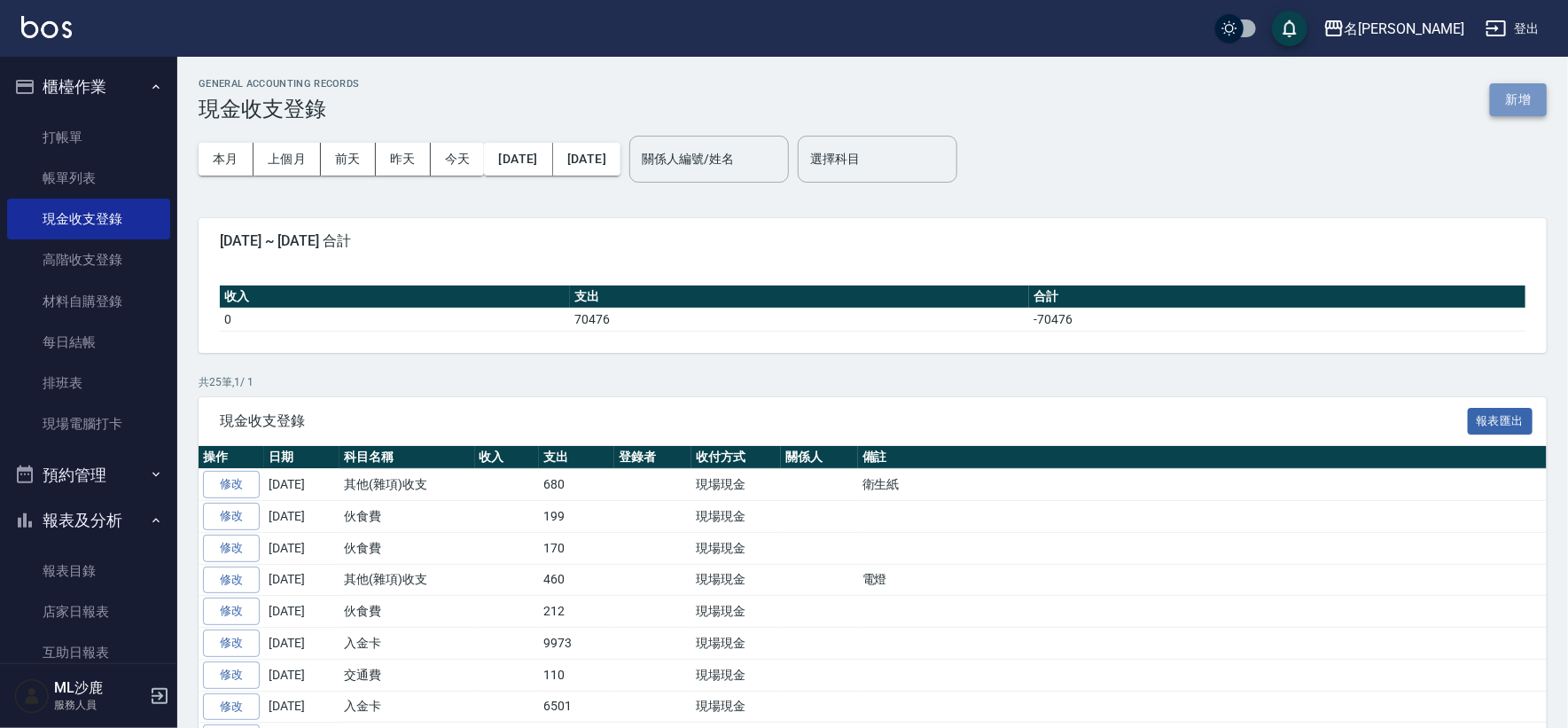
click at [1539, 114] on button "新增" at bounding box center [1517, 99] width 57 height 32
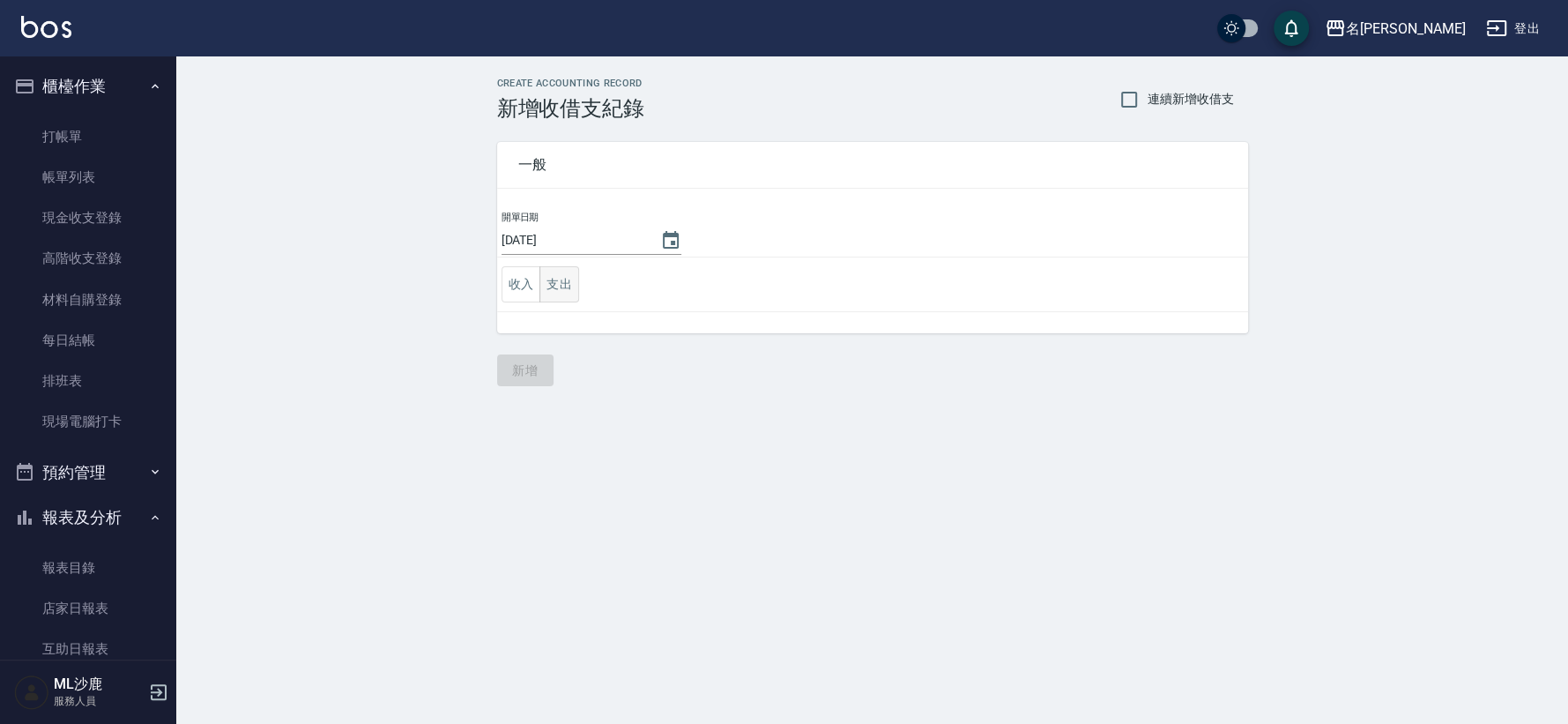
drag, startPoint x: 582, startPoint y: 295, endPoint x: 574, endPoint y: 289, distance: 10.0
click at [581, 295] on td "收入 支出" at bounding box center [872, 284] width 751 height 55
click at [572, 286] on button "支出" at bounding box center [559, 284] width 39 height 36
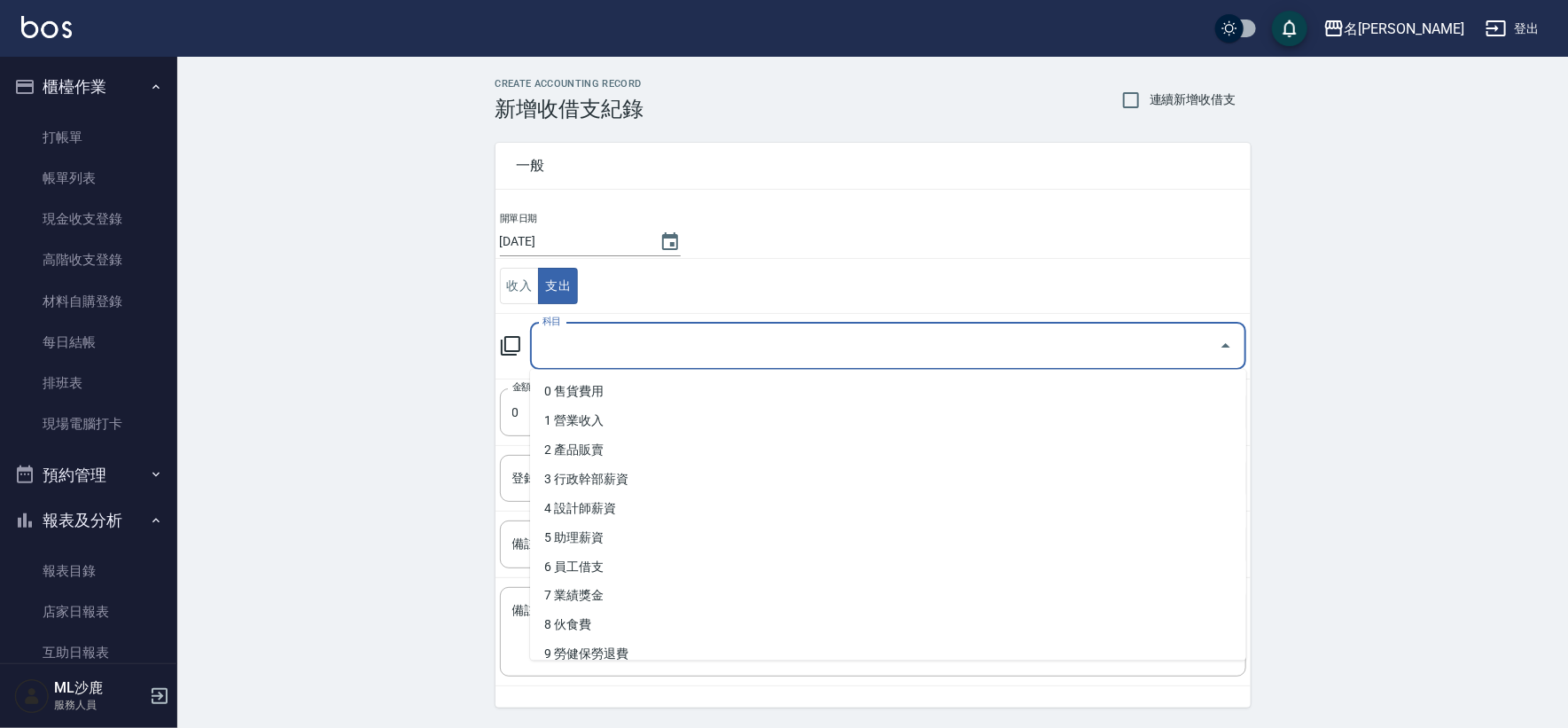
click at [574, 355] on input "科目" at bounding box center [874, 346] width 674 height 31
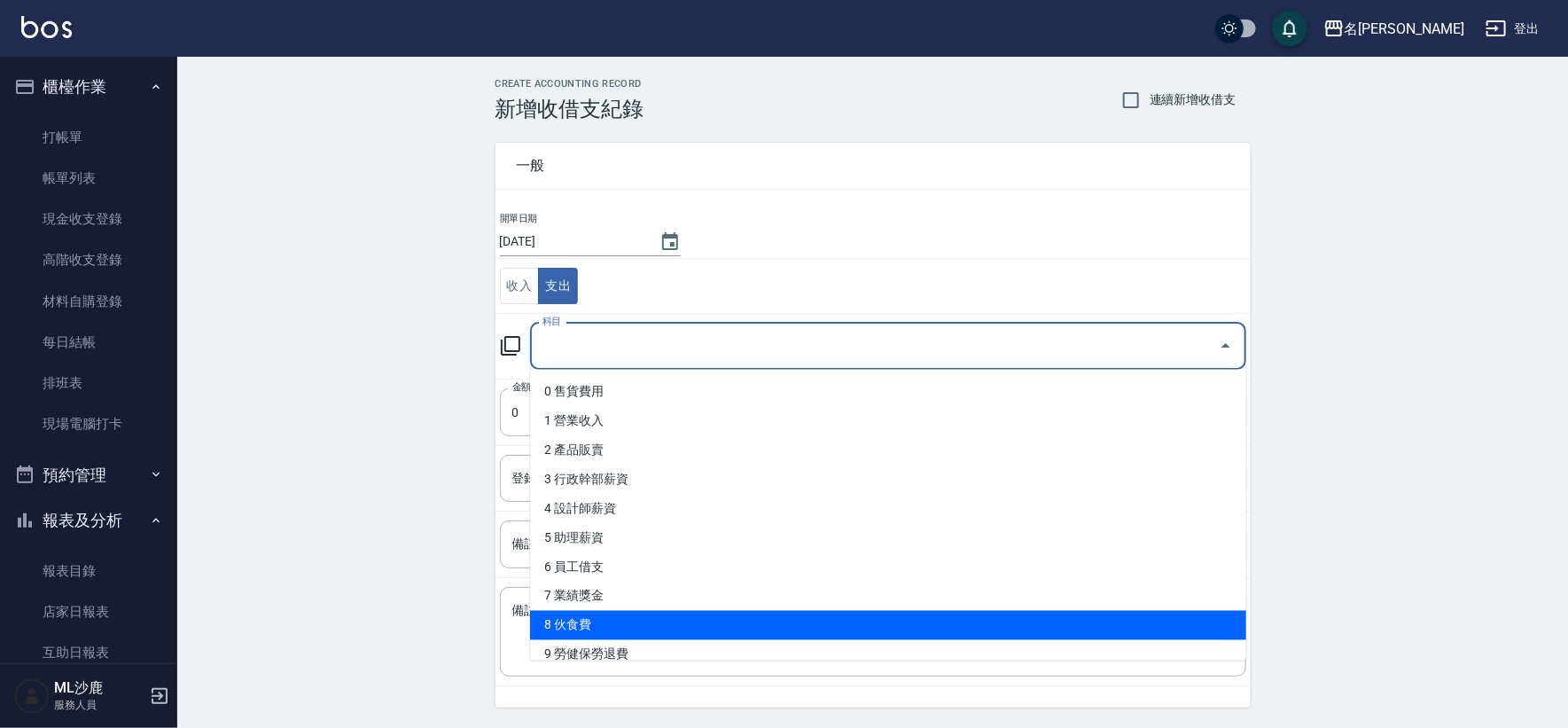
click at [617, 612] on li "8 伙食費" at bounding box center [888, 625] width 716 height 29
type input "8 伙食費"
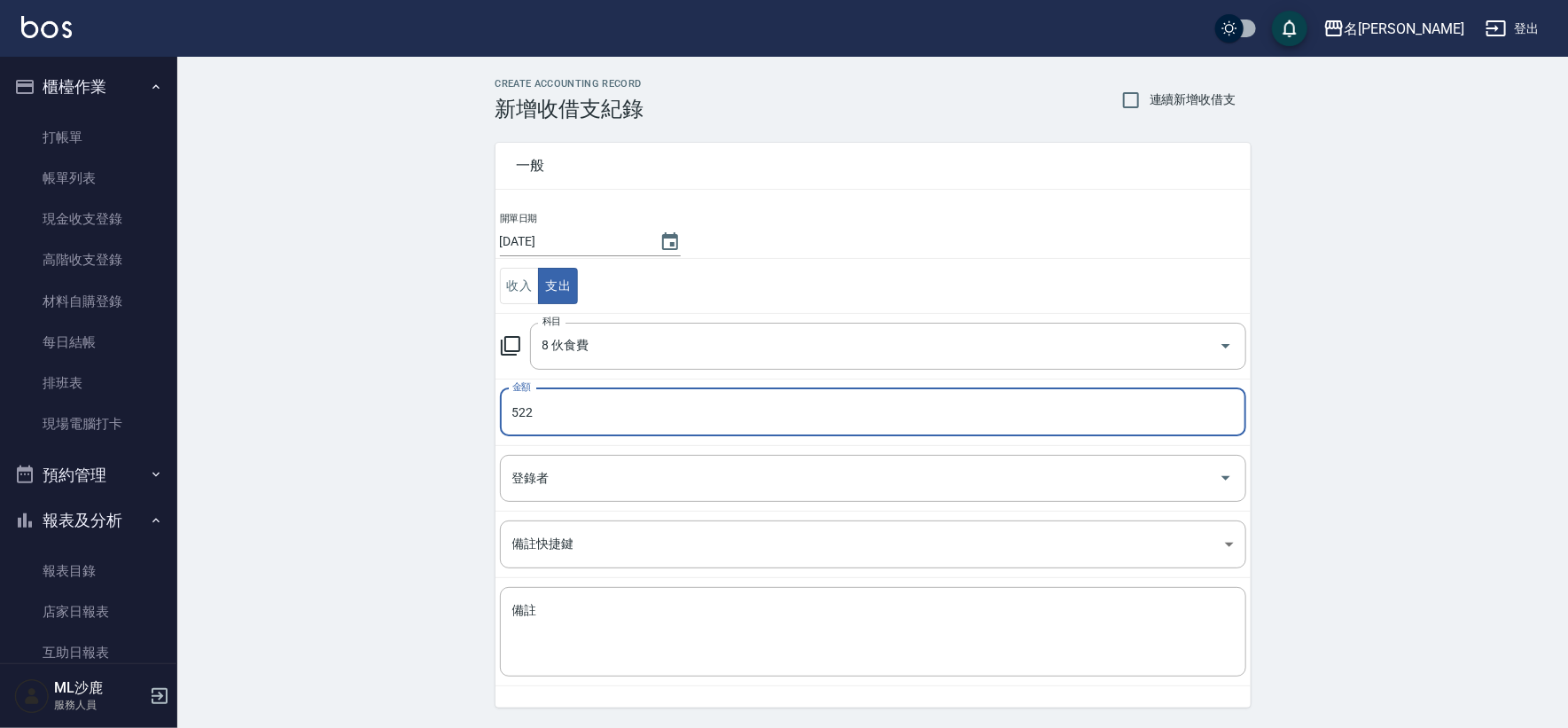
type input "522"
drag, startPoint x: 202, startPoint y: 392, endPoint x: 218, endPoint y: 385, distance: 17.5
click at [203, 392] on div "CREATE ACCOUNTING RECORD 新增收借支紀錄 連續新增收借支 一般 開單日期 [DATE] 收入 支出 科目 8 伙食費 科目 金額 52…" at bounding box center [872, 419] width 1390 height 726
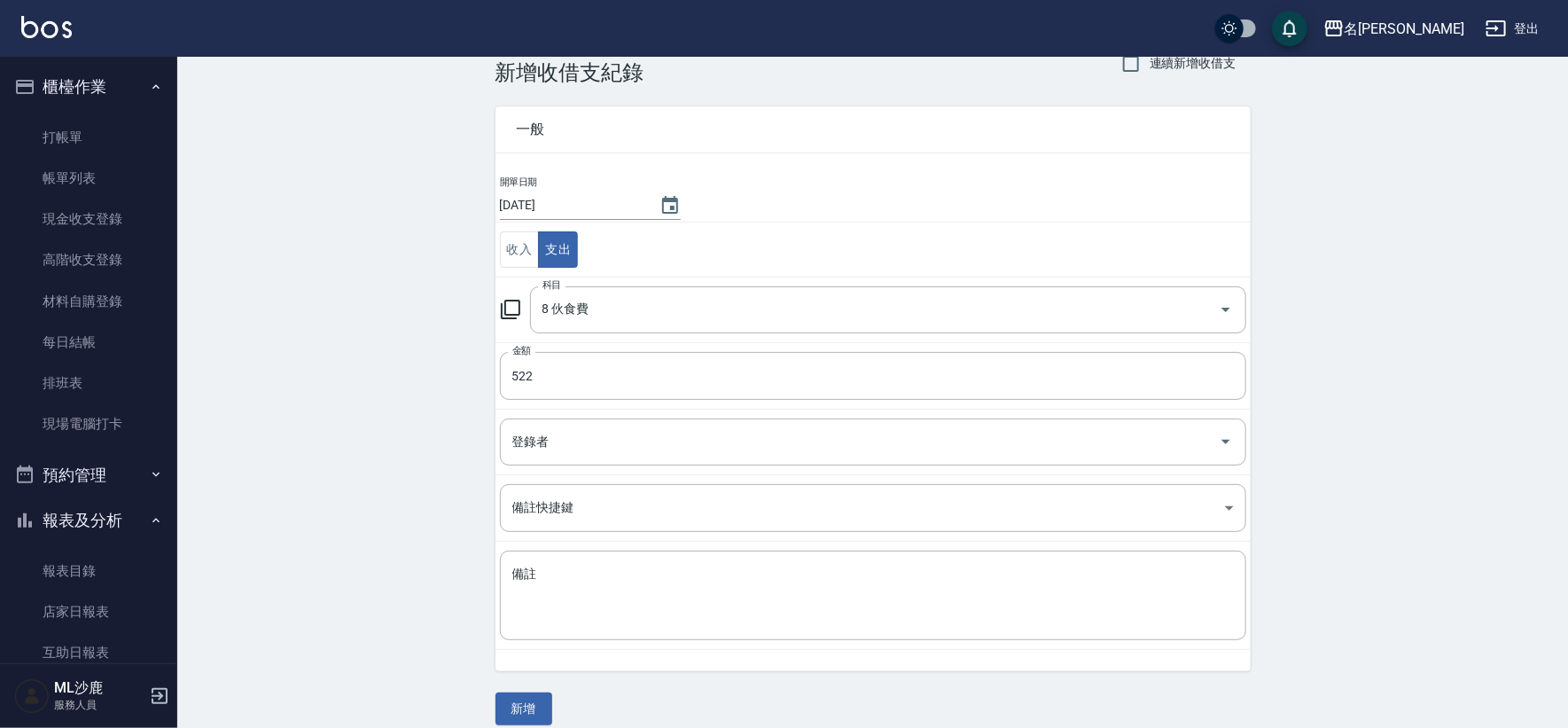
scroll to position [53, 0]
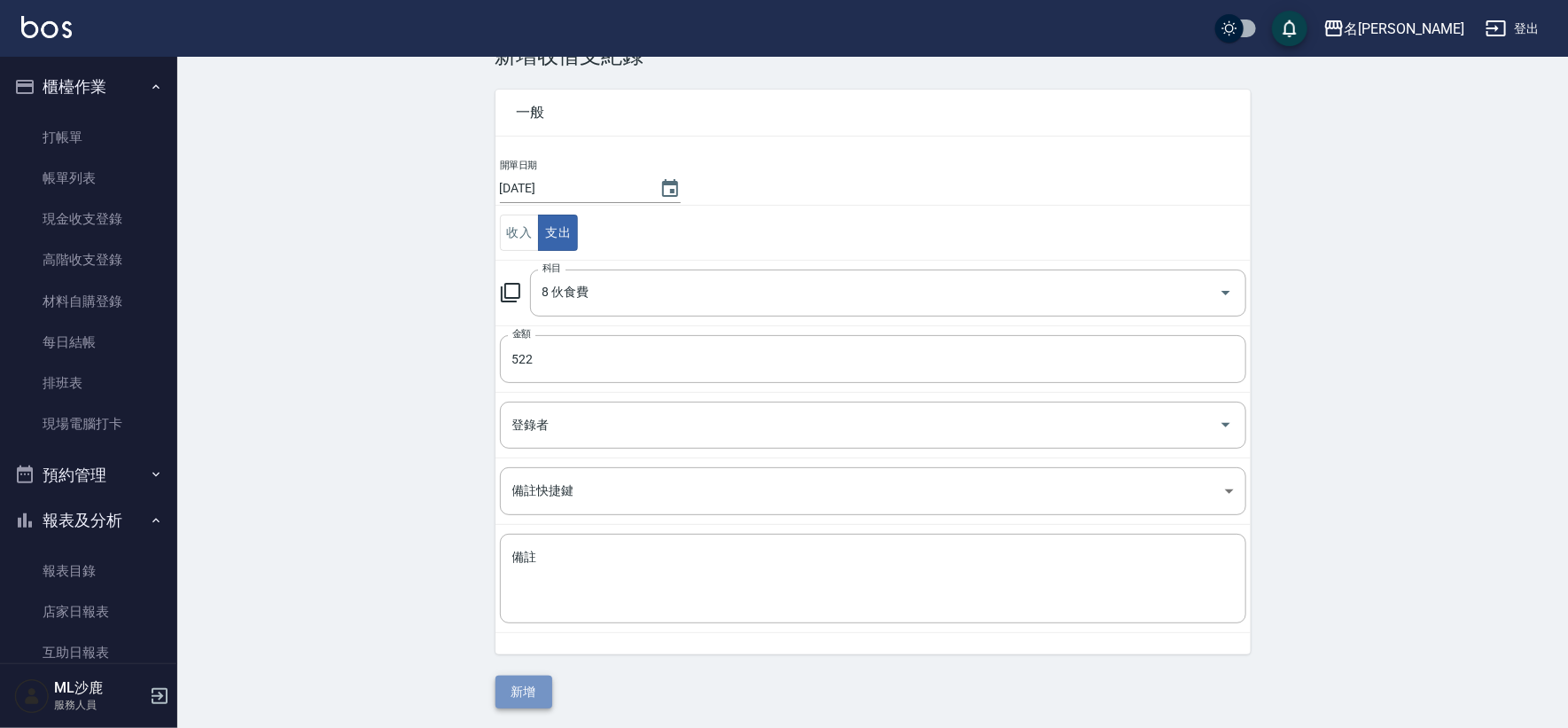
click at [522, 680] on button "新增" at bounding box center [523, 692] width 57 height 32
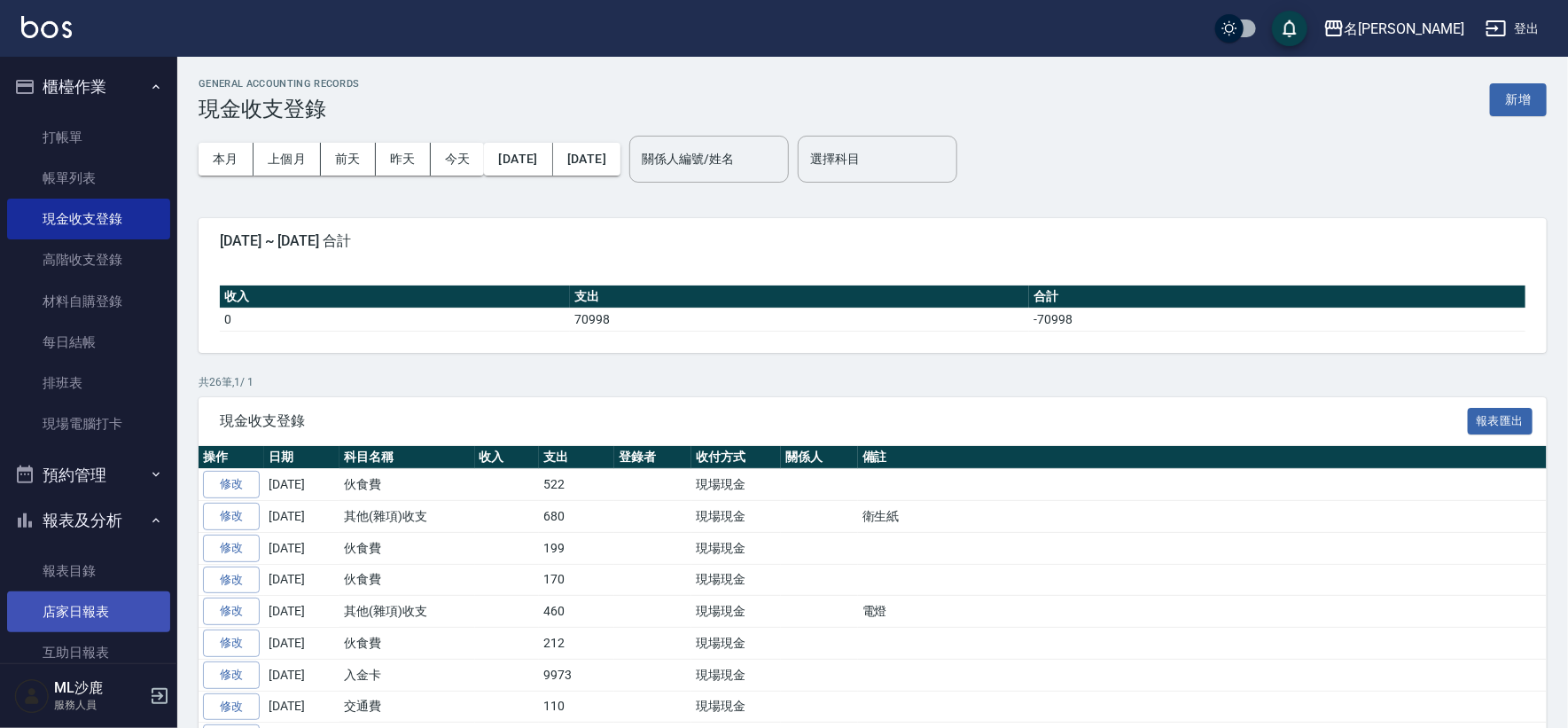
click at [60, 625] on link "店家日報表" at bounding box center [88, 611] width 163 height 41
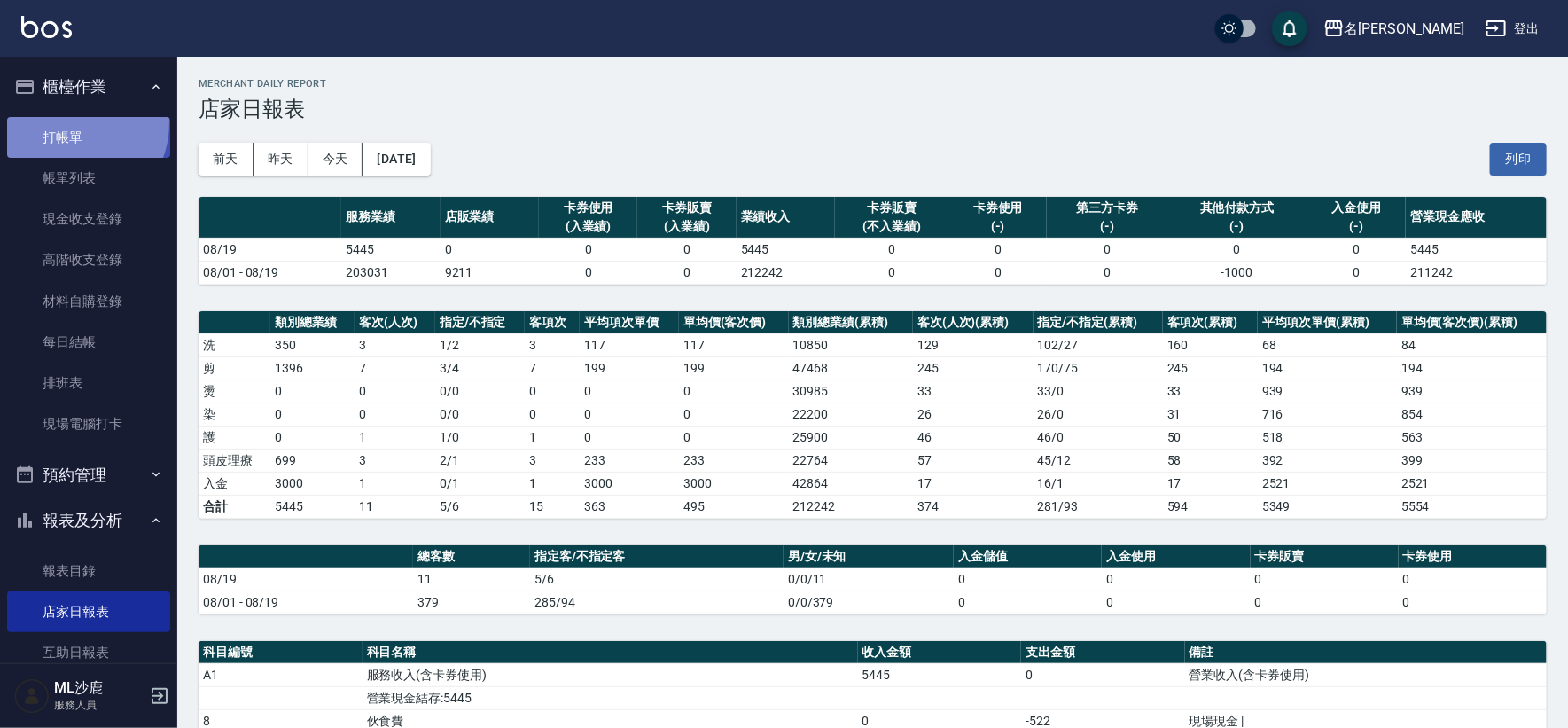
click at [69, 123] on link "打帳單" at bounding box center [88, 137] width 163 height 41
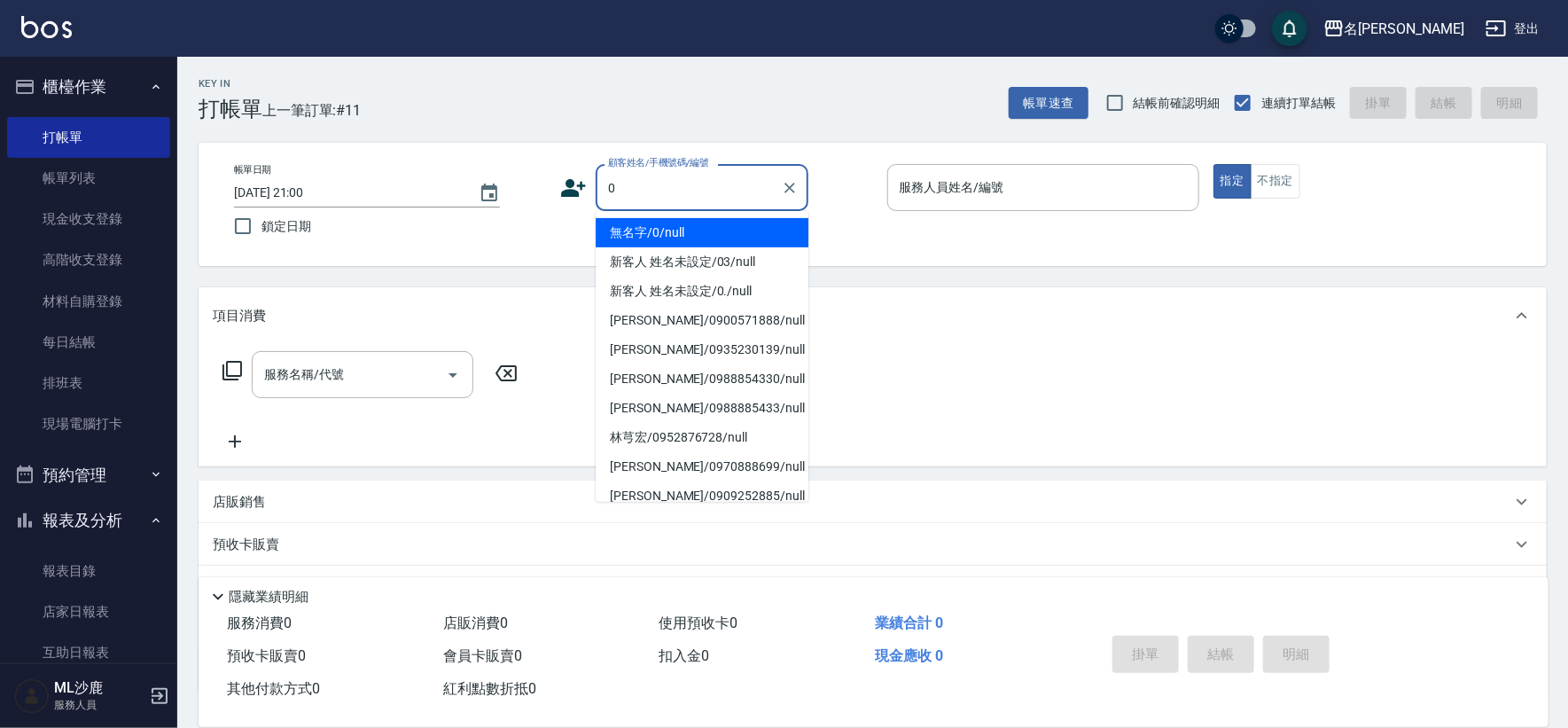
type input "無名字/0/null"
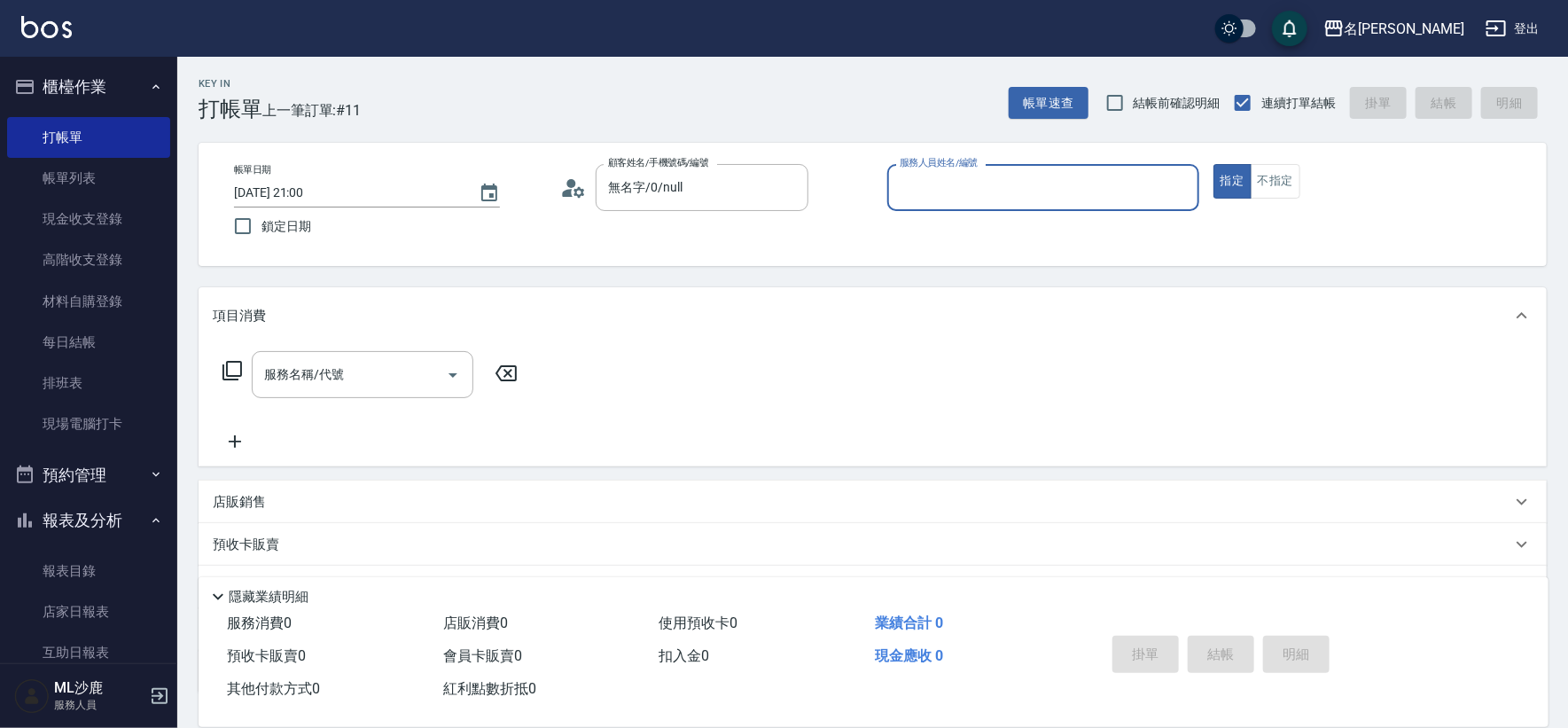
type input "1"
type input "[PERSON_NAME]-3"
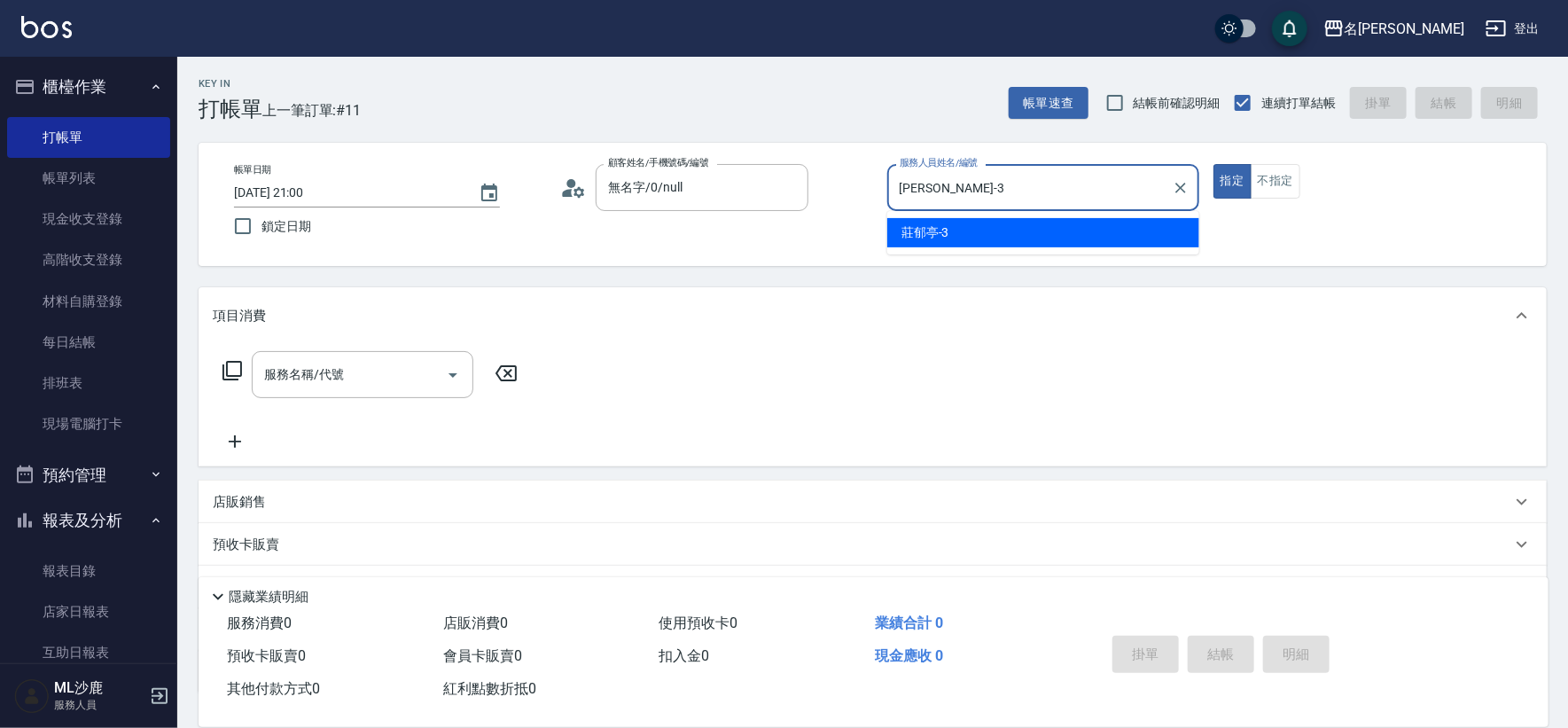
type button "true"
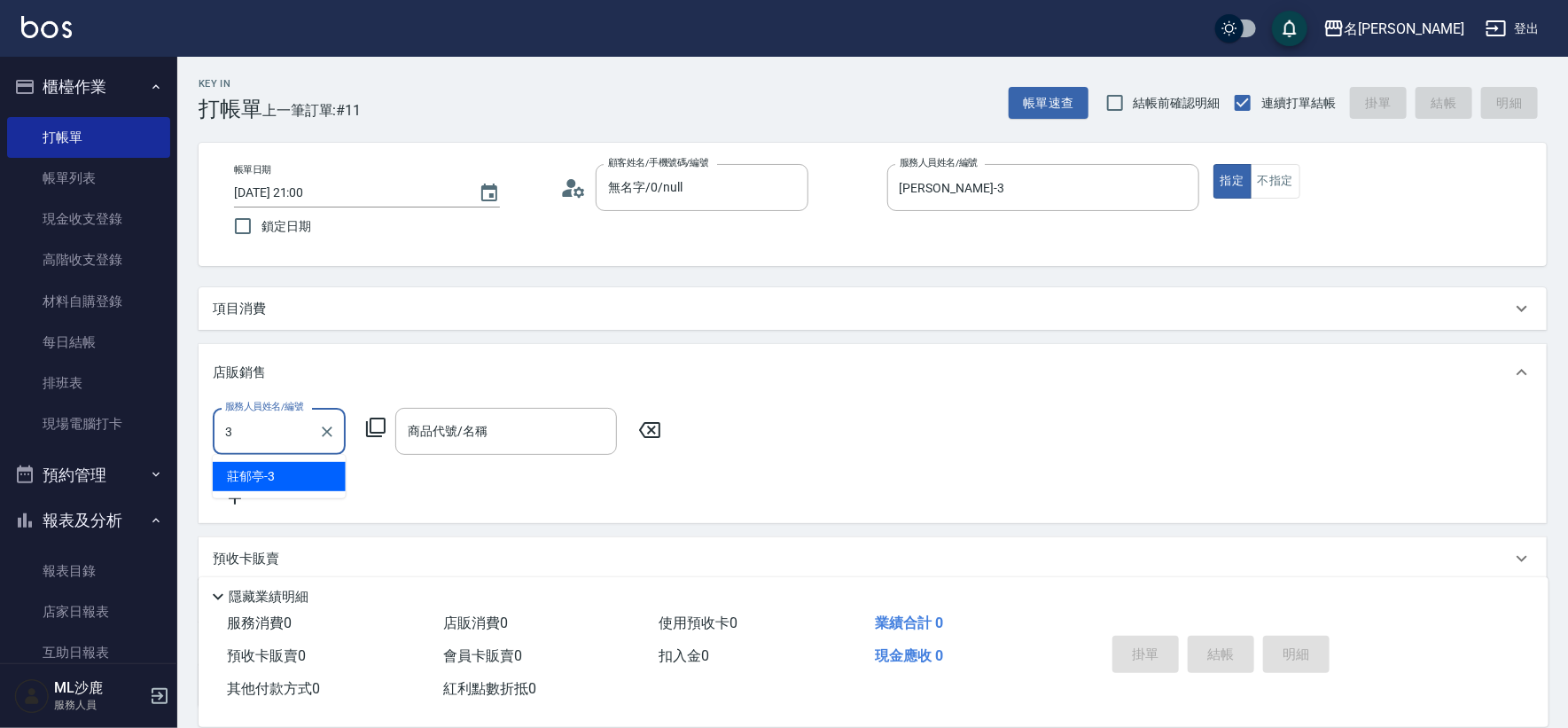
type input "[PERSON_NAME]-3"
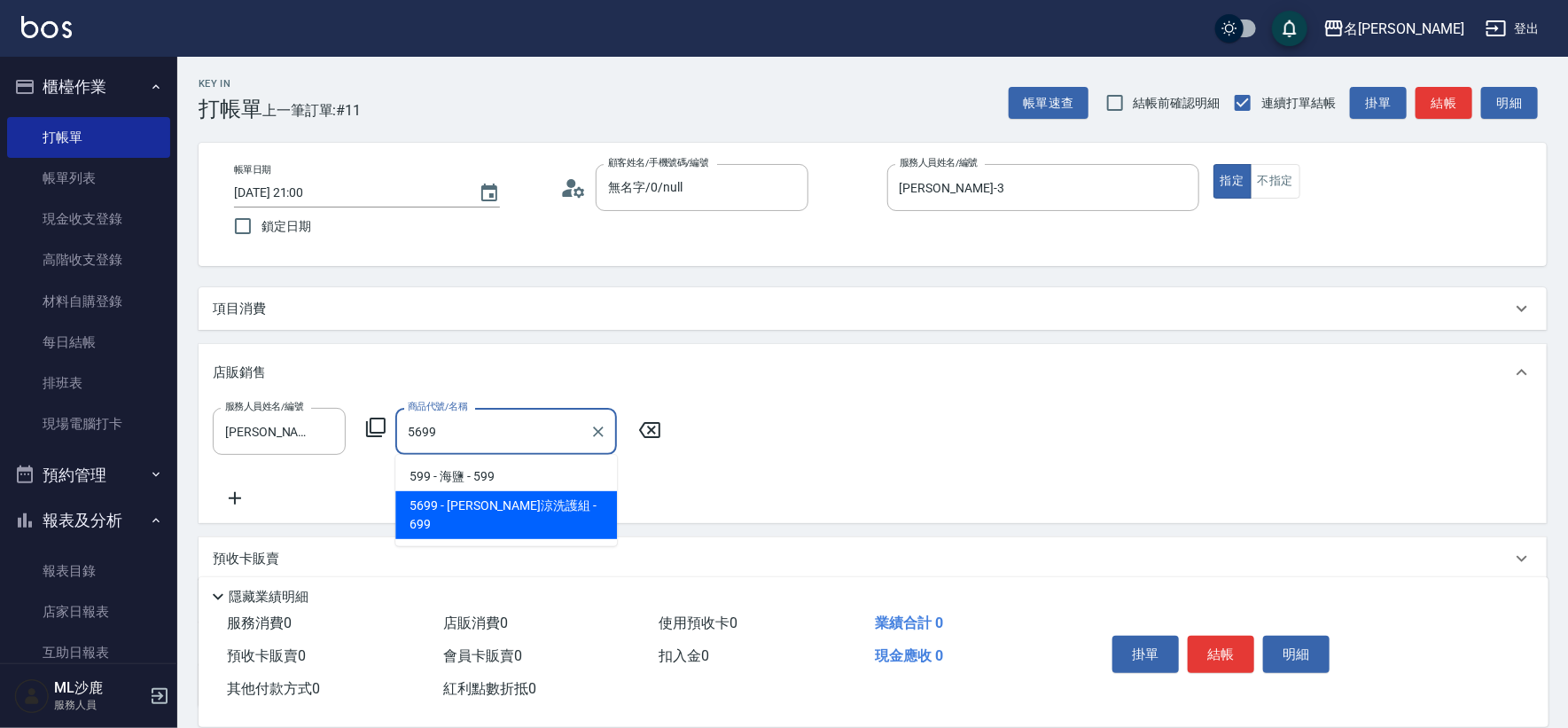
type input "水水沁涼洗護組"
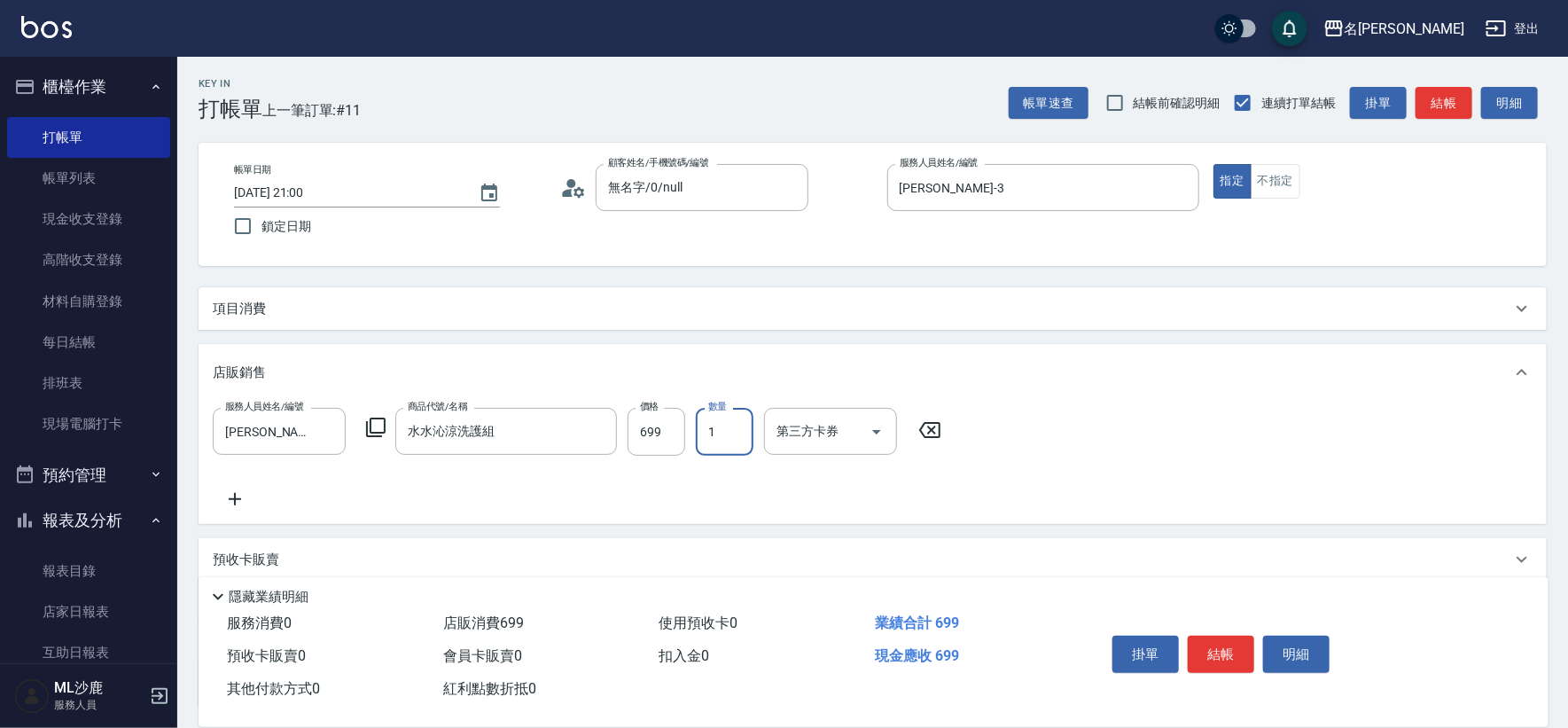
type input "2"
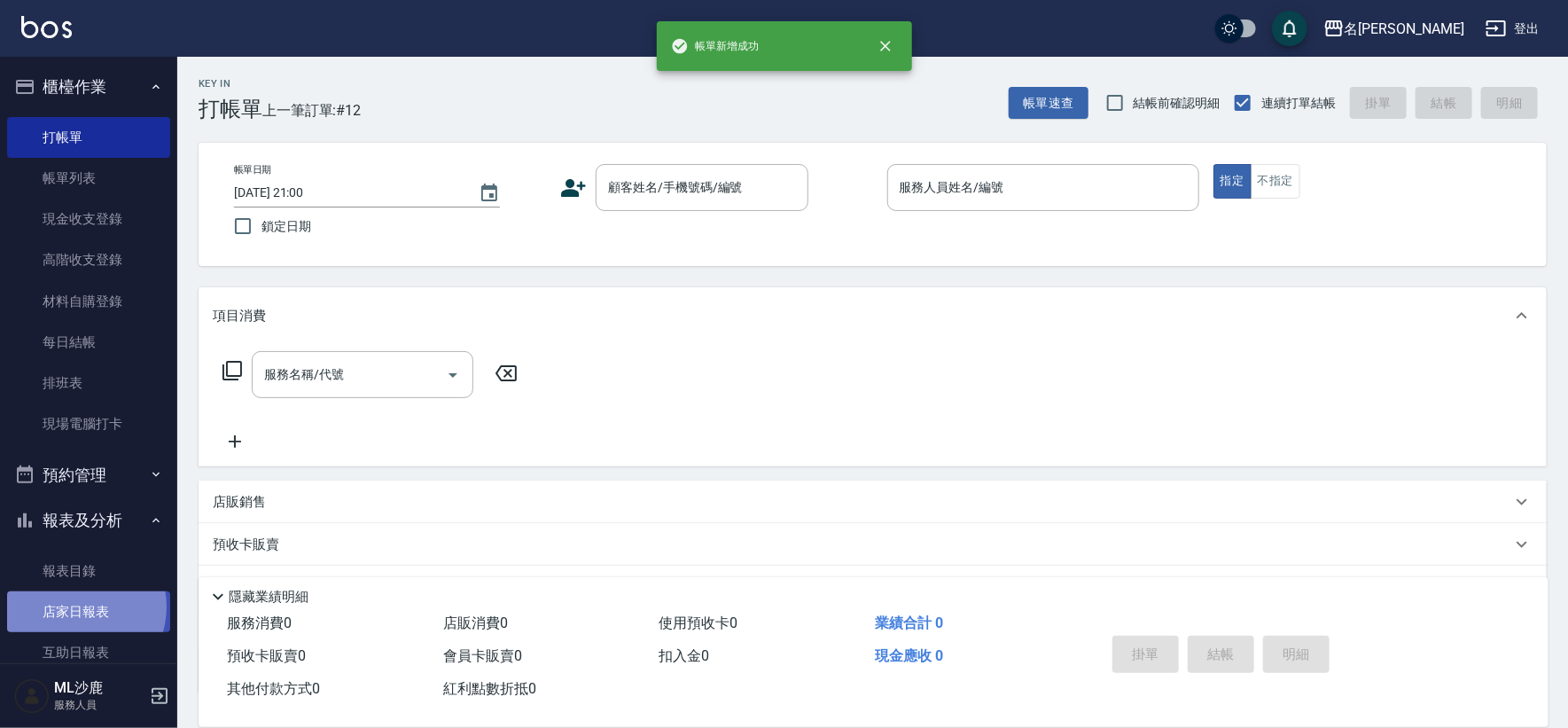
click at [79, 607] on link "店家日報表" at bounding box center [88, 611] width 163 height 41
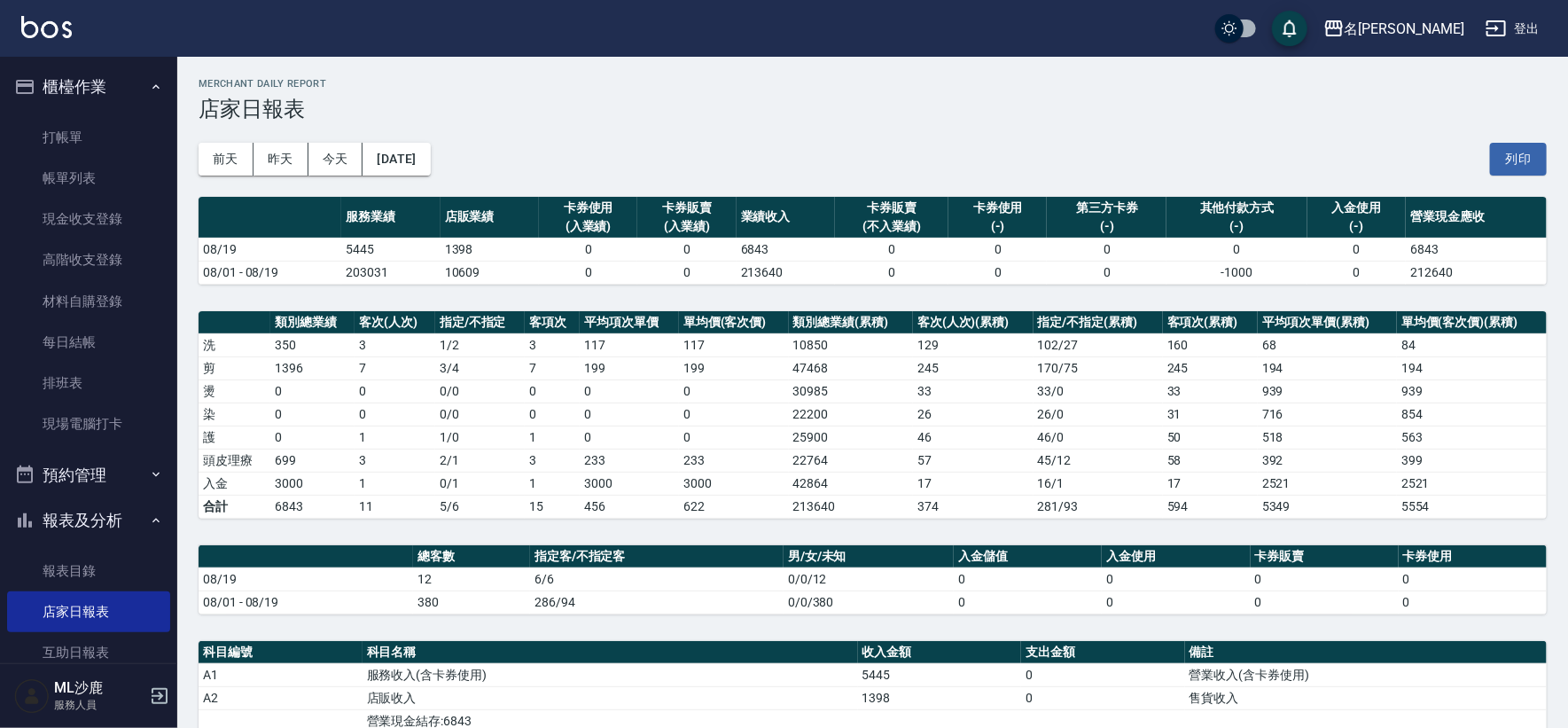
click at [718, 396] on td "0" at bounding box center [734, 391] width 110 height 23
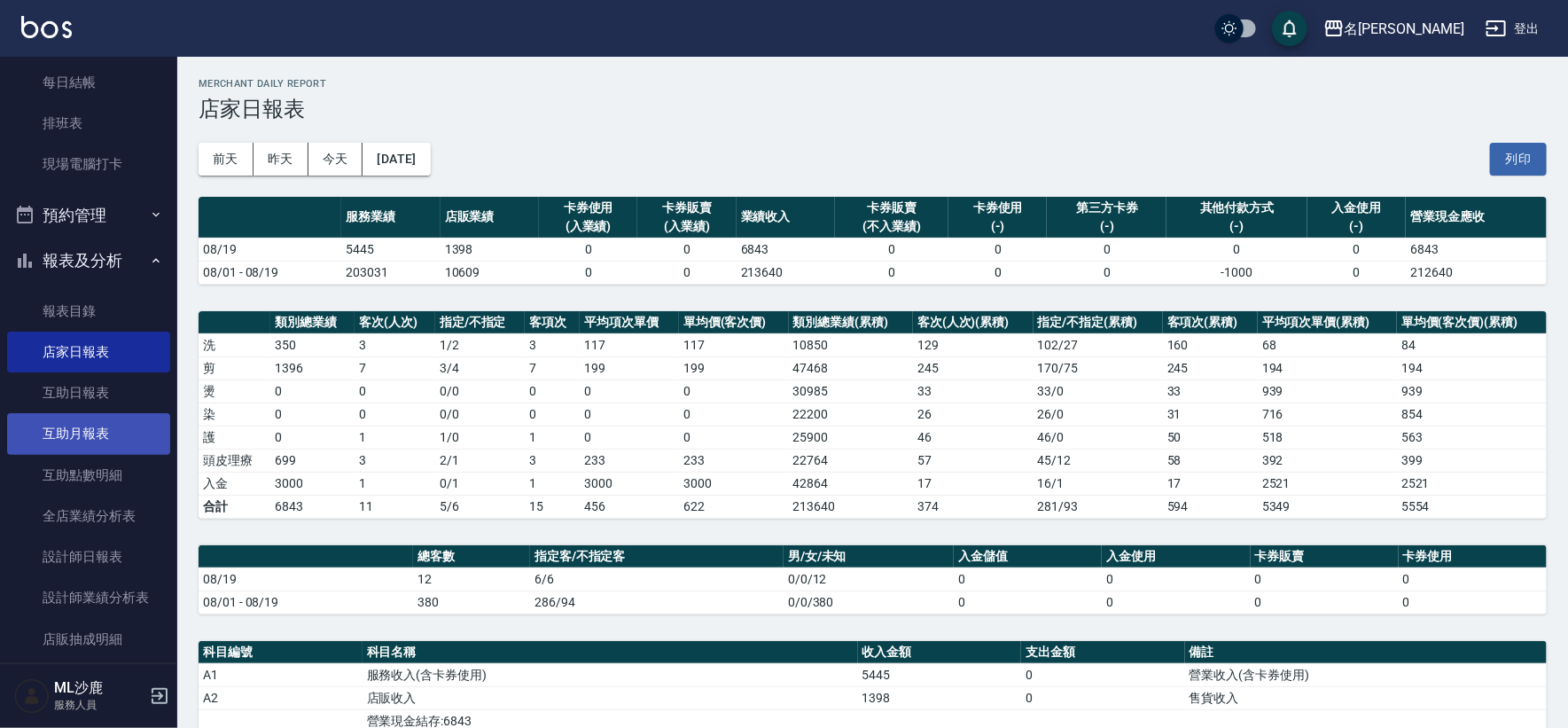
scroll to position [393, 0]
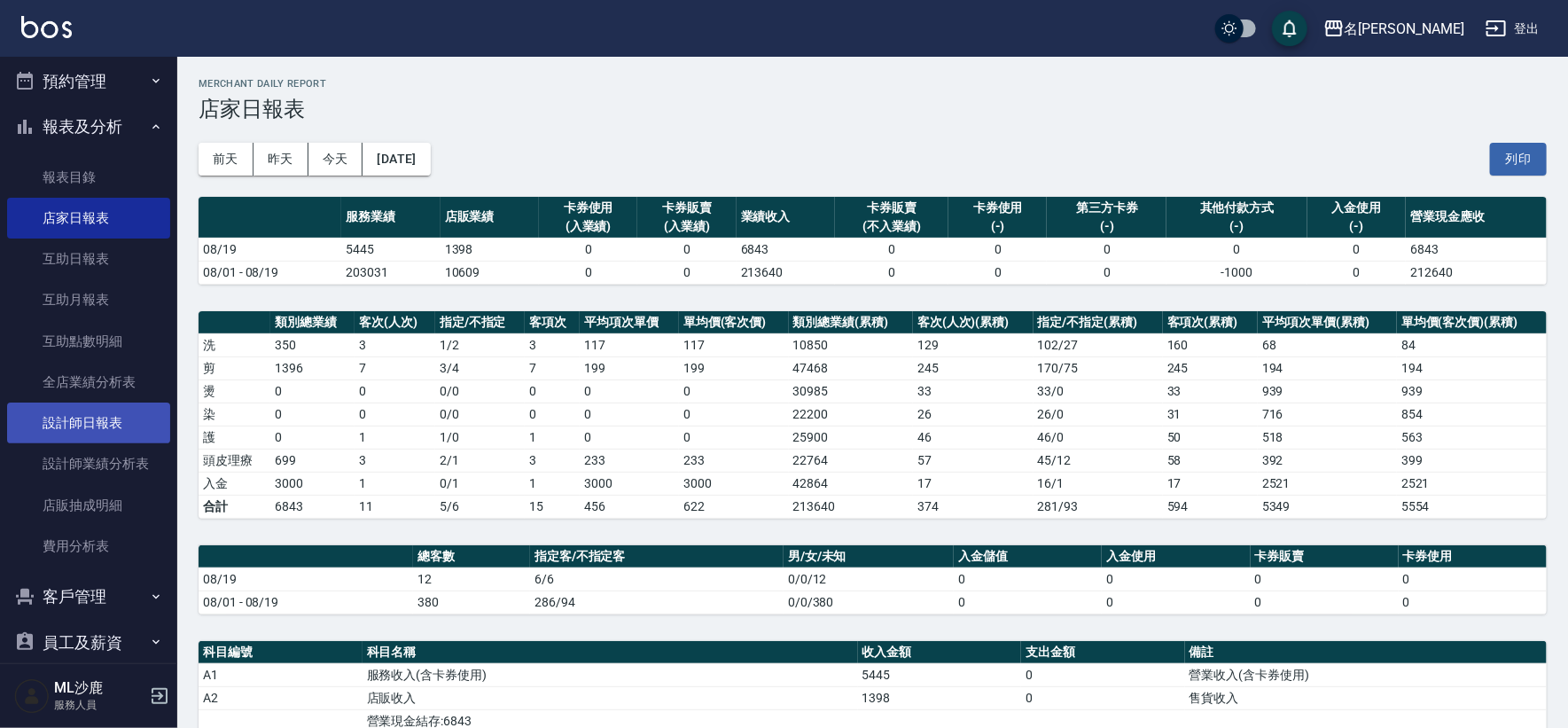
click at [86, 428] on link "設計師日報表" at bounding box center [88, 422] width 163 height 41
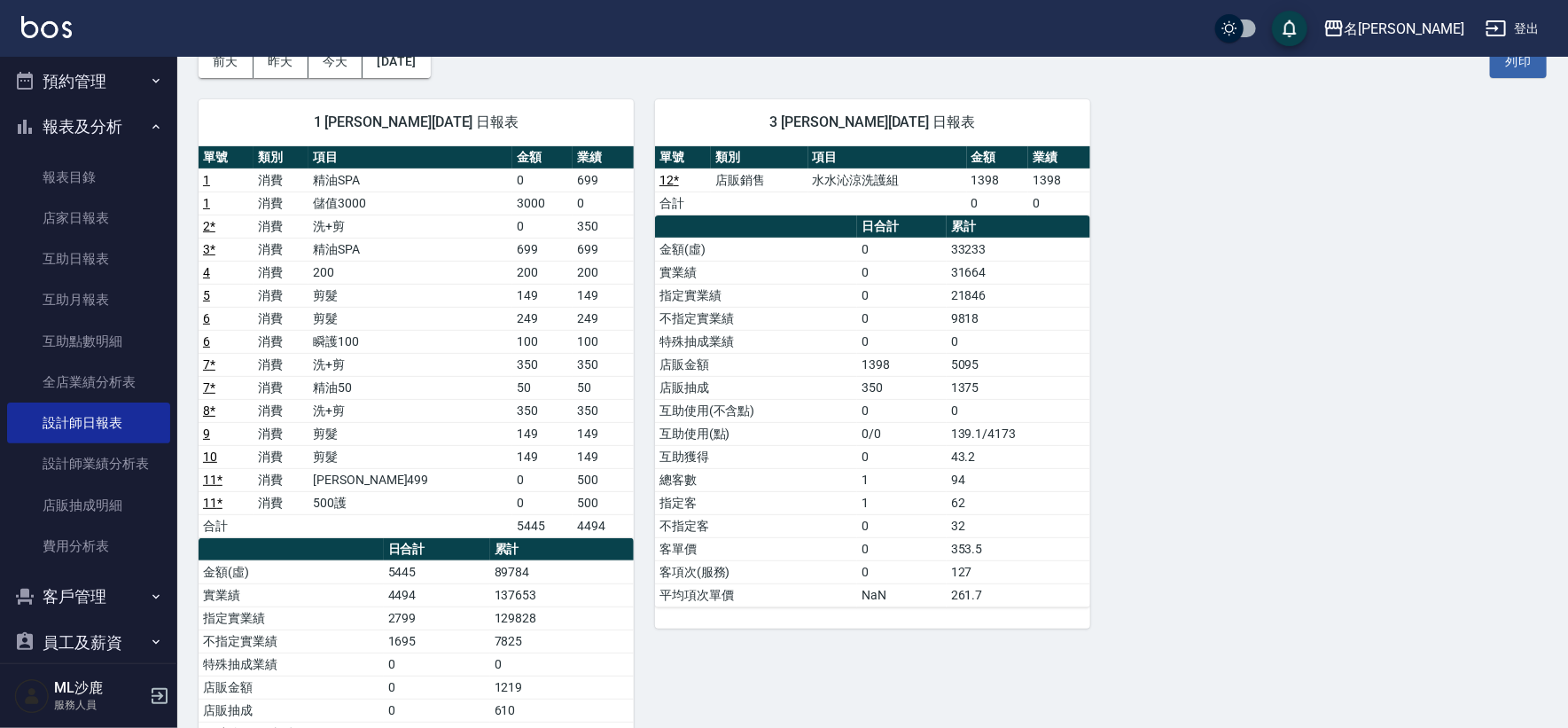
scroll to position [98, 0]
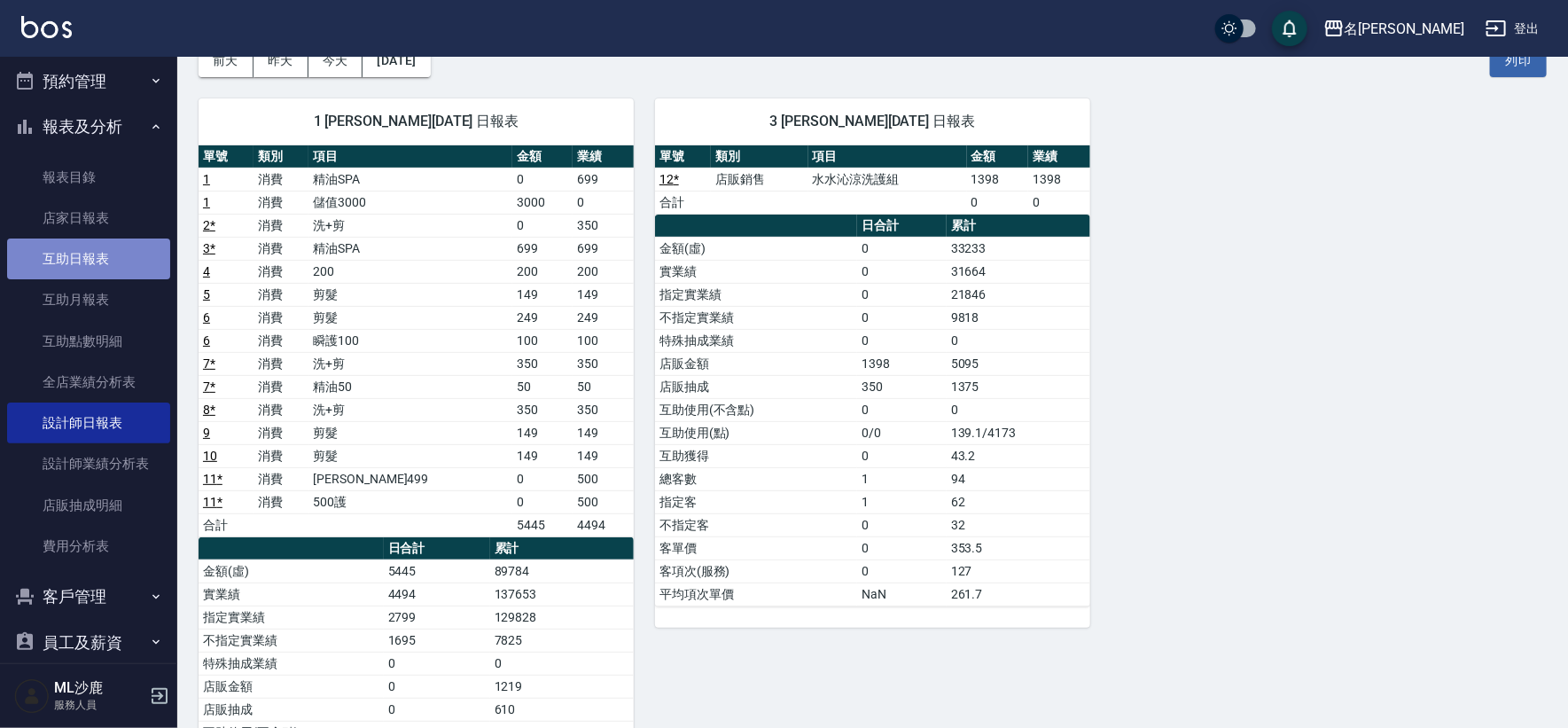
click at [118, 253] on link "互助日報表" at bounding box center [88, 258] width 163 height 41
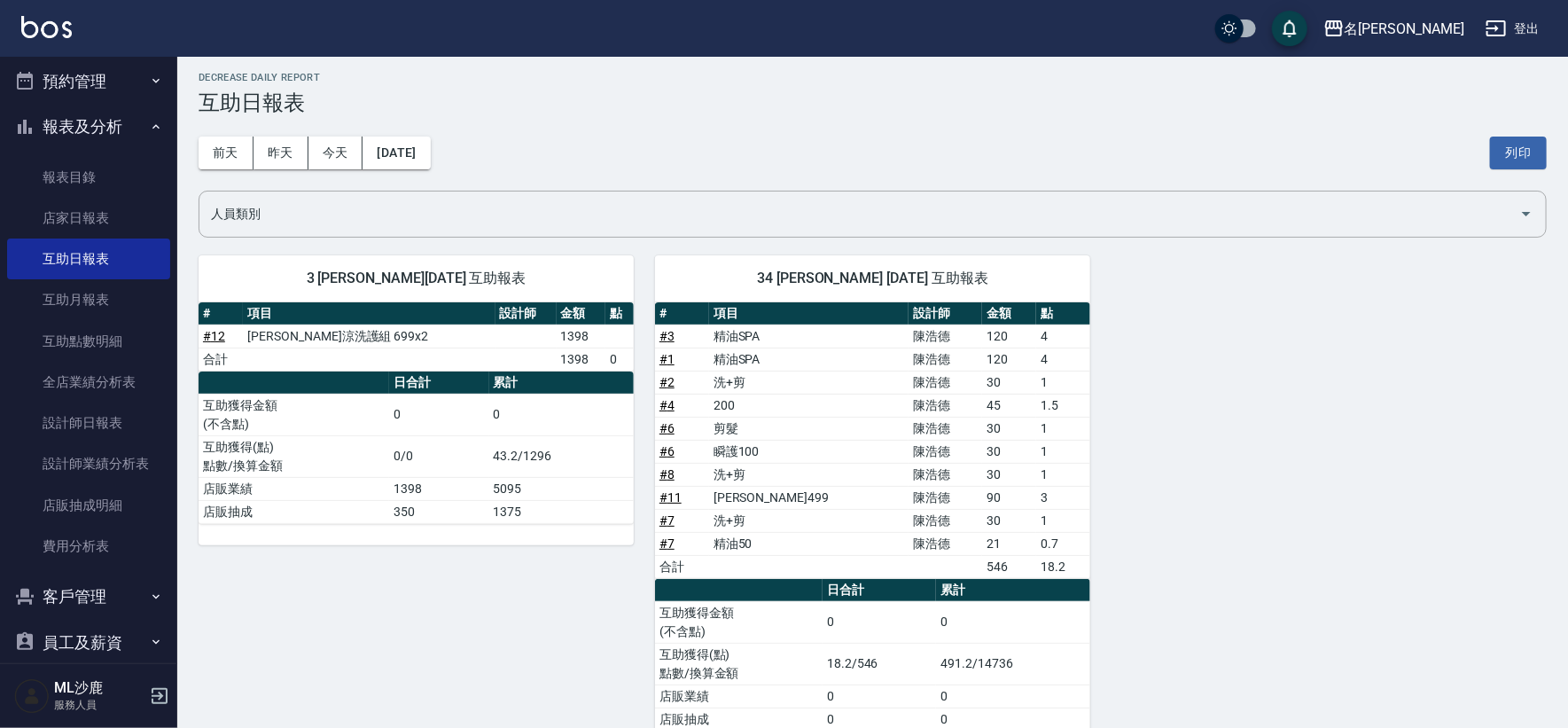
scroll to position [50, 0]
